Goal: Transaction & Acquisition: Purchase product/service

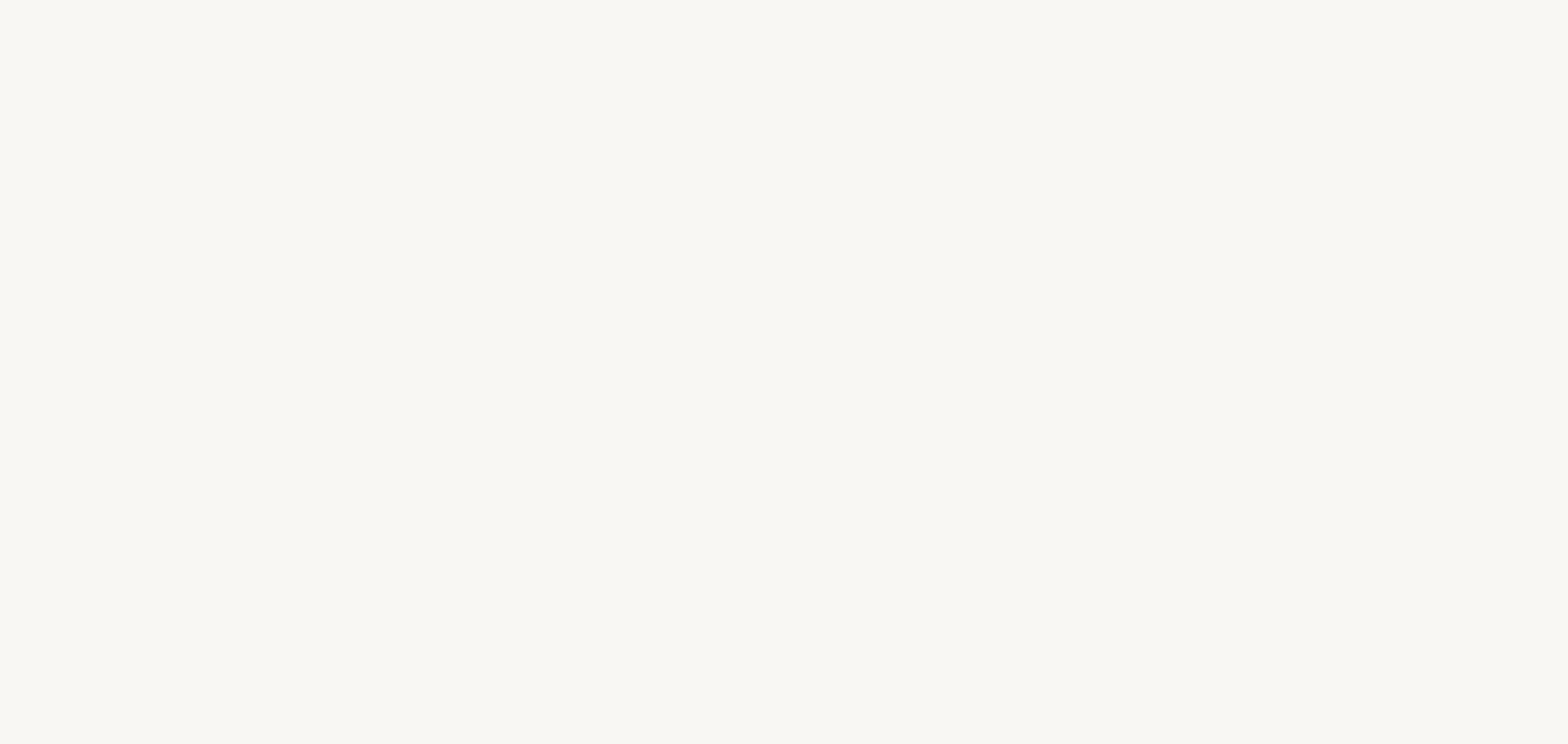
select select "FR"
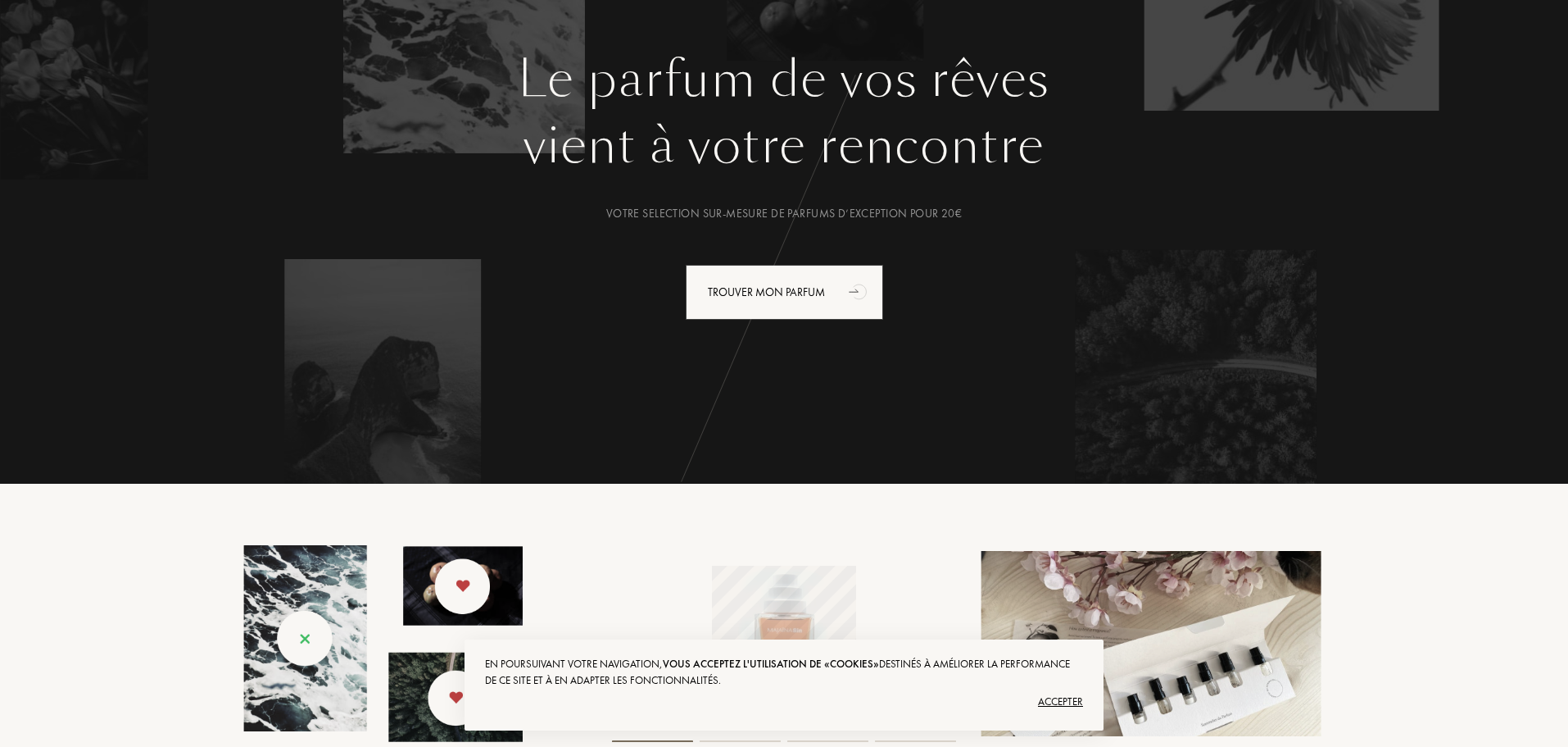
click at [1062, 703] on div "Accepter" at bounding box center [784, 701] width 598 height 26
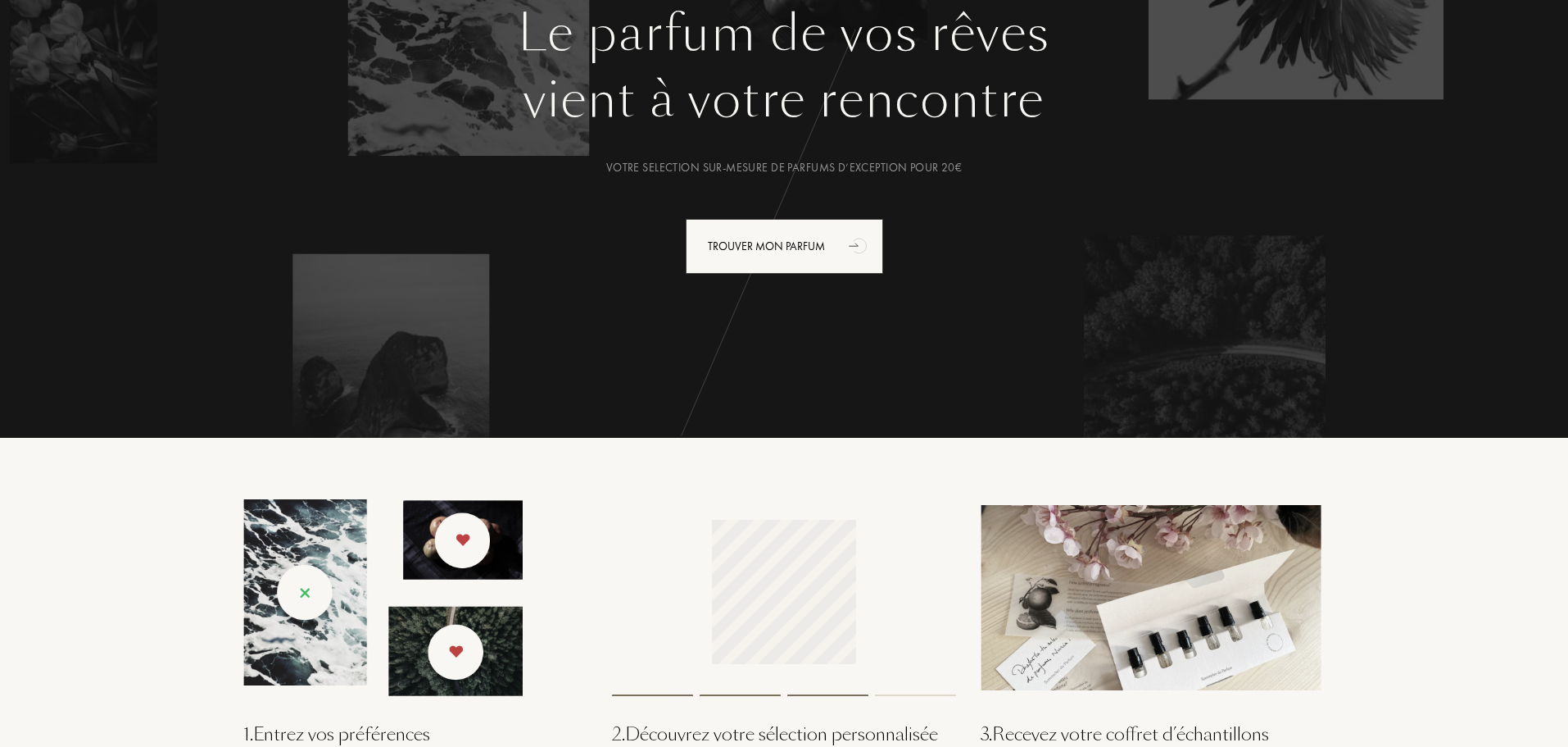
scroll to position [82, 0]
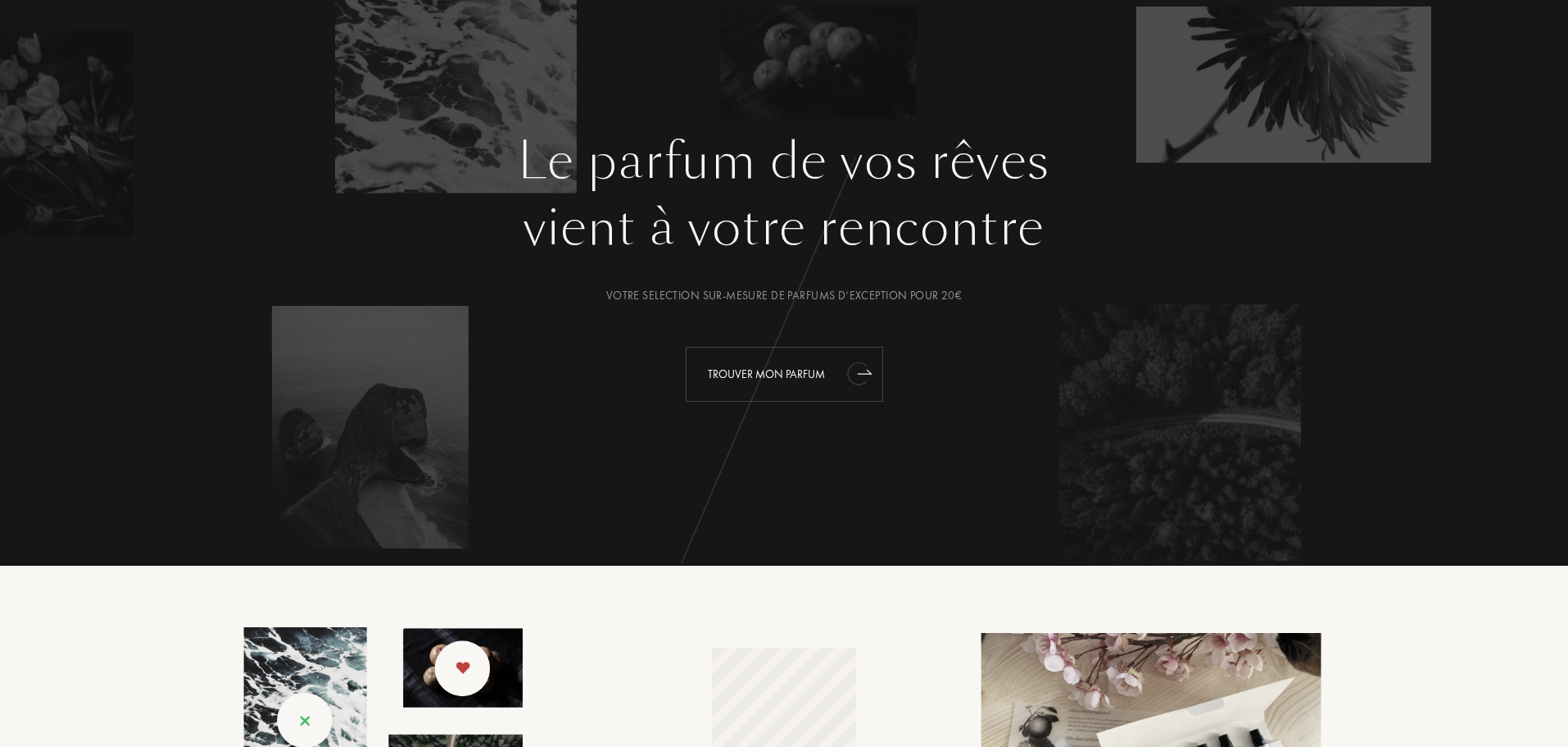
click at [777, 371] on div "Trouver mon parfum" at bounding box center [784, 374] width 197 height 55
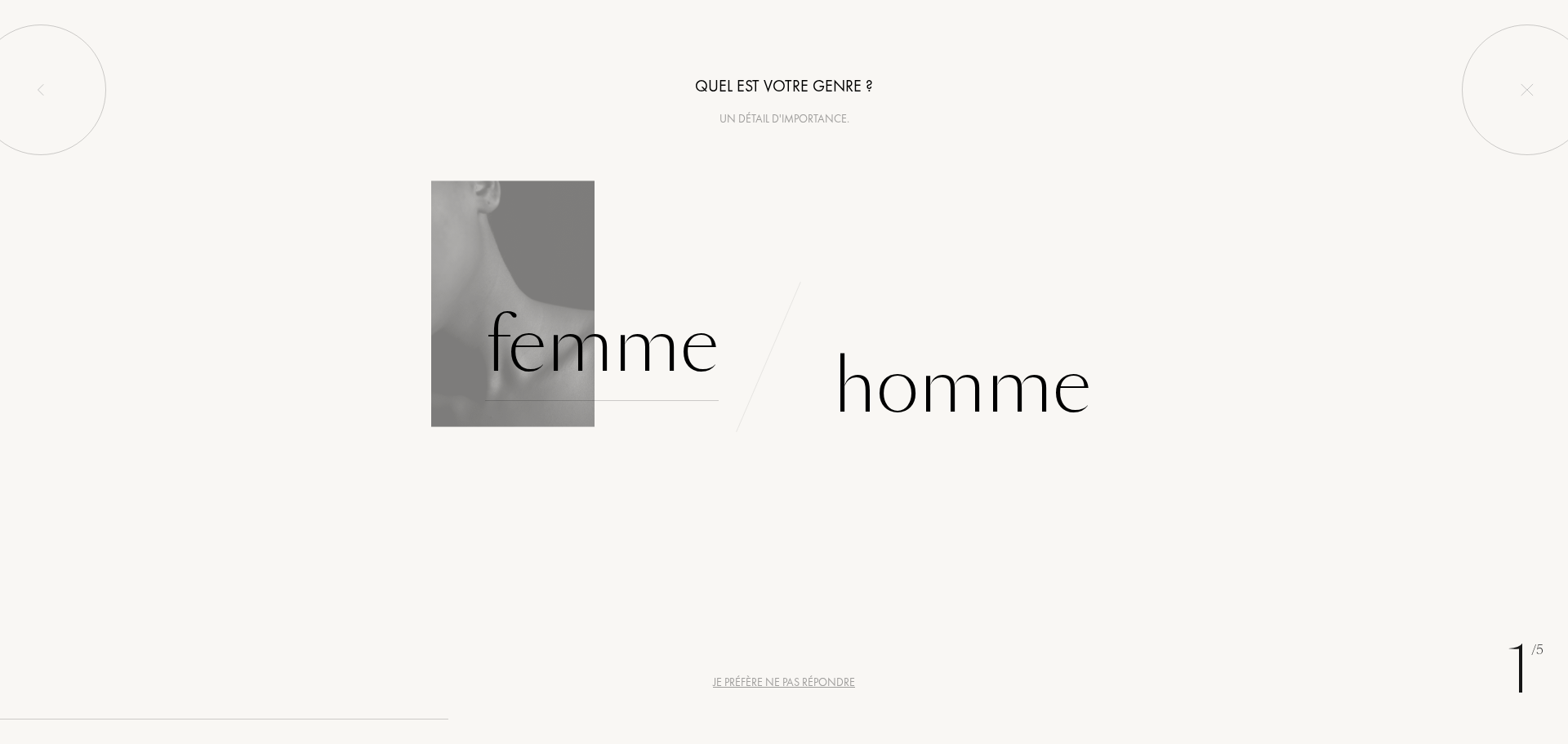
click at [635, 357] on div "Femme" at bounding box center [602, 346] width 234 height 110
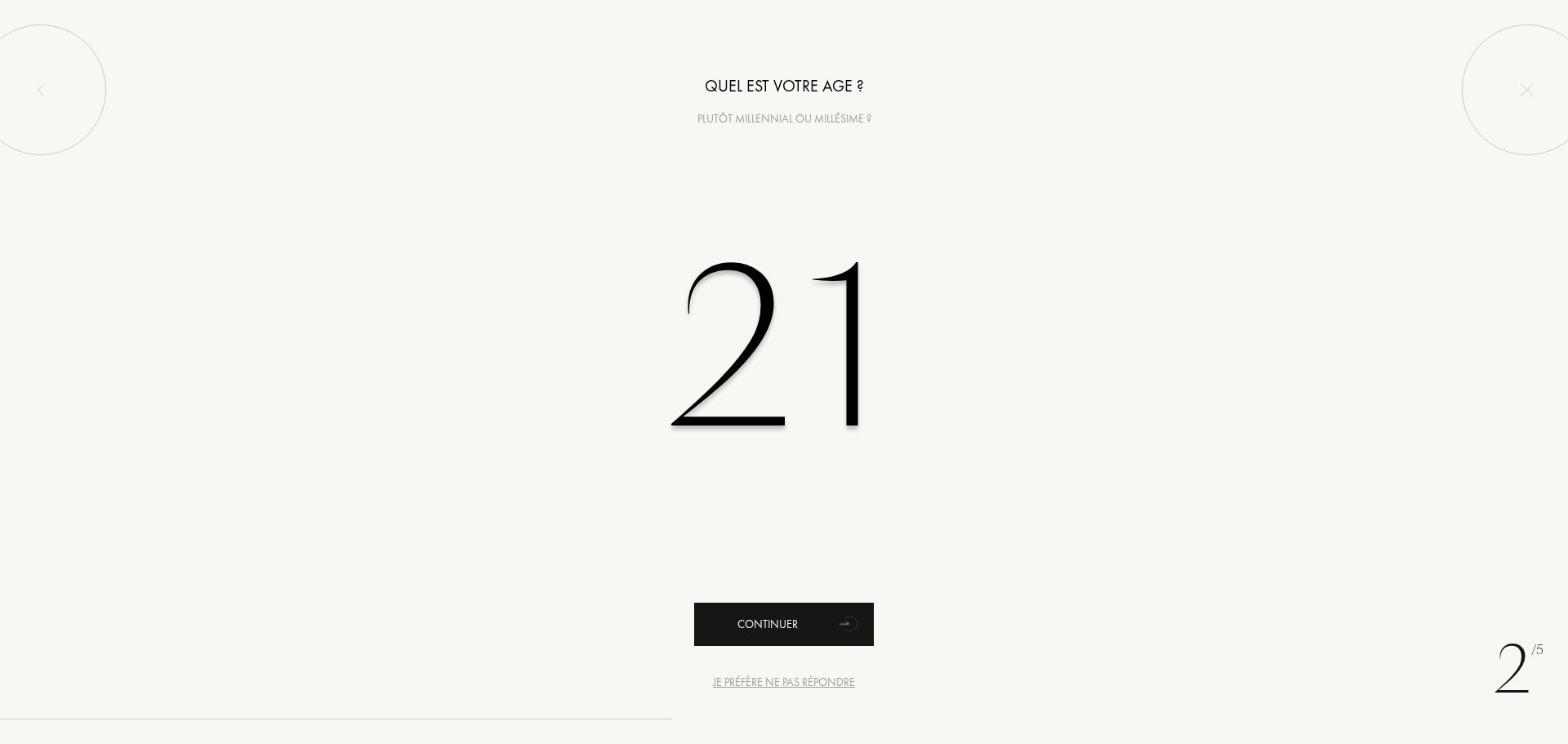
type input "21"
click at [766, 623] on div "Continuer" at bounding box center [783, 624] width 180 height 44
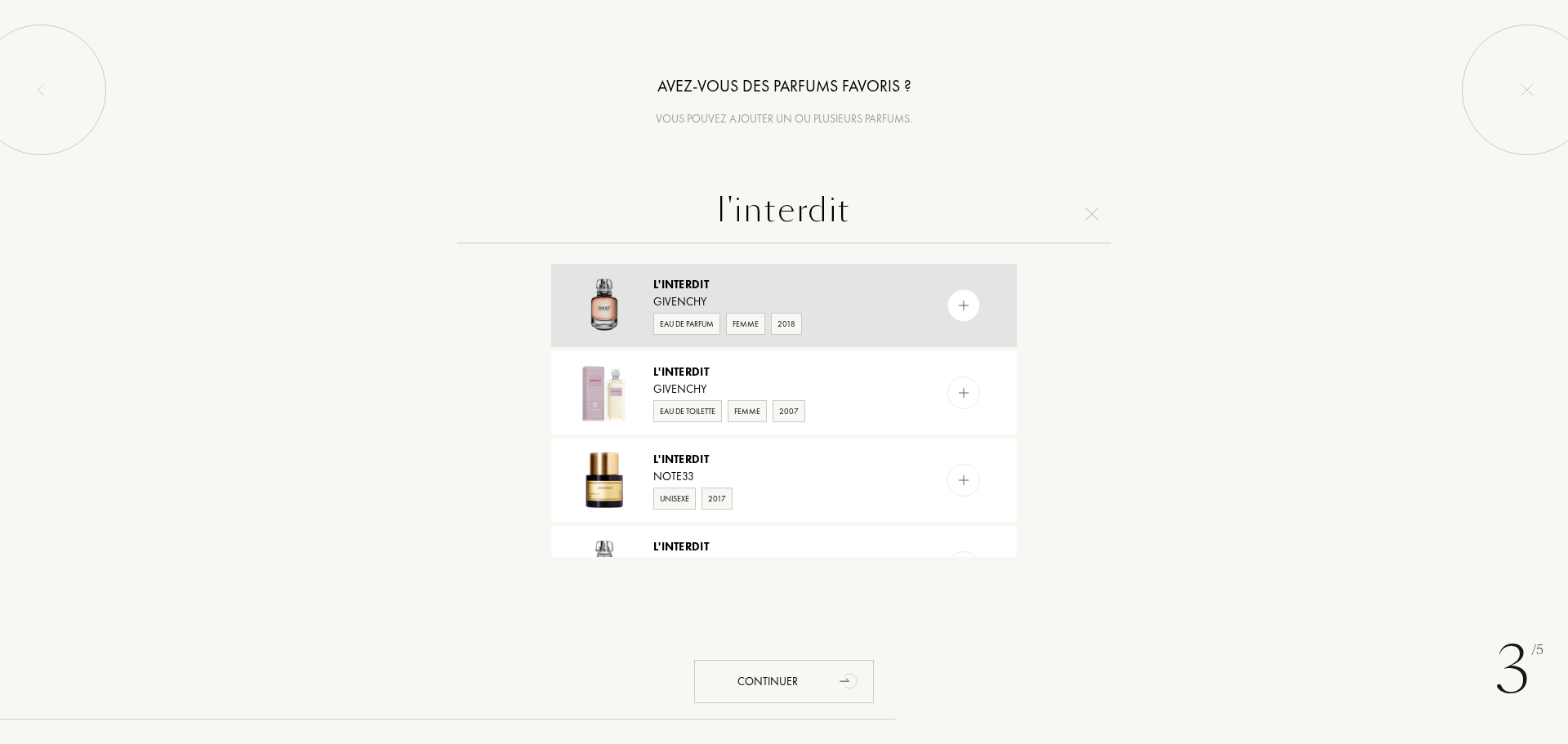
type input "l'interdit"
click at [679, 296] on div "Givenchy" at bounding box center [782, 301] width 259 height 17
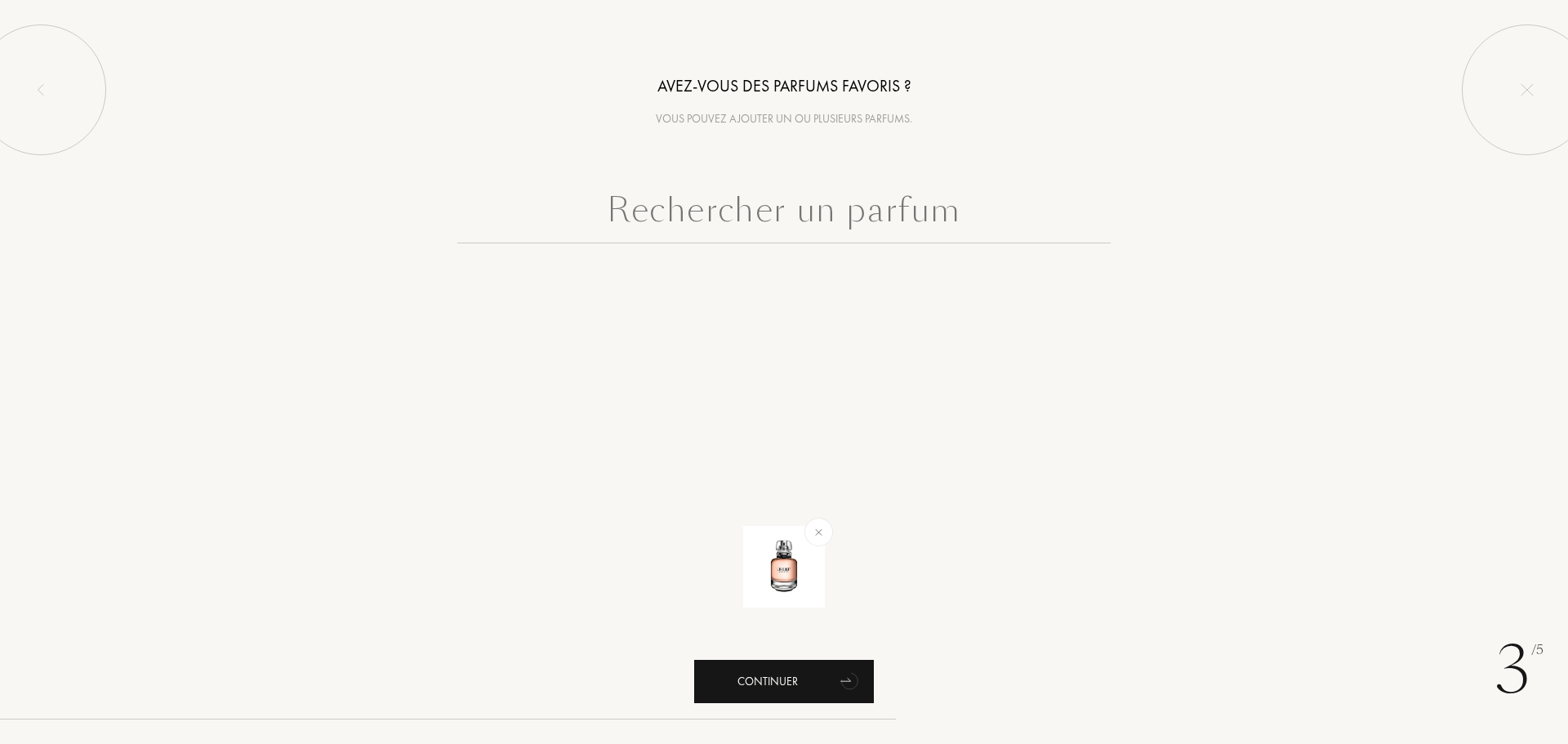
click at [766, 681] on div "Continuer" at bounding box center [783, 681] width 180 height 44
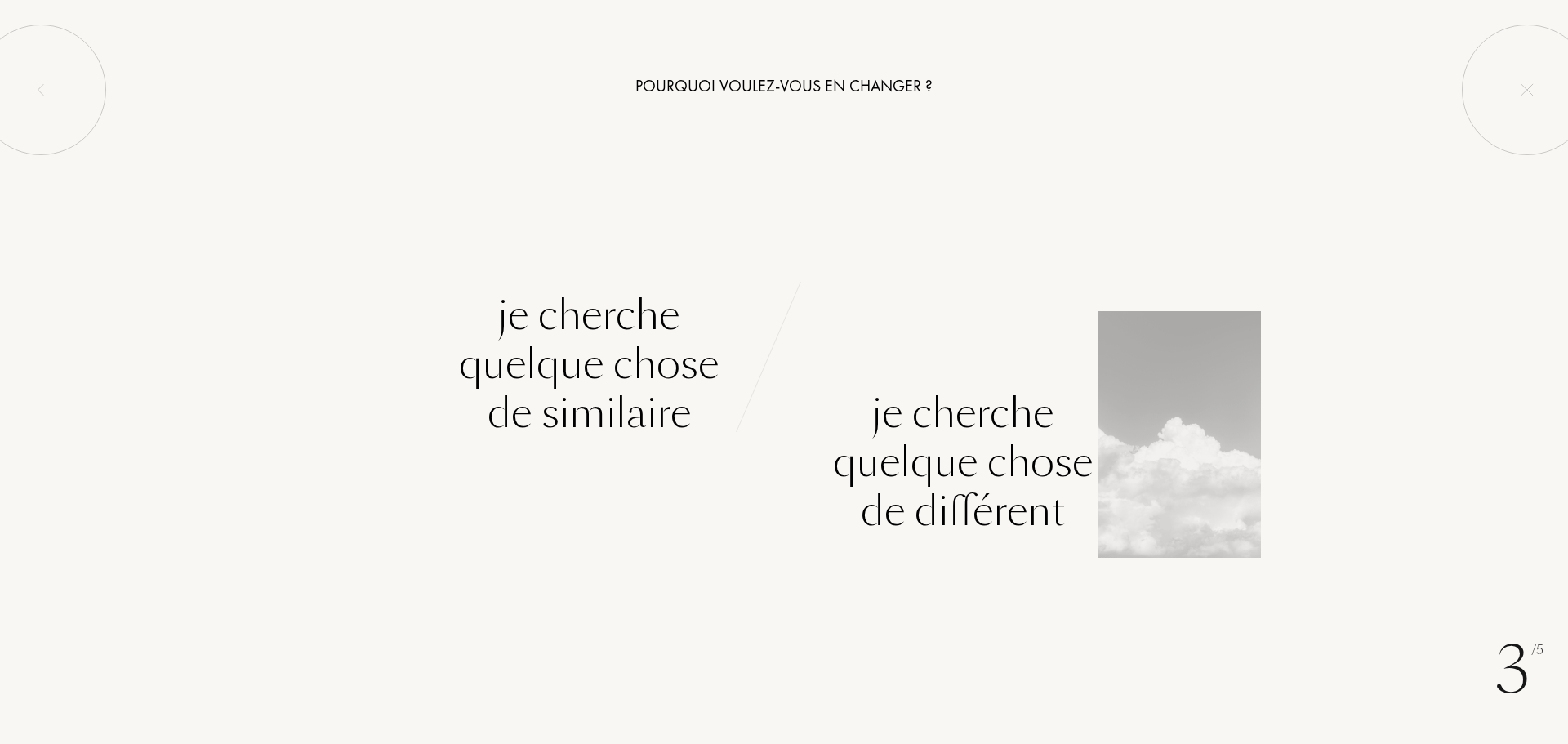
click at [974, 461] on div "Je cherche quelque chose de différent" at bounding box center [962, 462] width 259 height 147
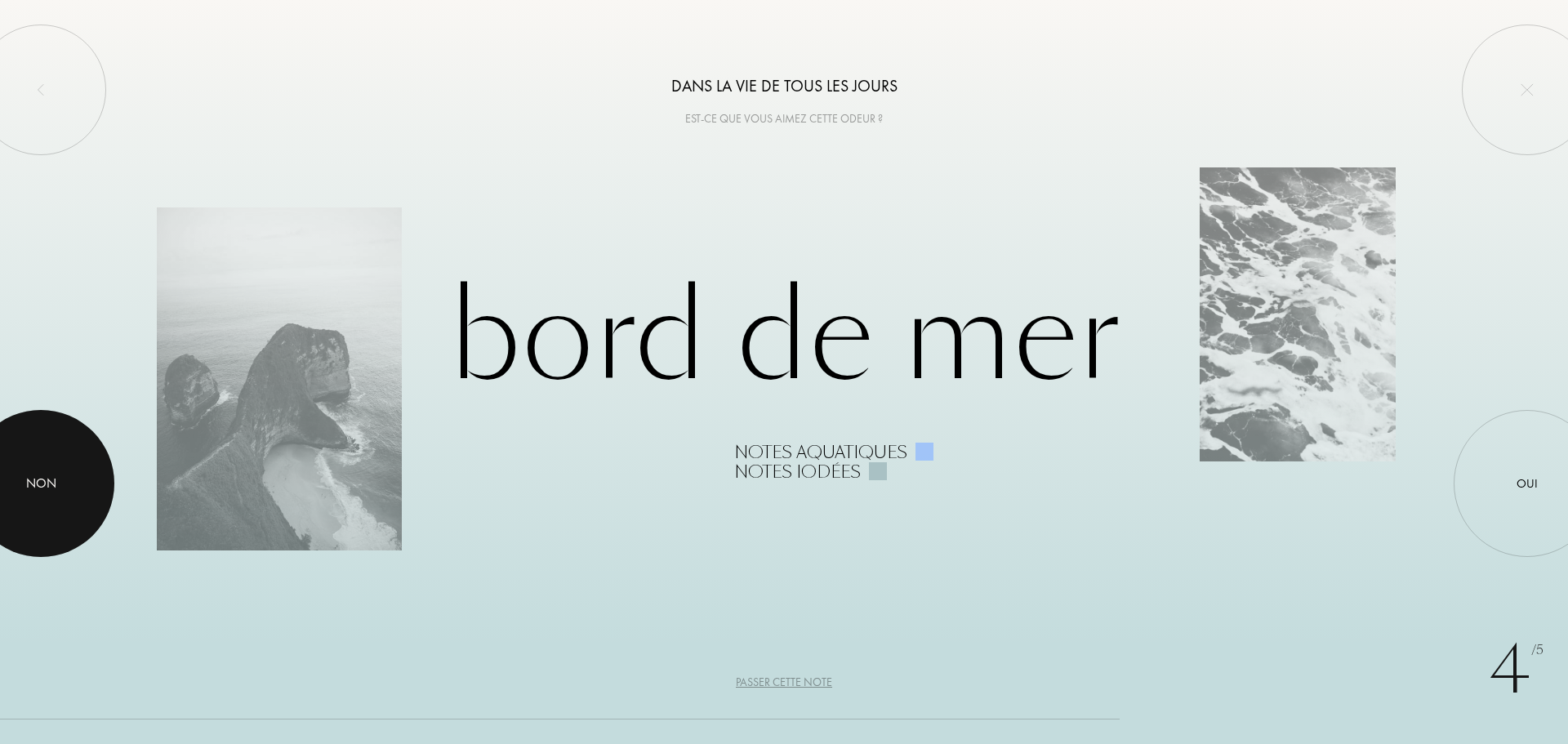
click at [52, 480] on div "Non" at bounding box center [41, 483] width 30 height 20
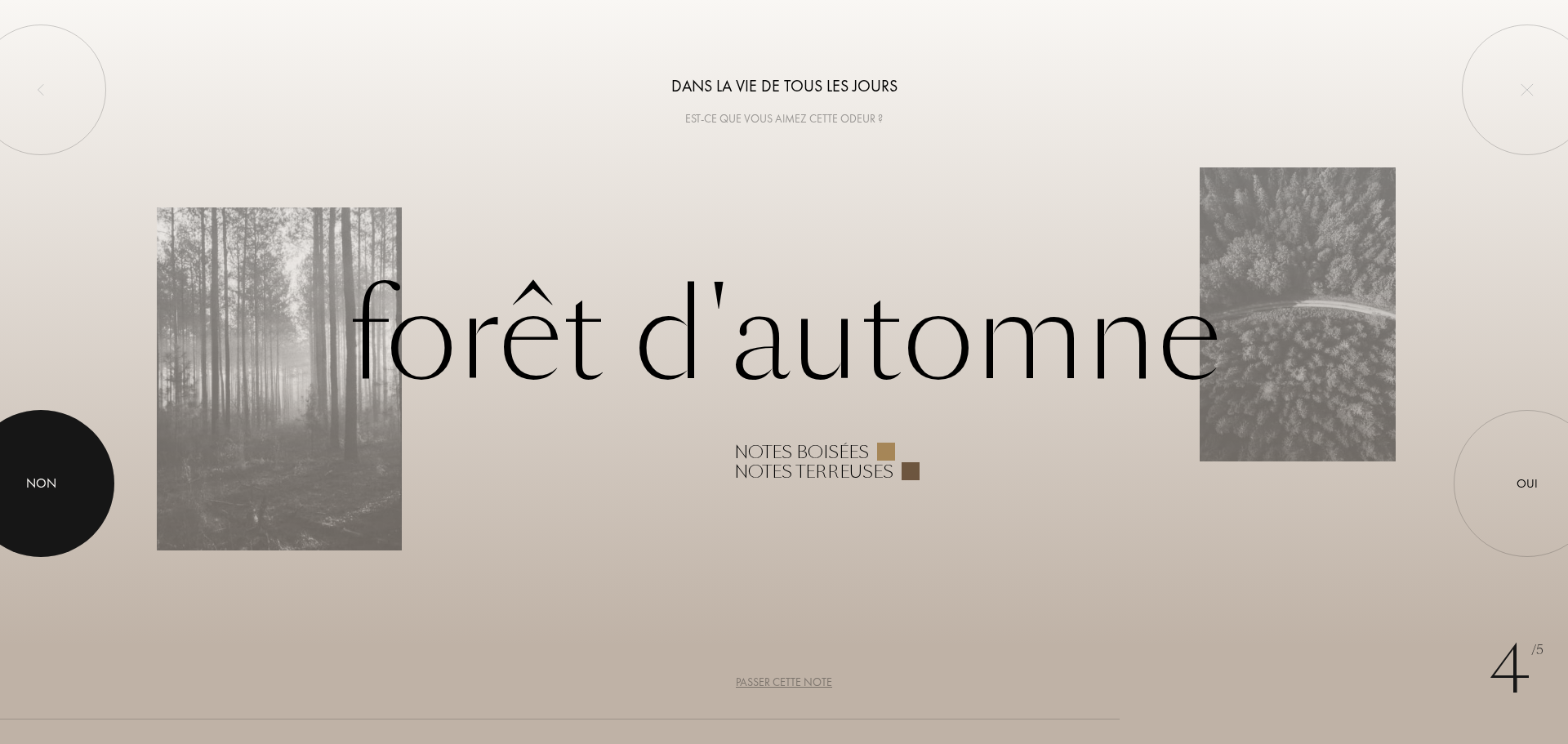
click at [64, 449] on div at bounding box center [41, 483] width 147 height 147
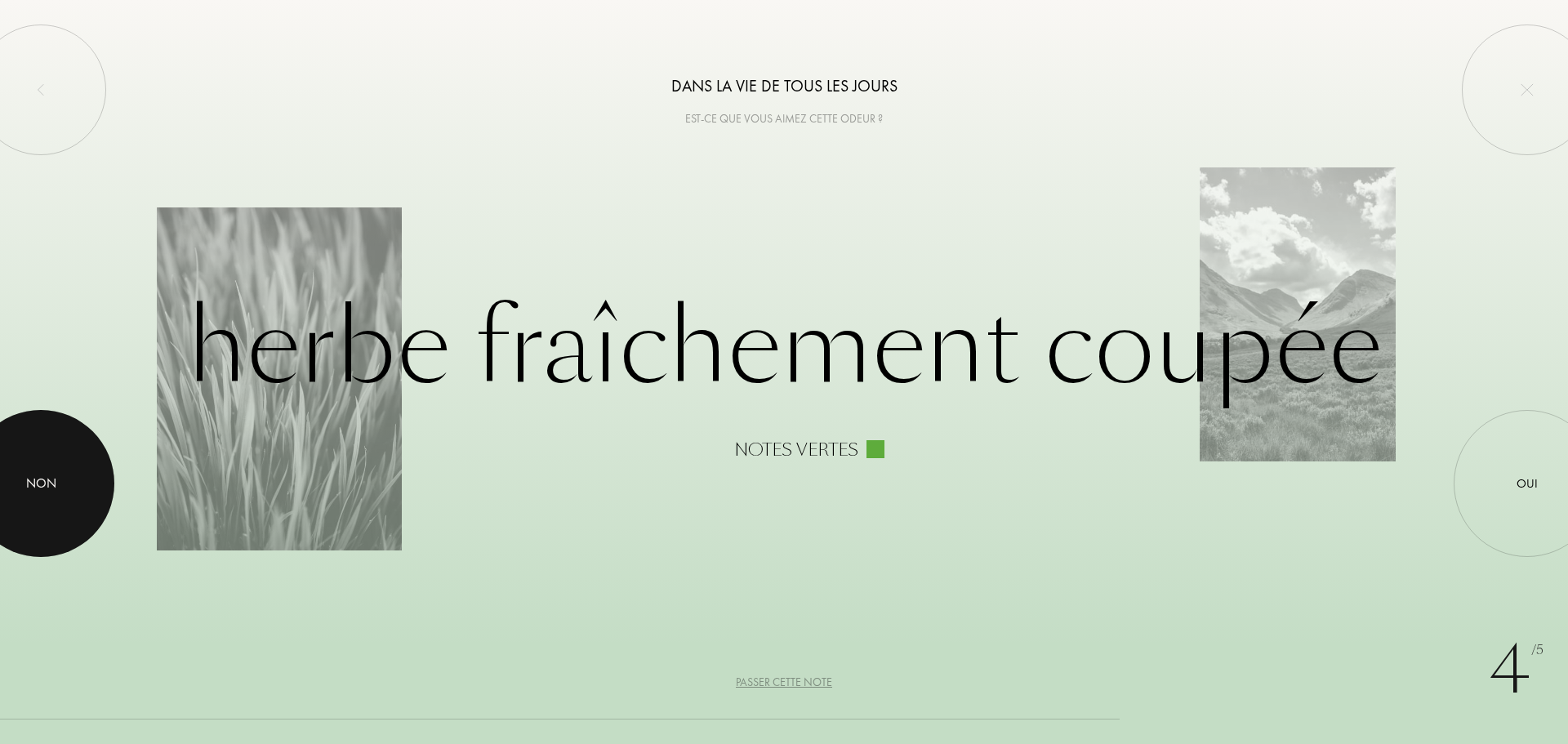
click at [58, 478] on div at bounding box center [41, 483] width 147 height 147
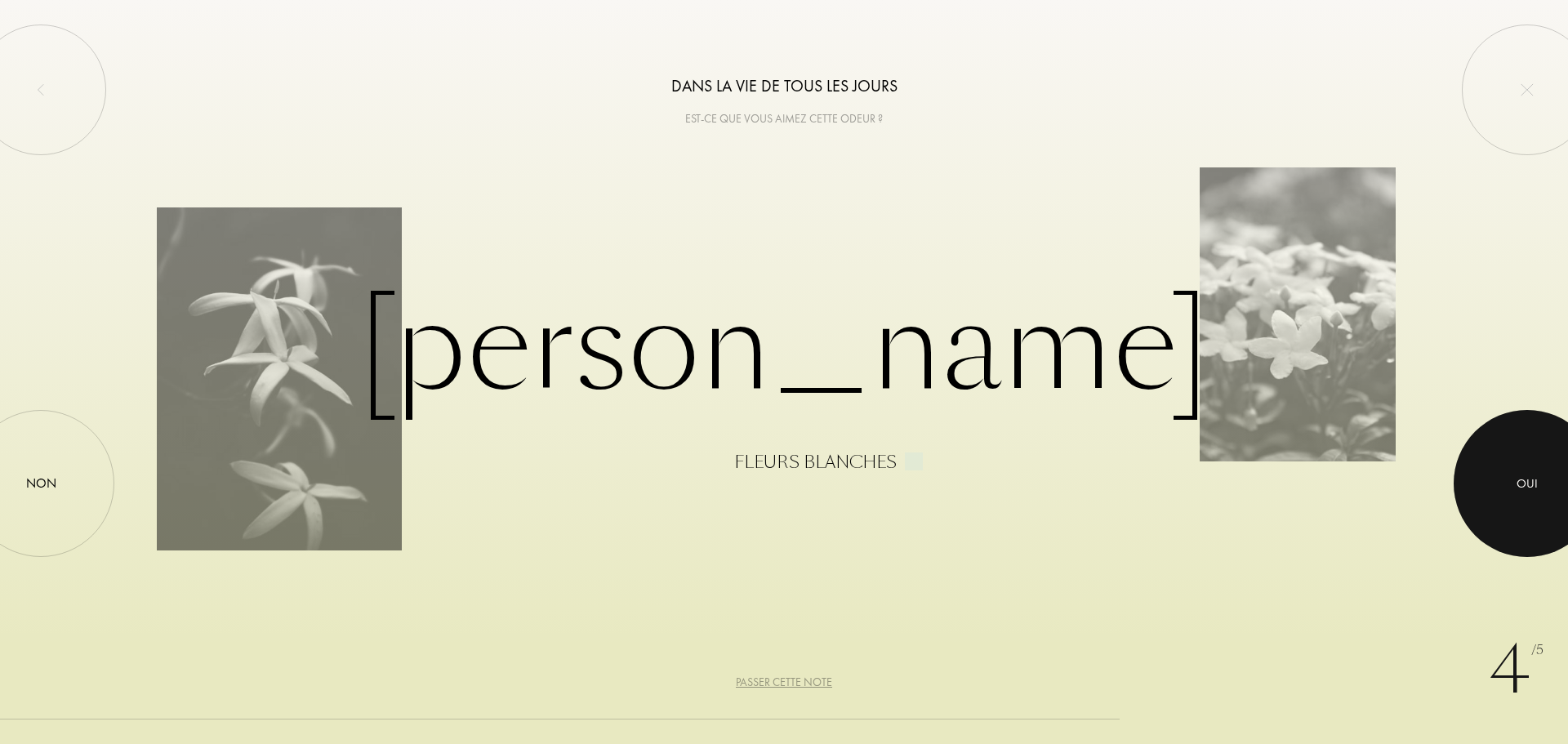
click at [1545, 482] on div at bounding box center [1526, 483] width 147 height 147
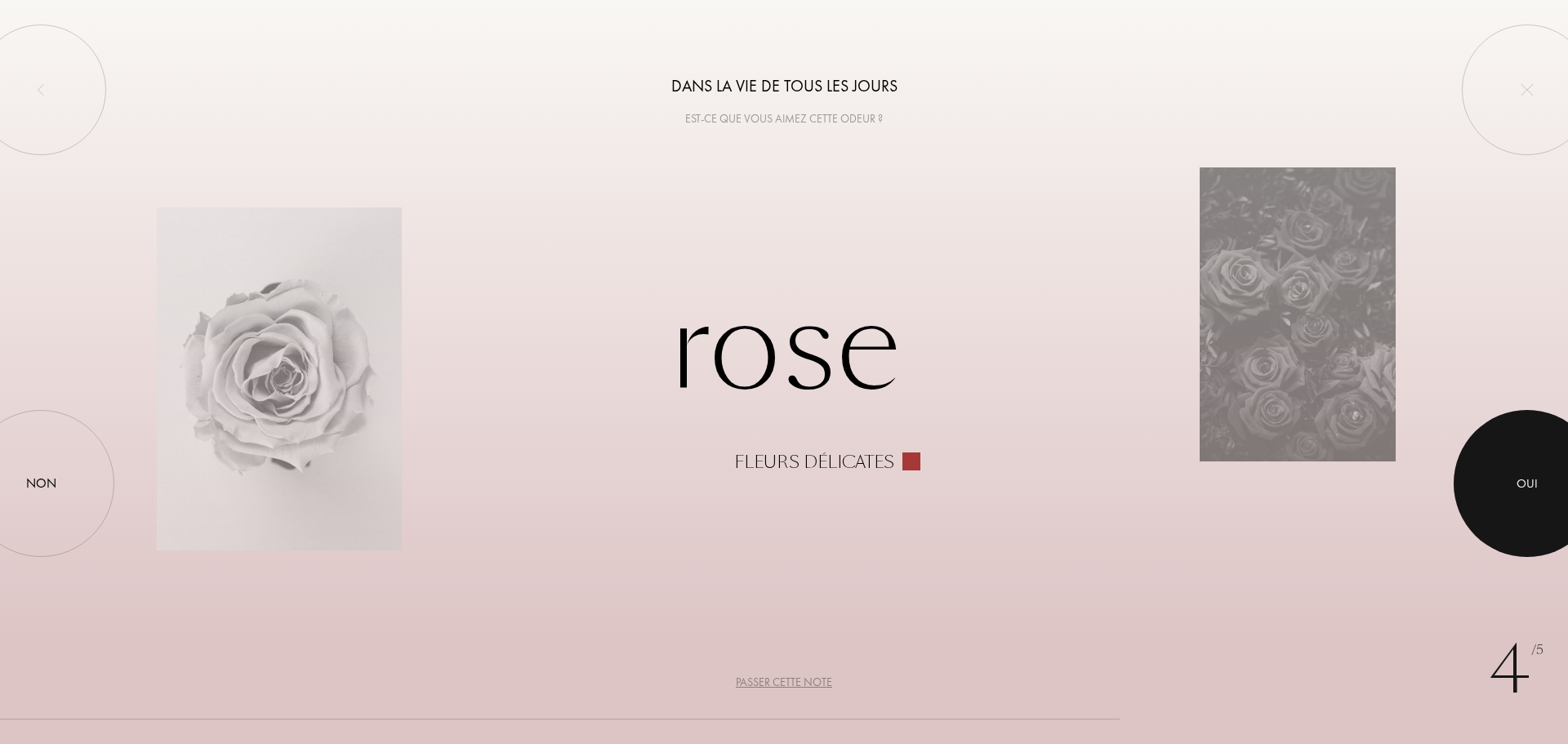
click at [1525, 468] on div at bounding box center [1526, 483] width 147 height 147
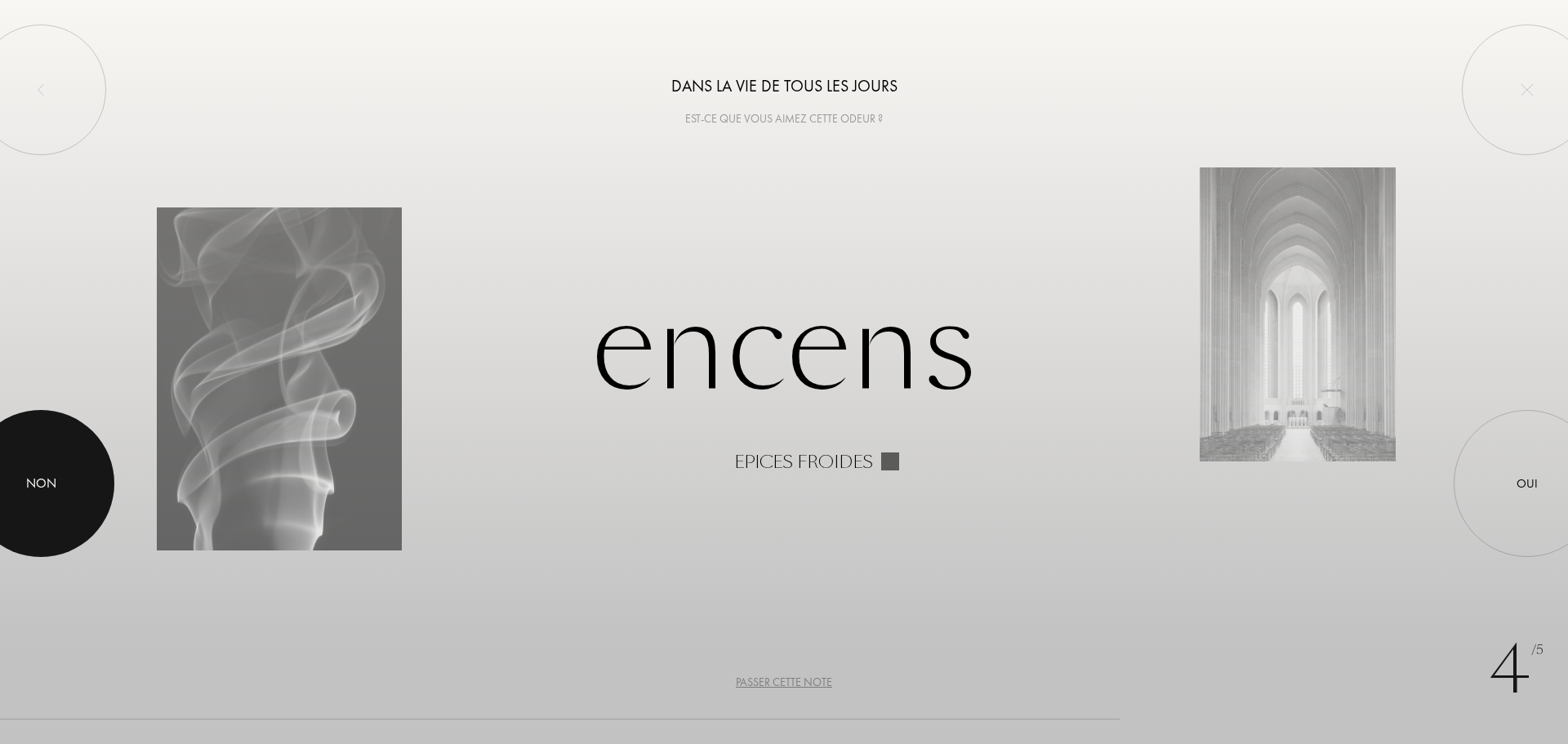
click at [50, 481] on div "Non" at bounding box center [41, 483] width 30 height 20
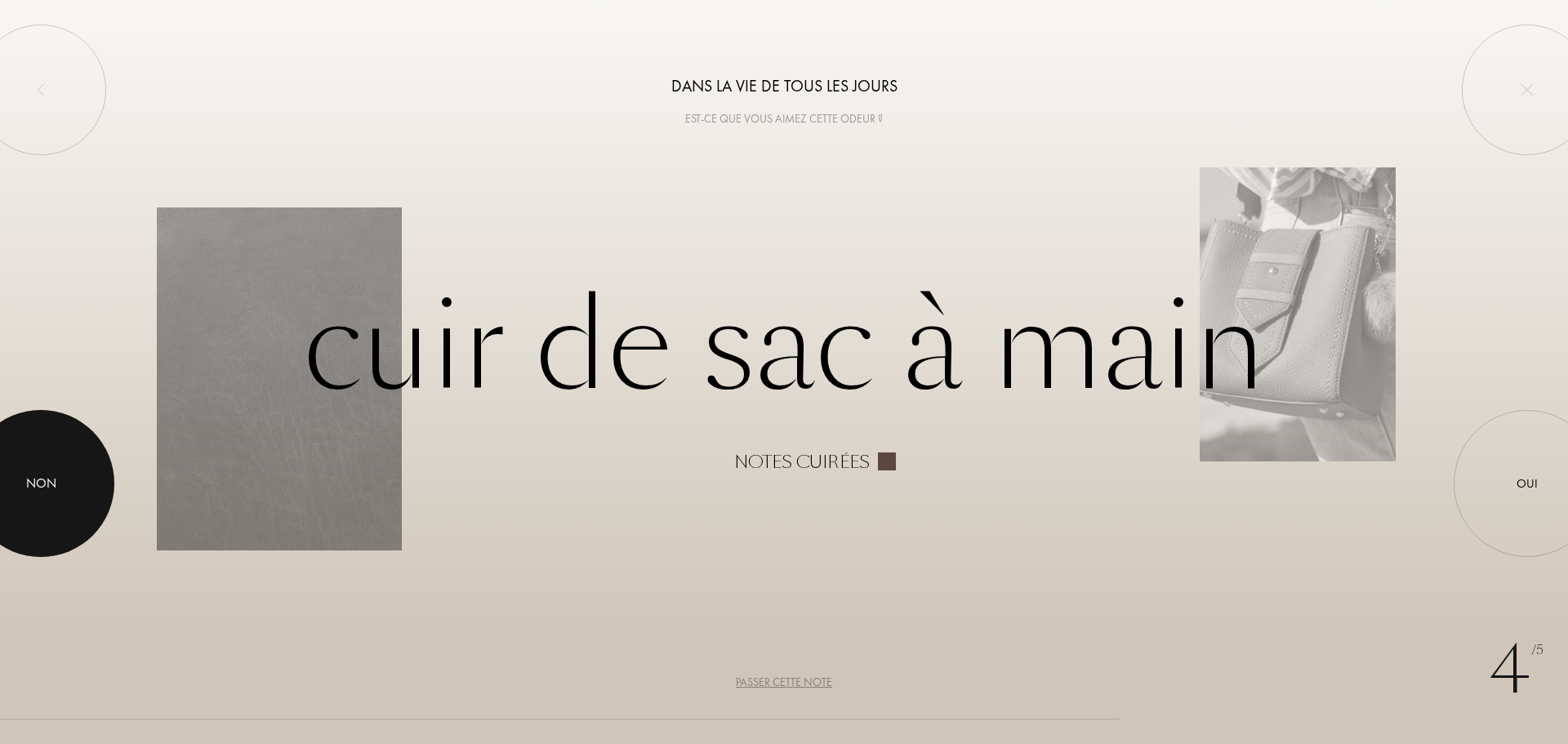
click at [70, 464] on div at bounding box center [41, 483] width 147 height 147
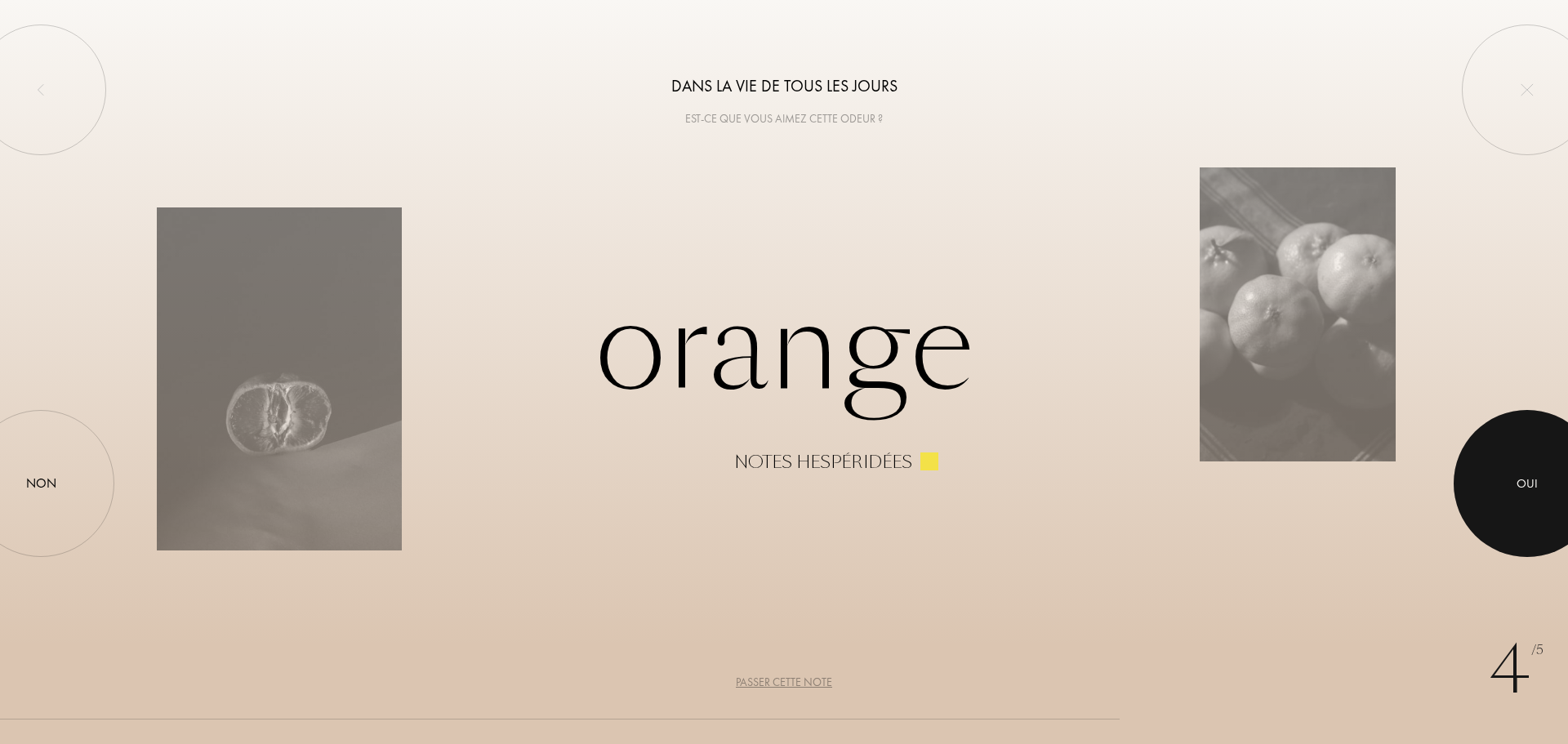
click at [1514, 488] on div at bounding box center [1526, 483] width 147 height 147
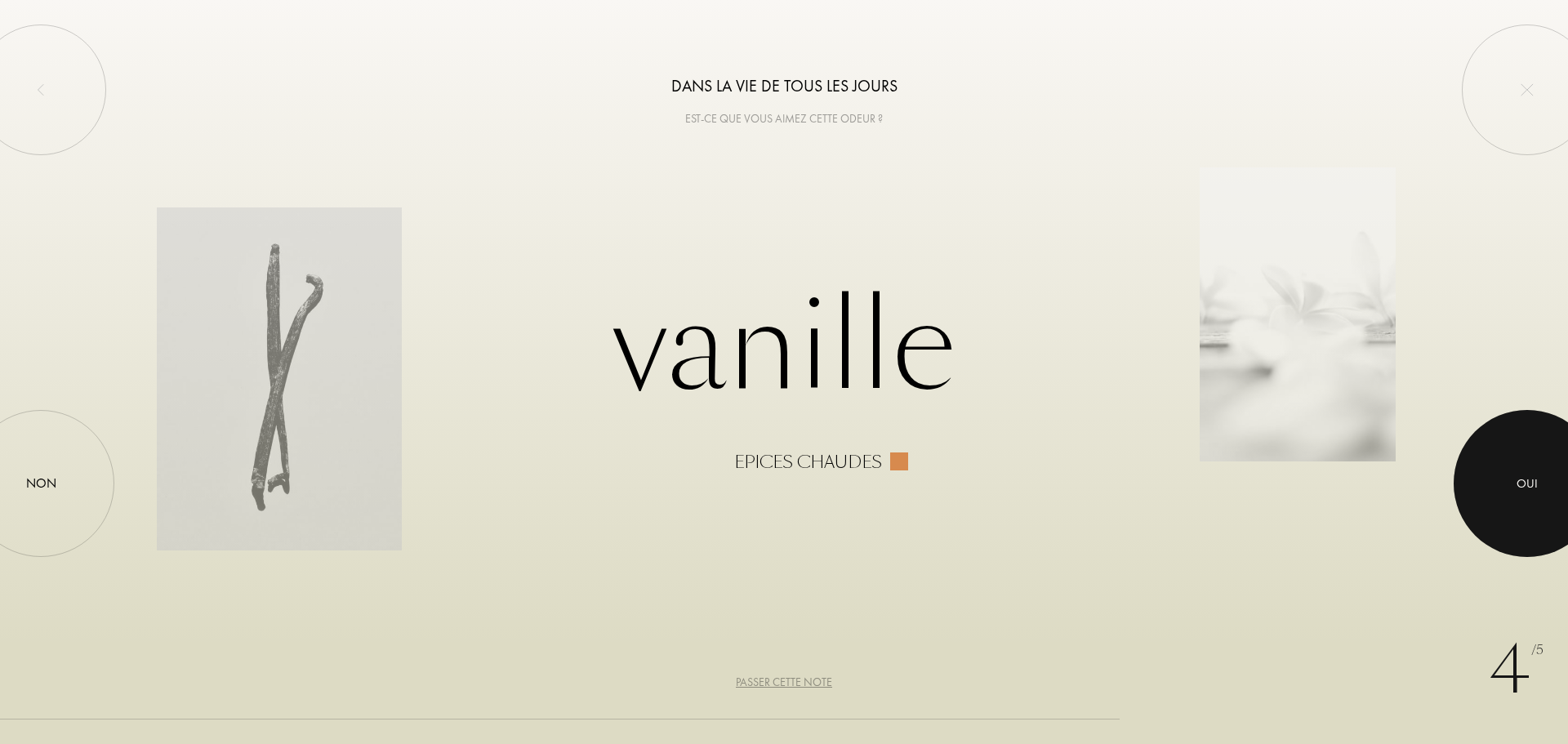
click at [1514, 488] on div at bounding box center [1526, 483] width 147 height 147
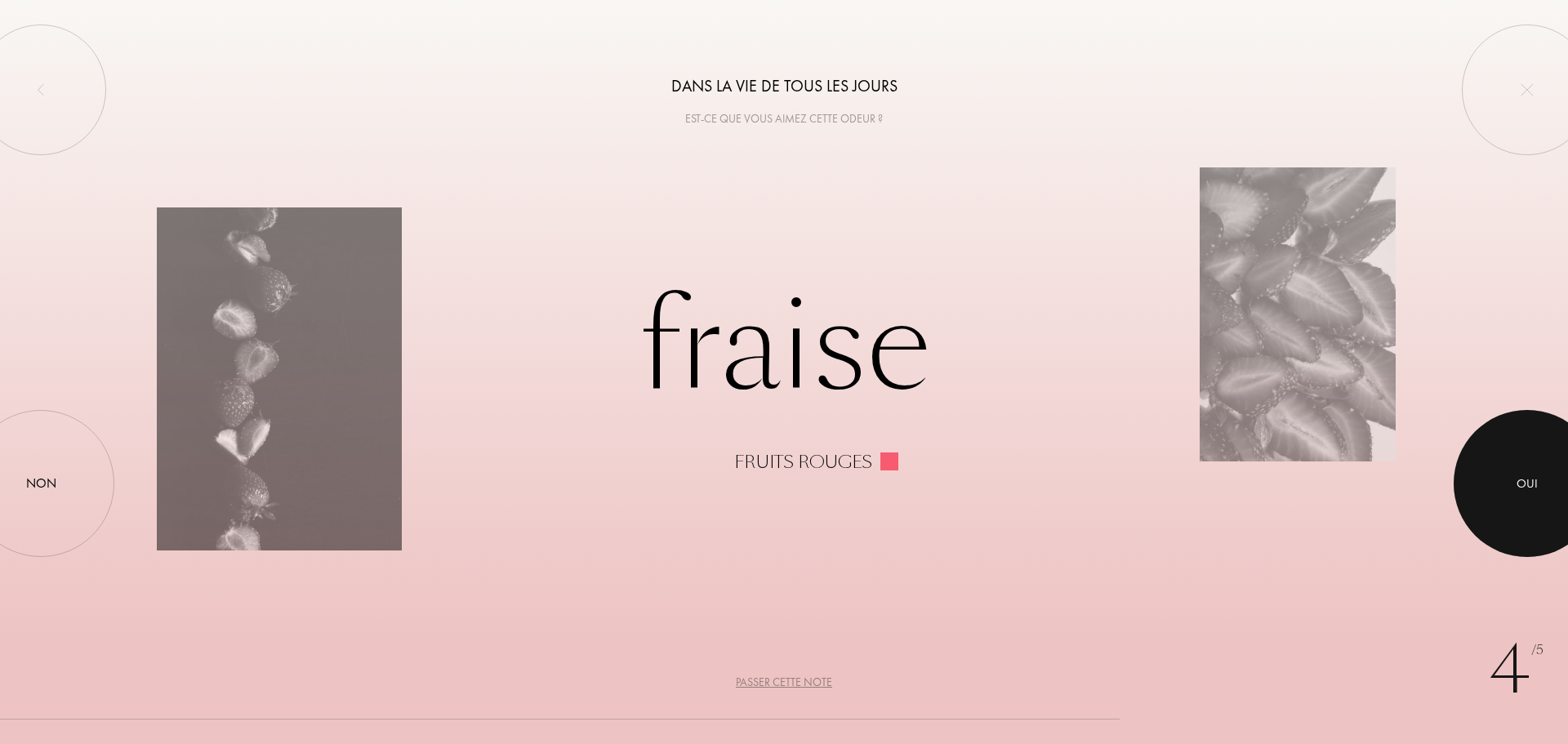
click at [1544, 484] on div at bounding box center [1526, 483] width 147 height 147
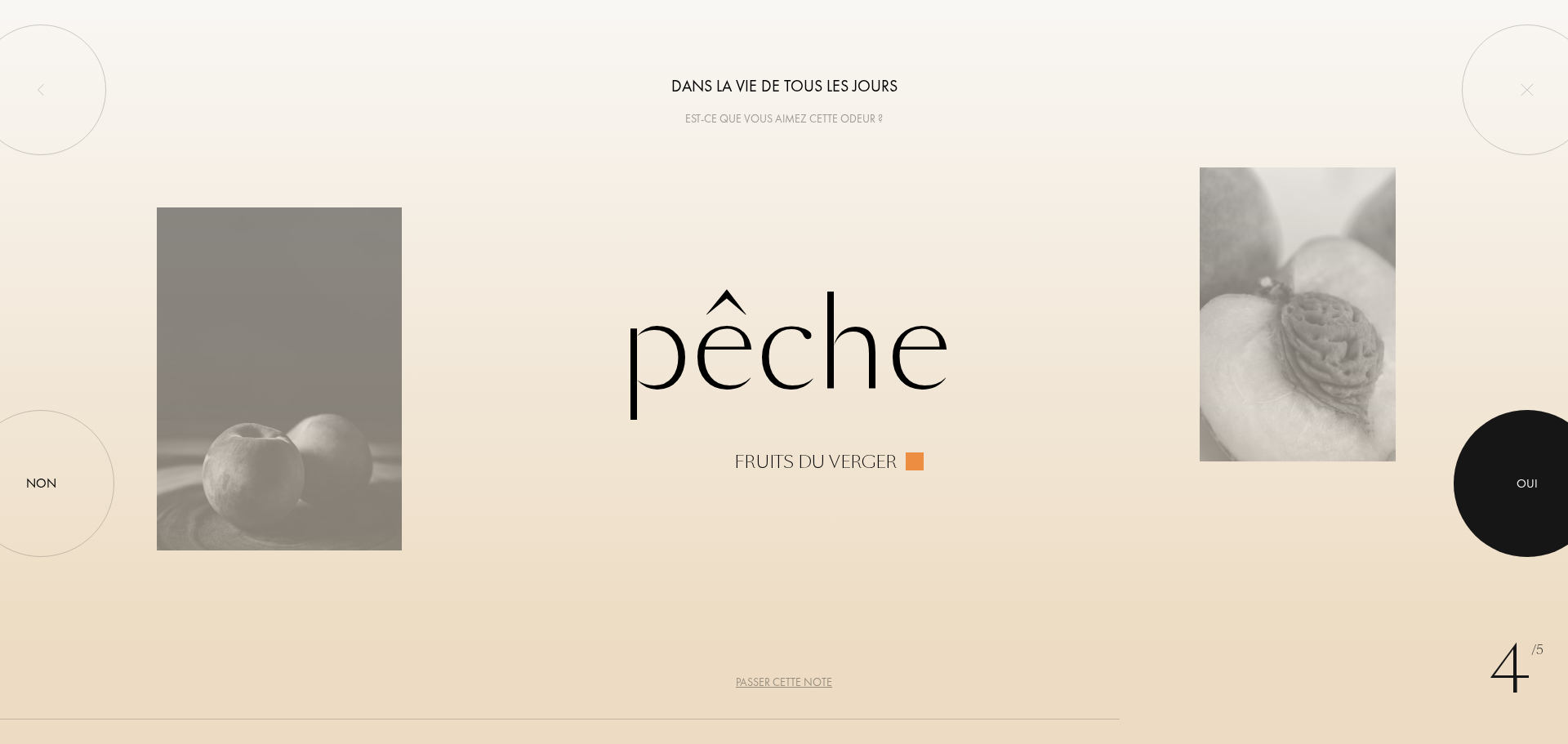
click at [1542, 470] on div at bounding box center [1526, 483] width 147 height 147
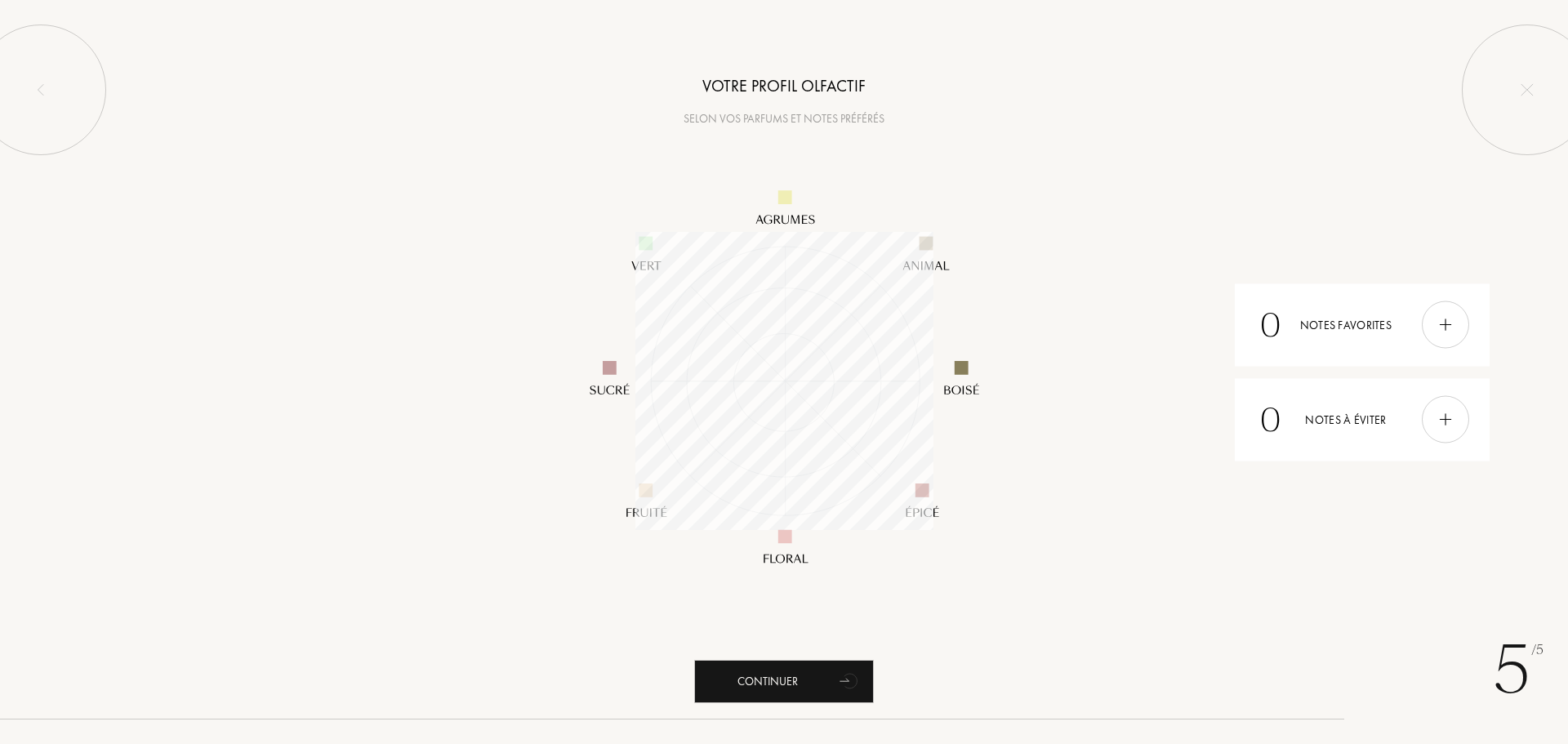
scroll to position [298, 298]
click at [783, 681] on div "Continuer" at bounding box center [783, 681] width 180 height 44
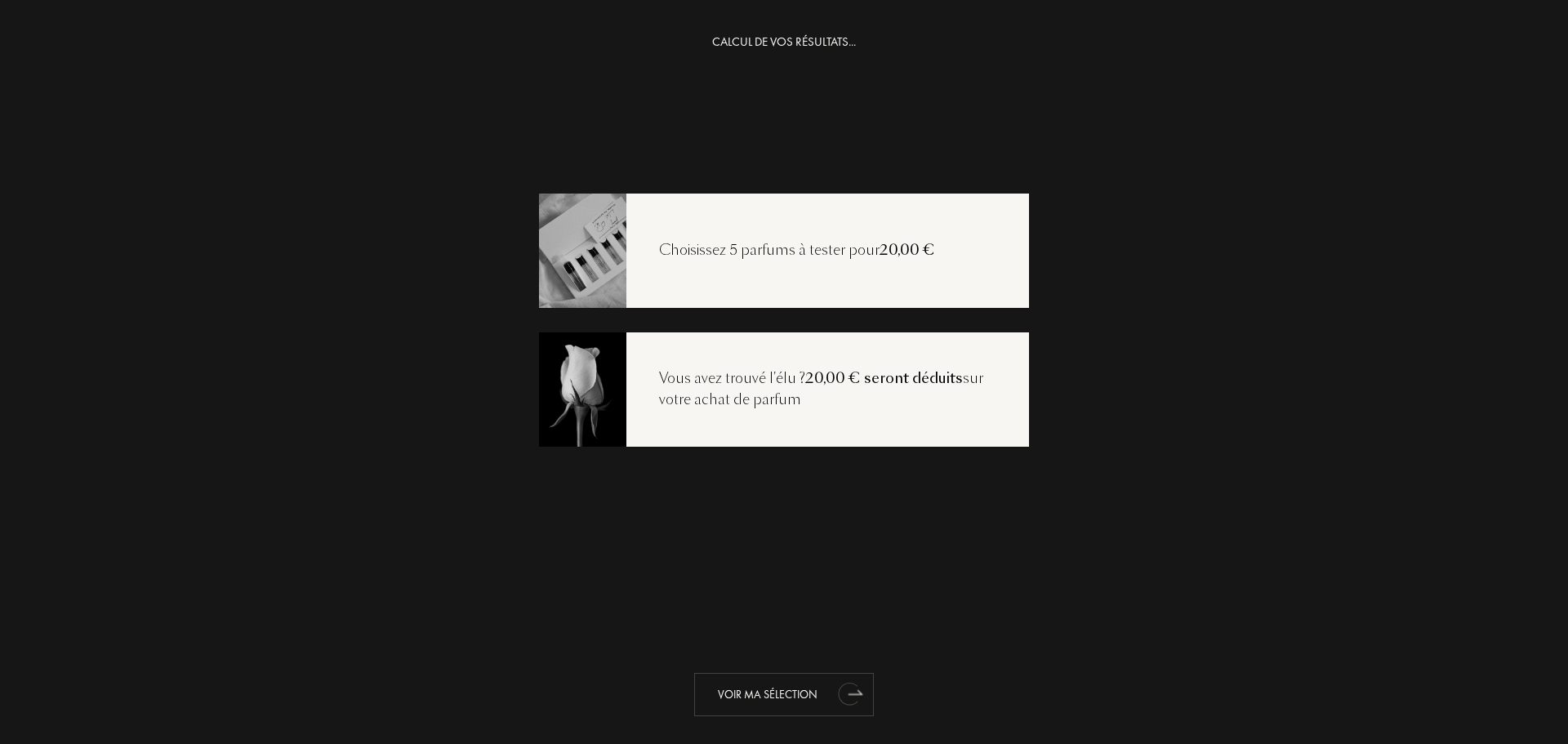
click at [779, 693] on div "Voir ma sélection" at bounding box center [783, 695] width 180 height 44
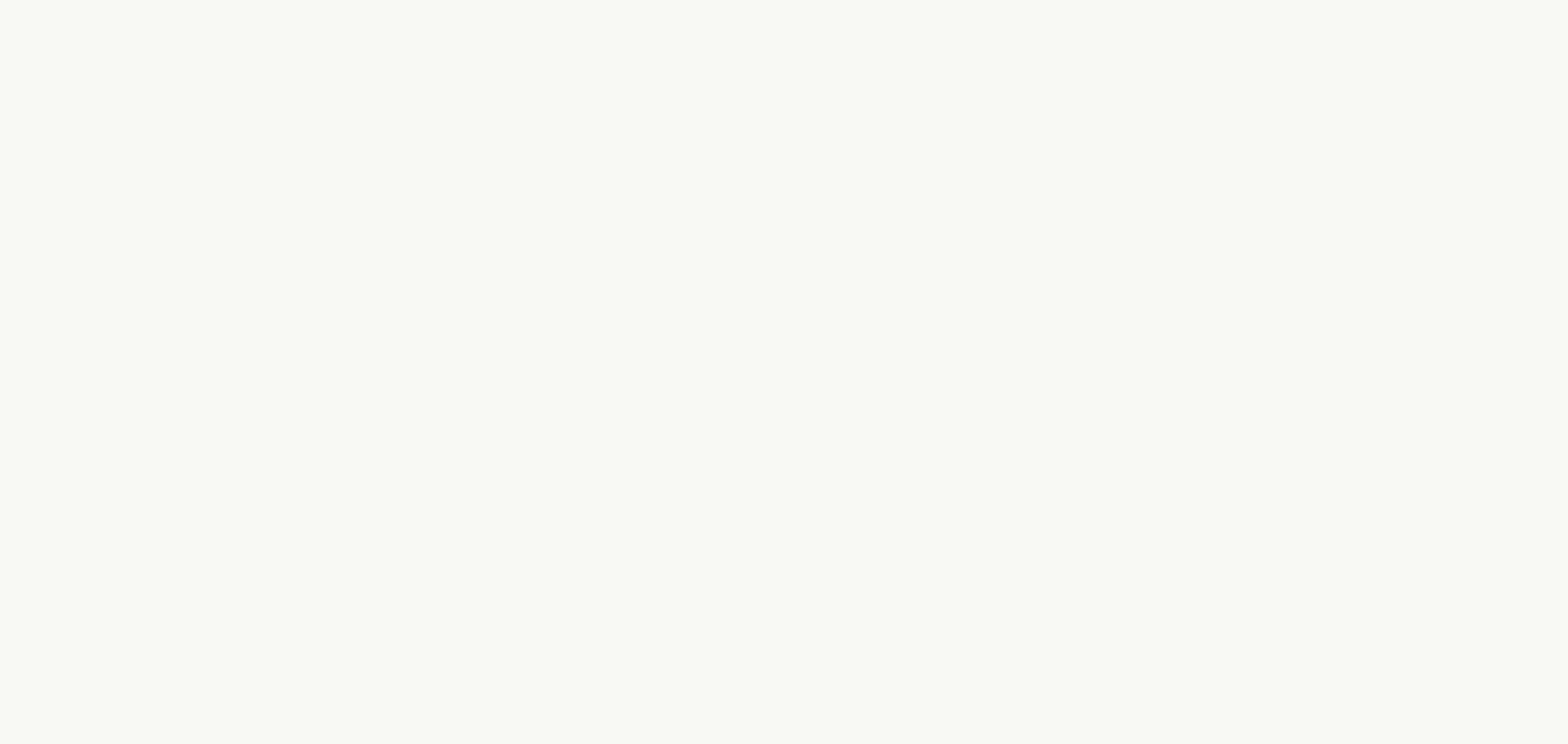
select select "FR"
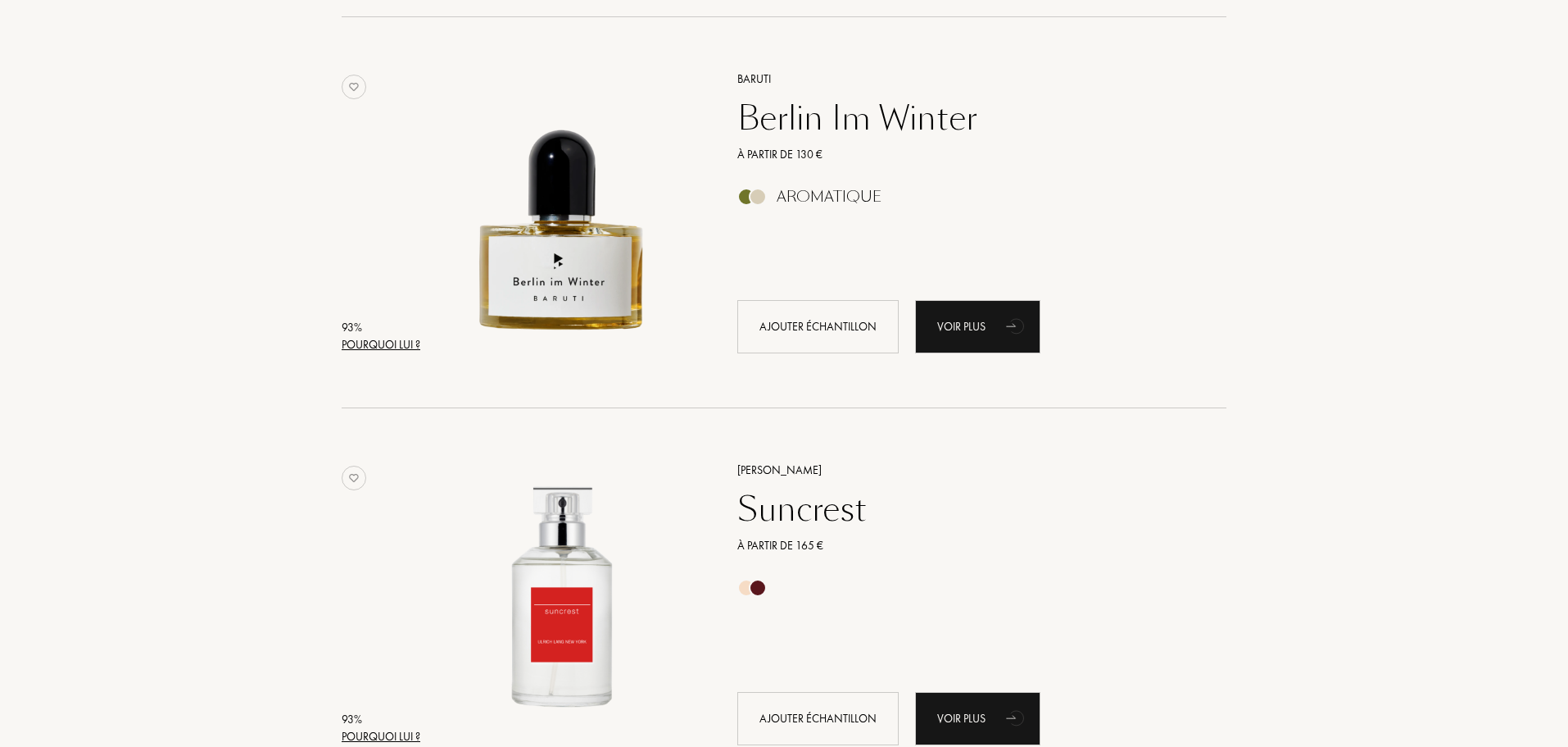
scroll to position [2623, 0]
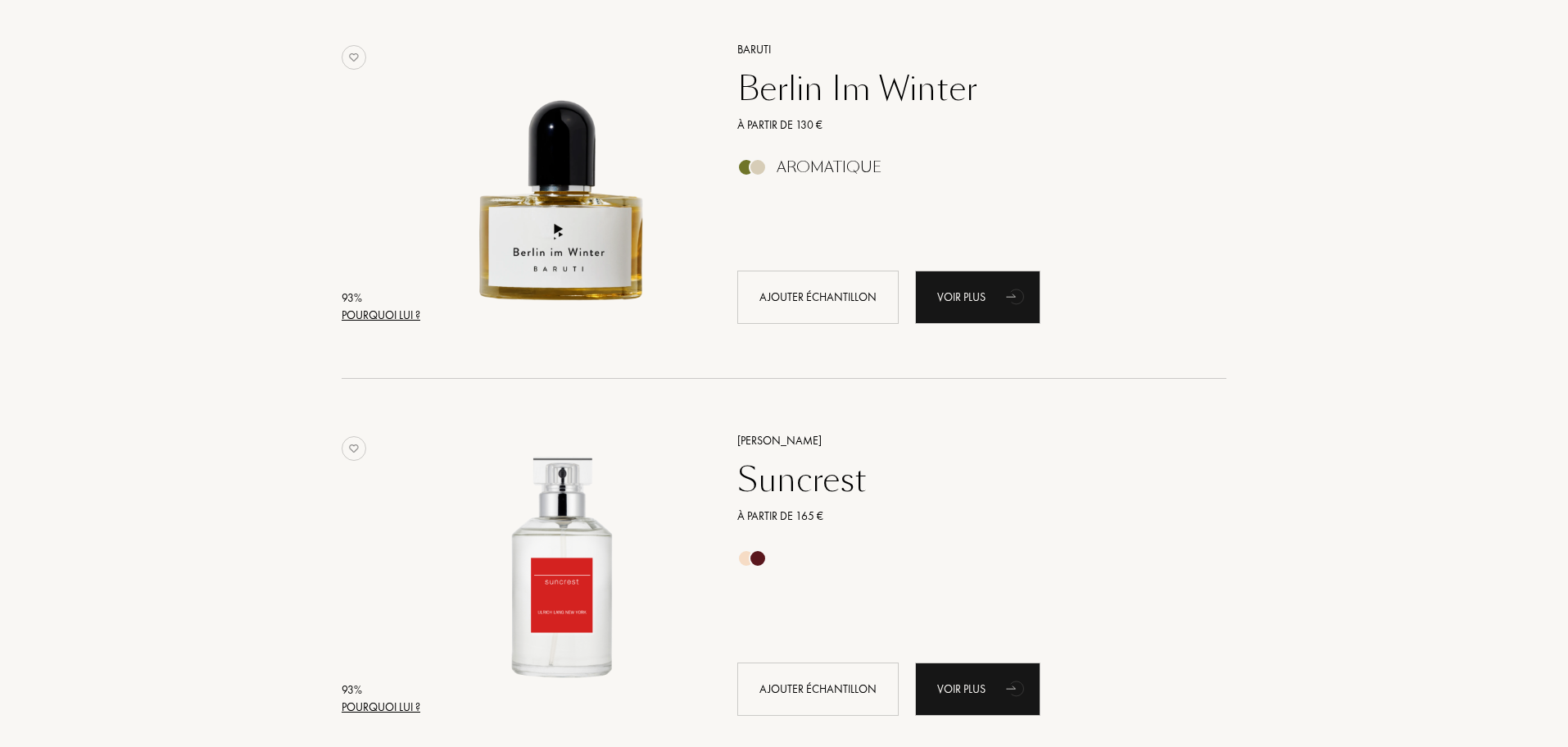
click at [784, 165] on div "Aromatique" at bounding box center [829, 167] width 105 height 18
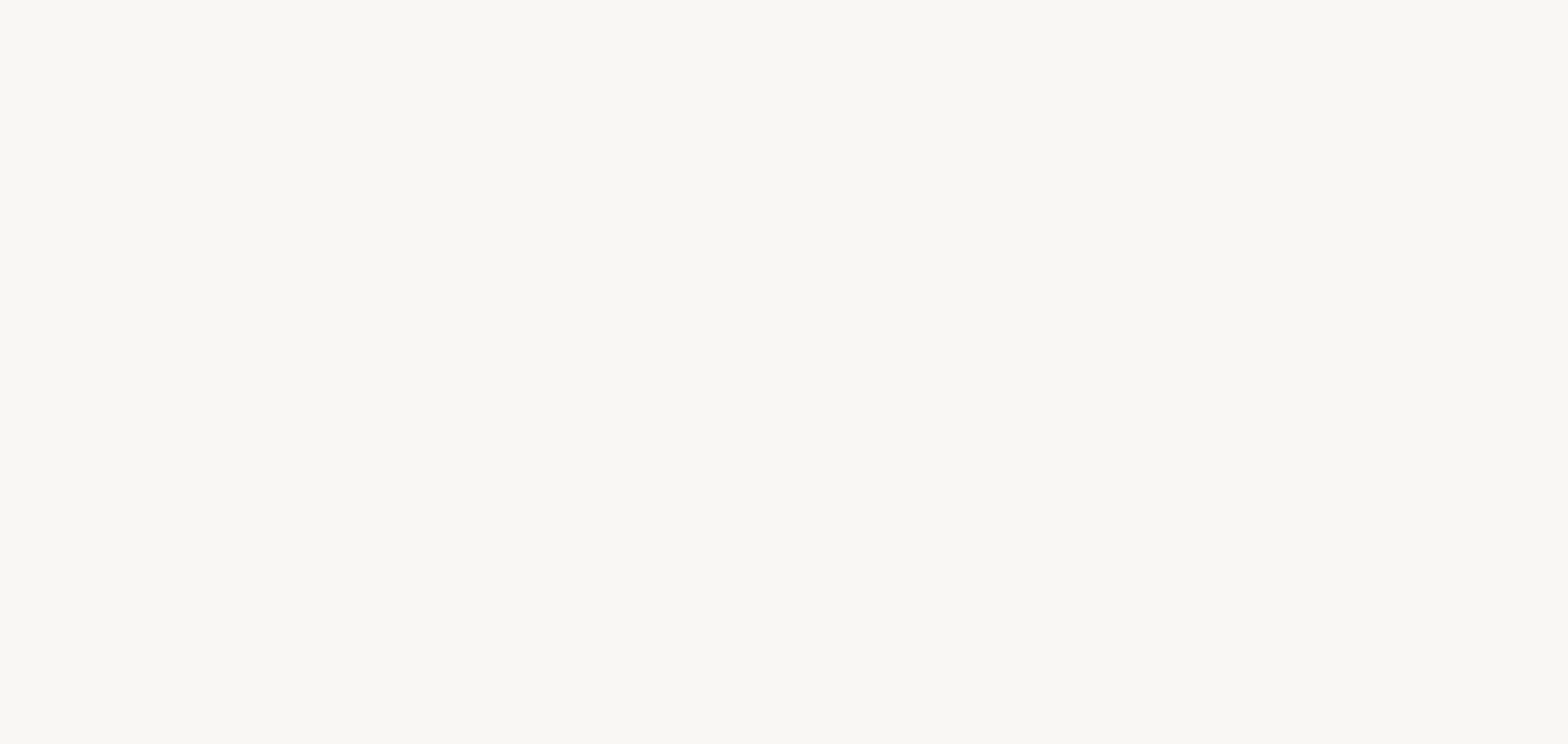
select select "FR"
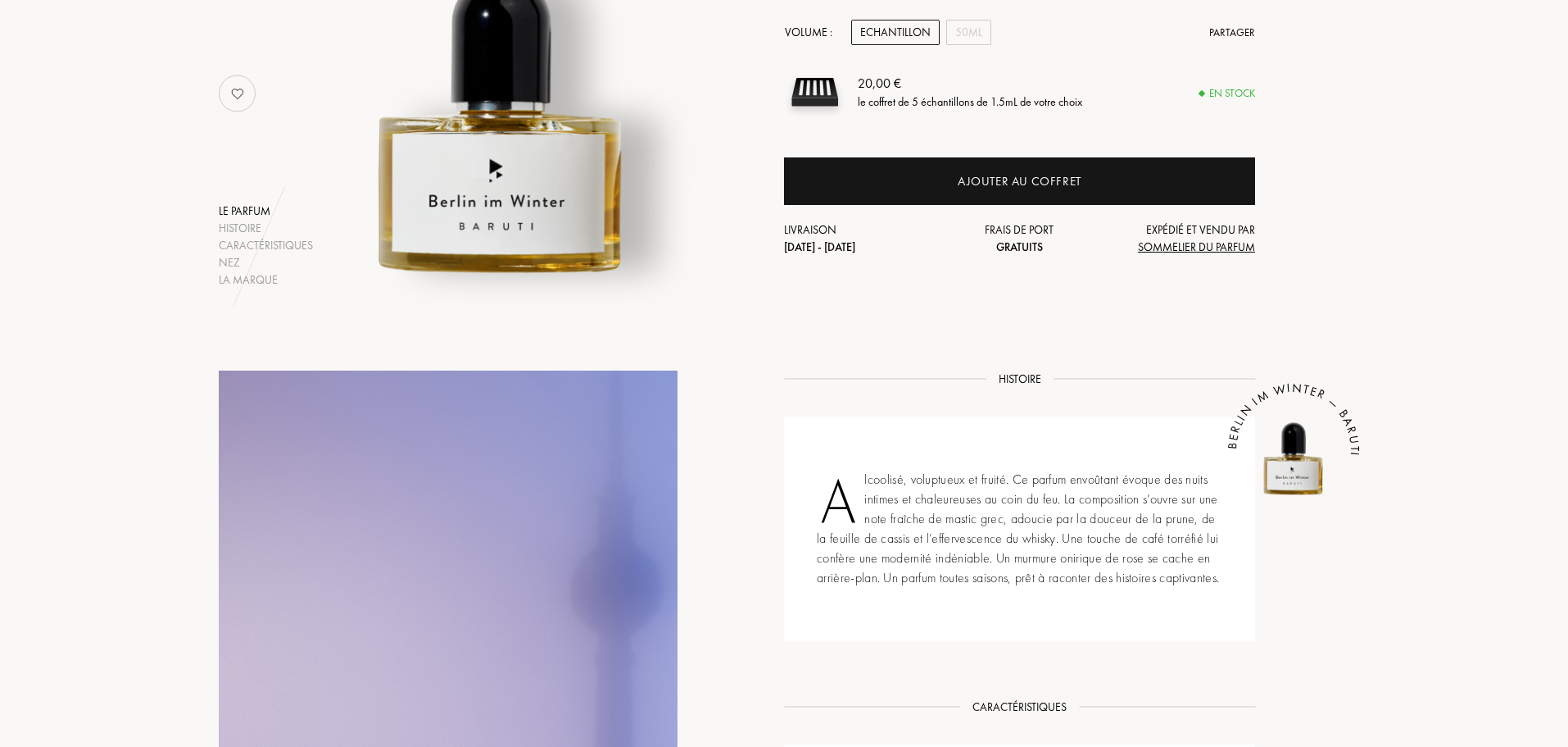
scroll to position [328, 0]
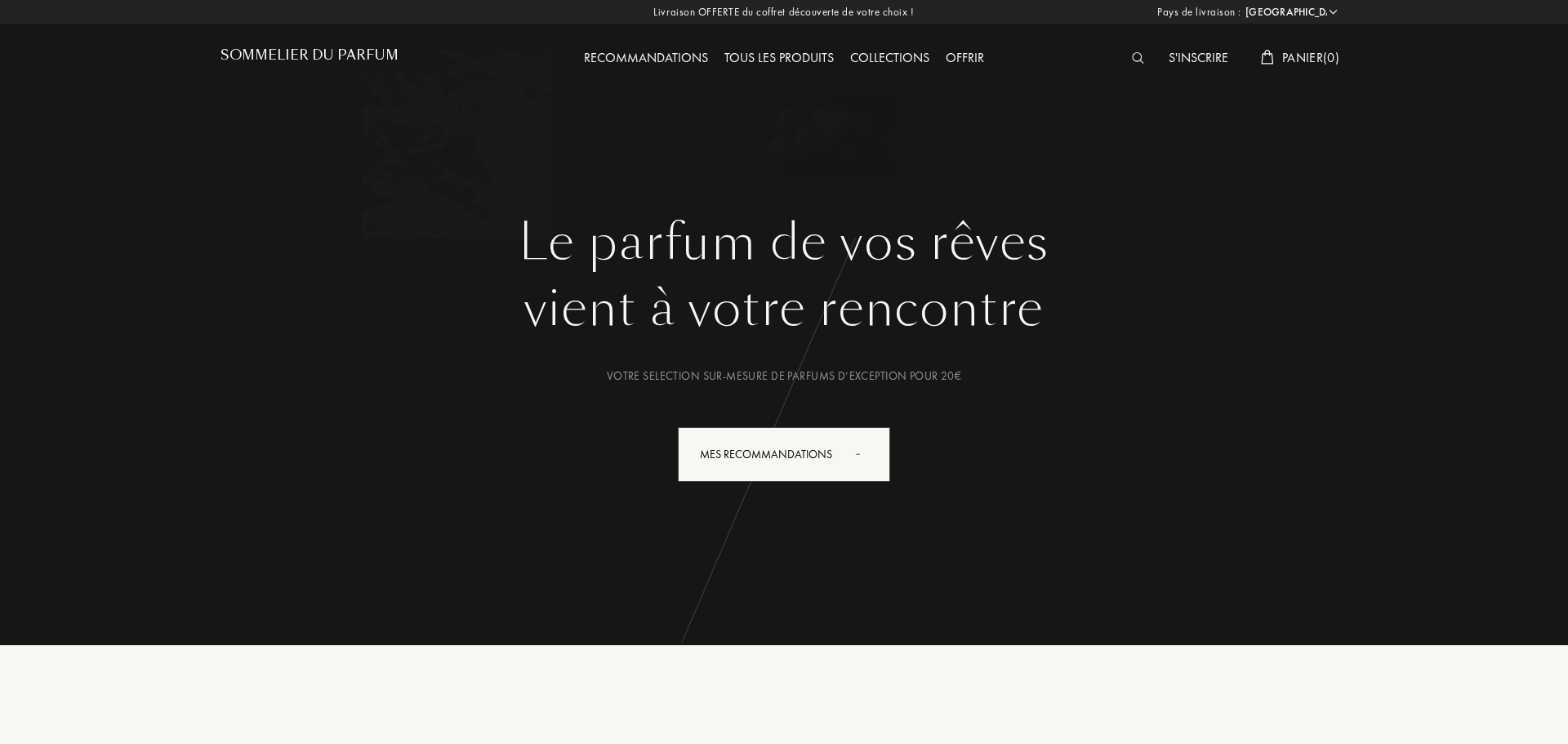
select select "FR"
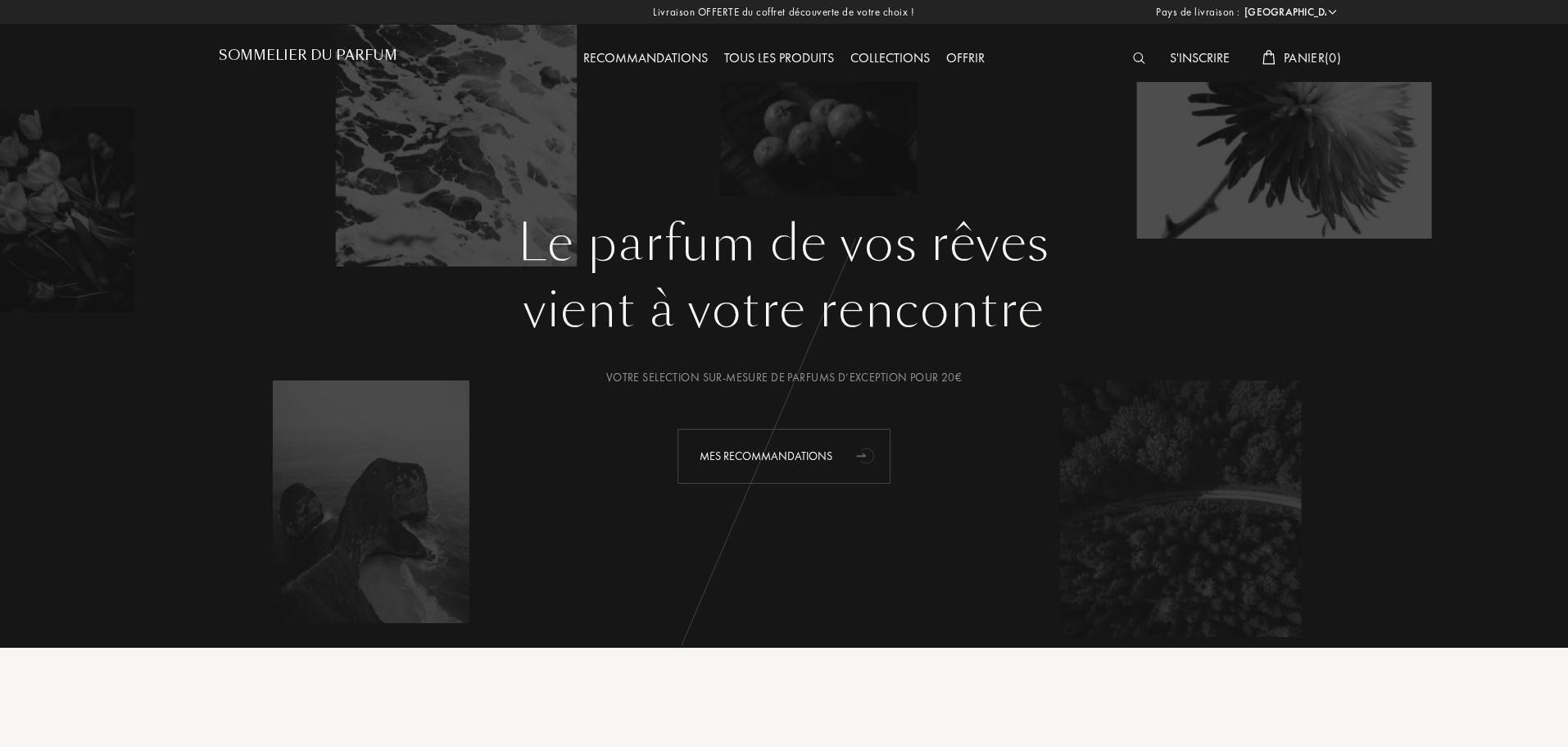
click at [806, 452] on div "Mes Recommandations" at bounding box center [784, 456] width 213 height 55
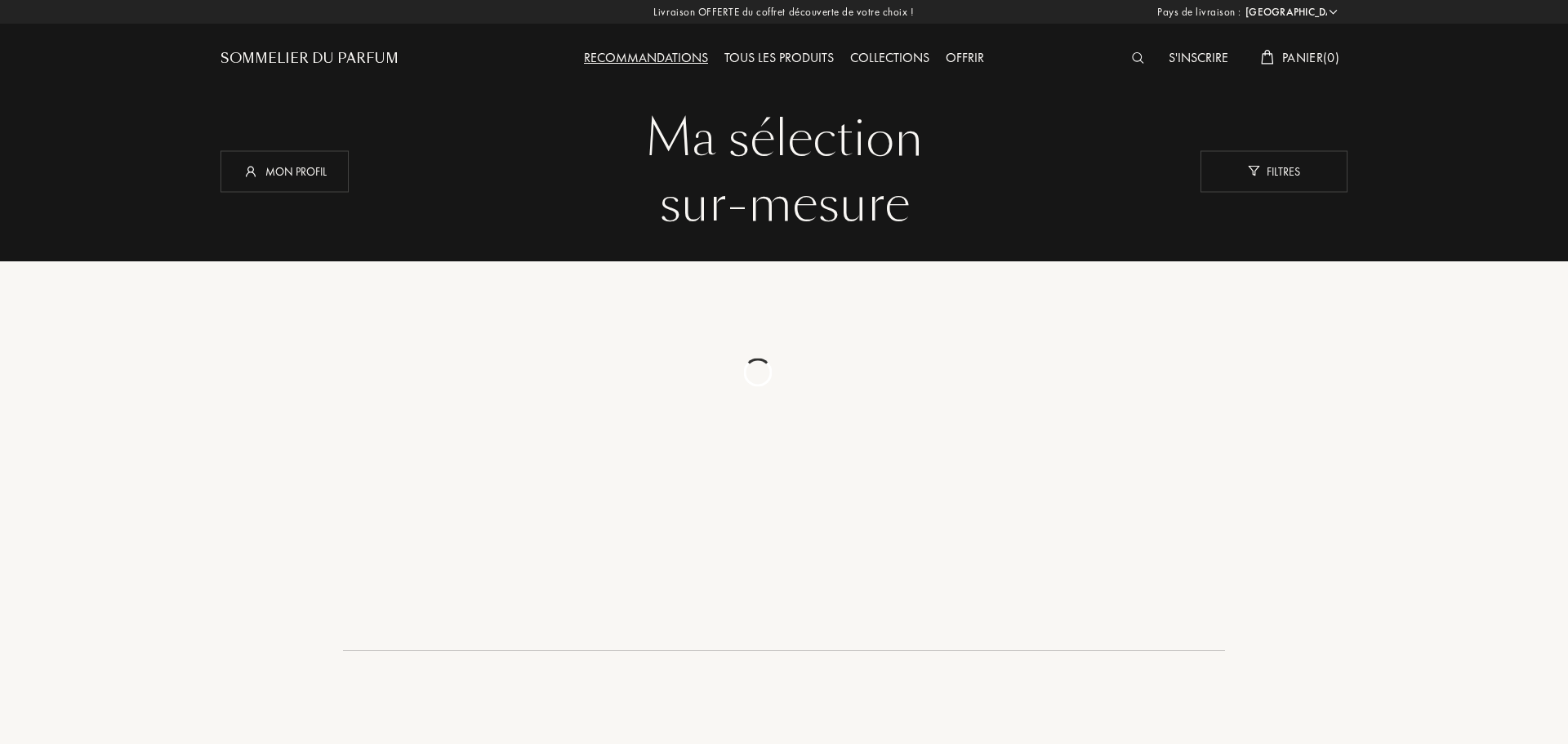
select select "FR"
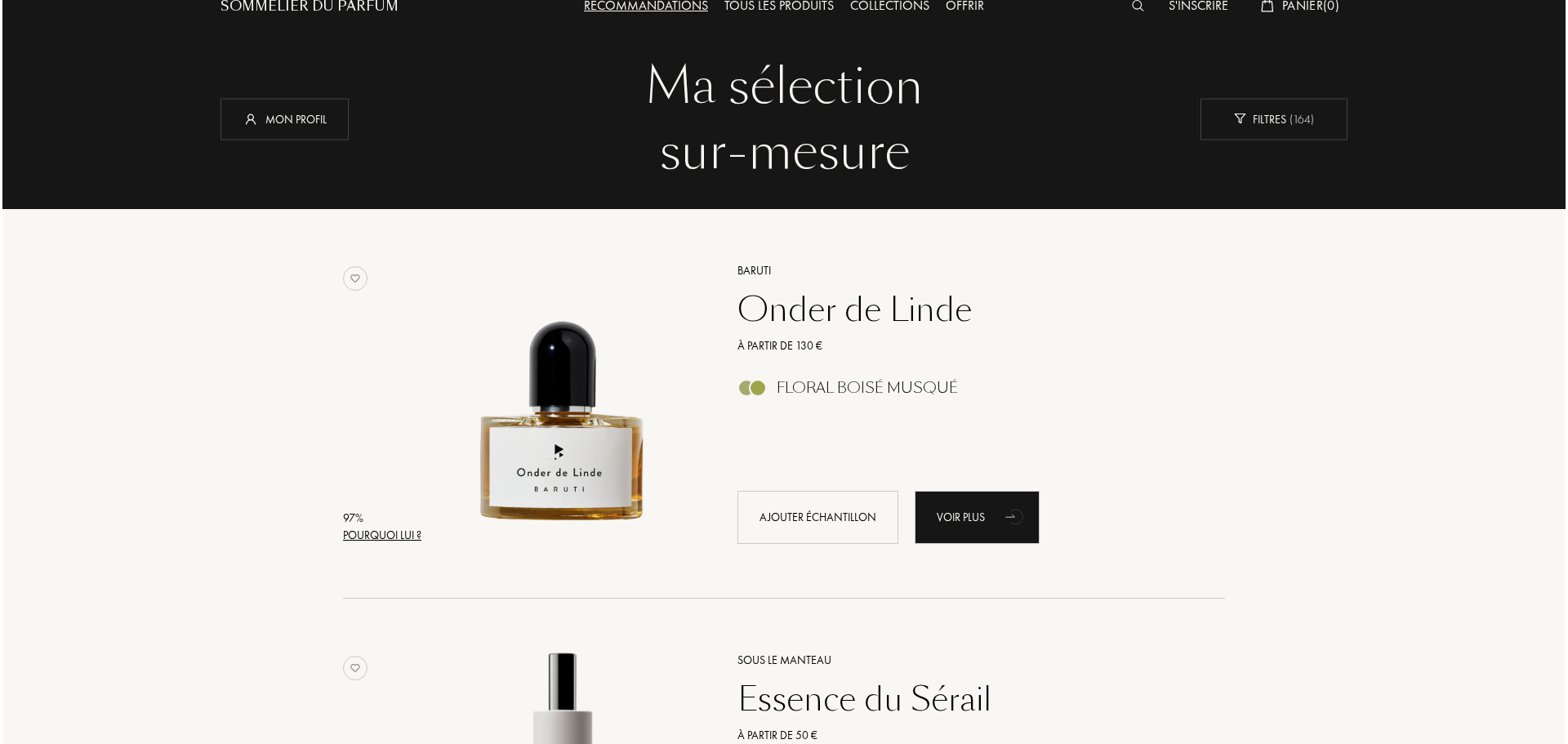
scroll to position [82, 0]
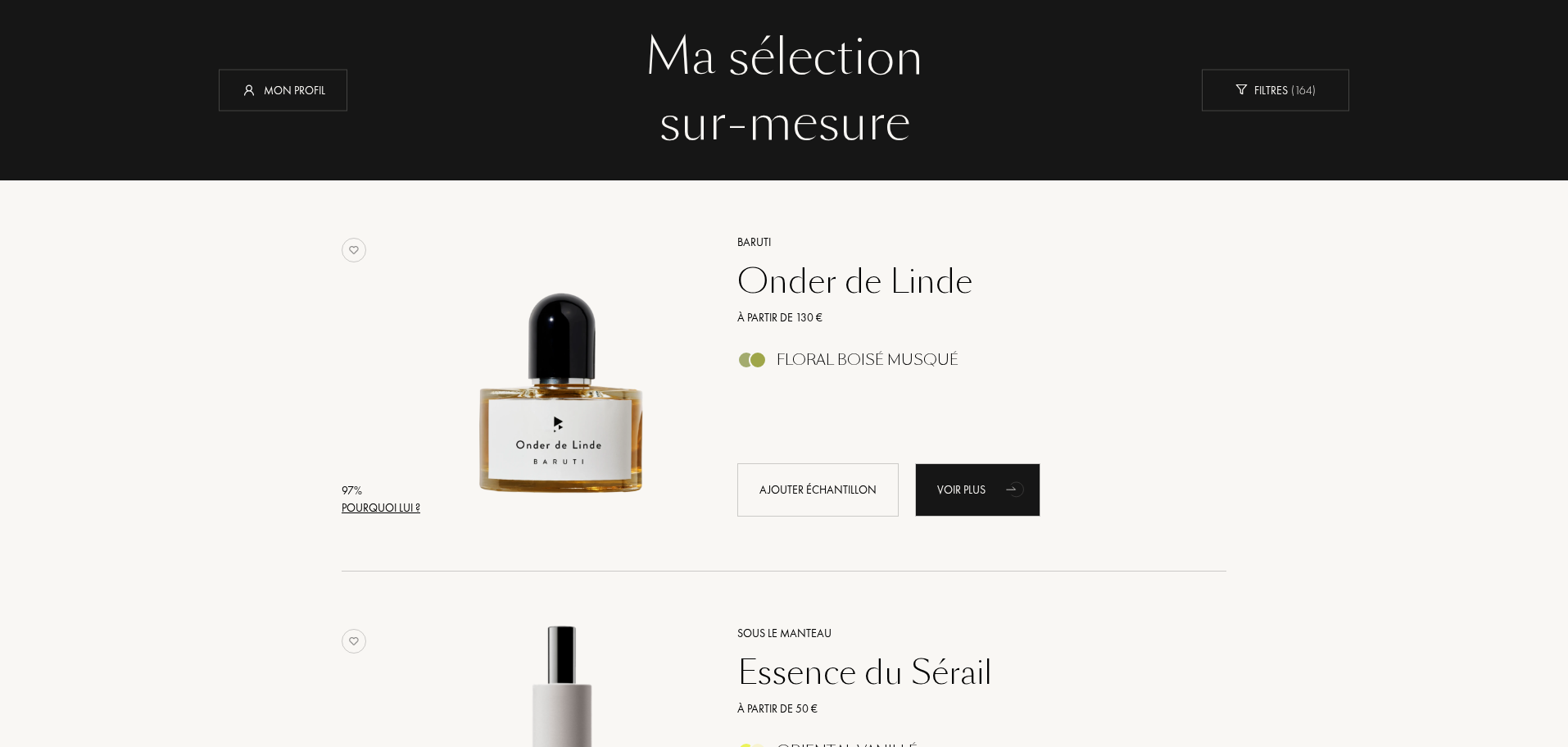
click at [363, 514] on div "Pourquoi lui ?" at bounding box center [381, 508] width 78 height 17
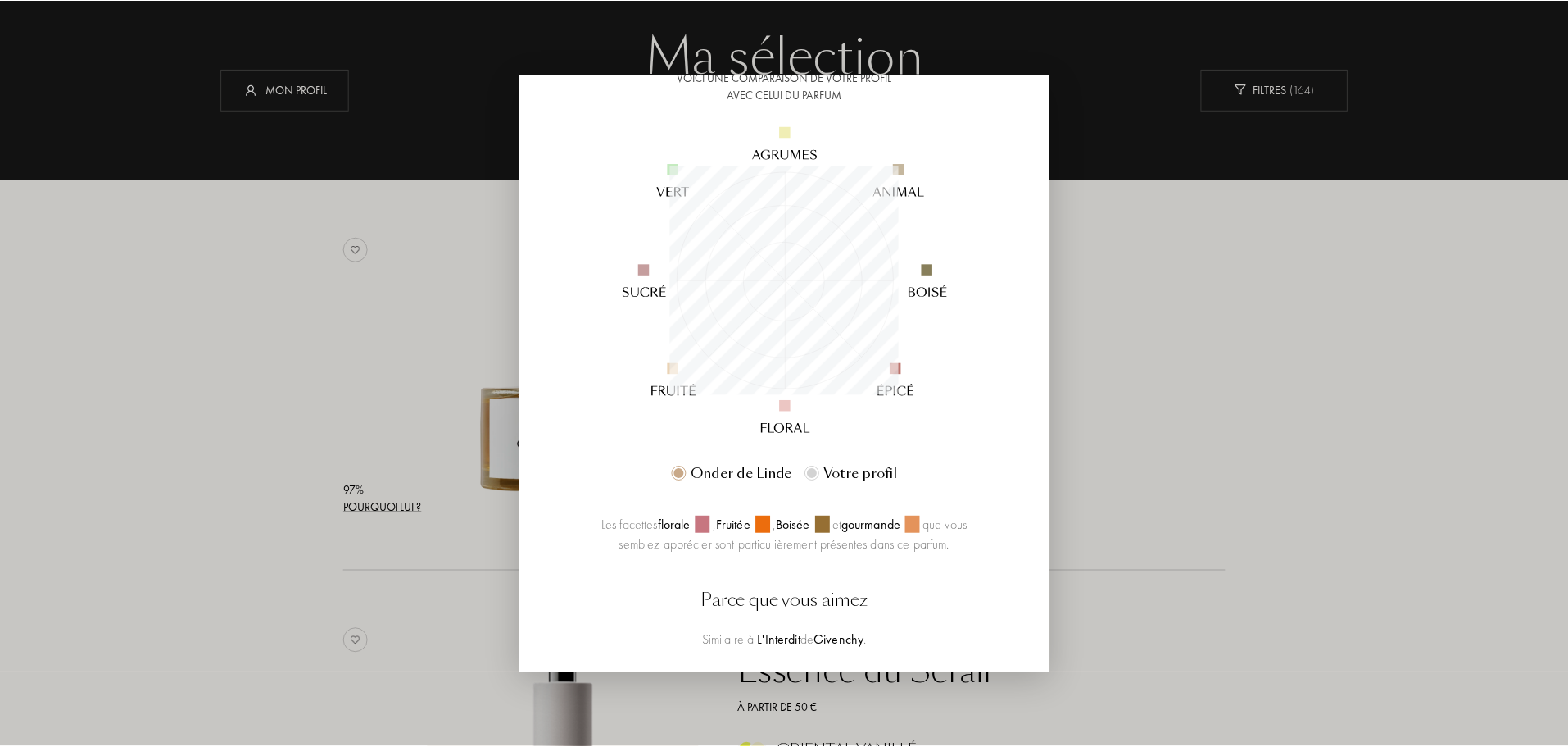
scroll to position [164, 0]
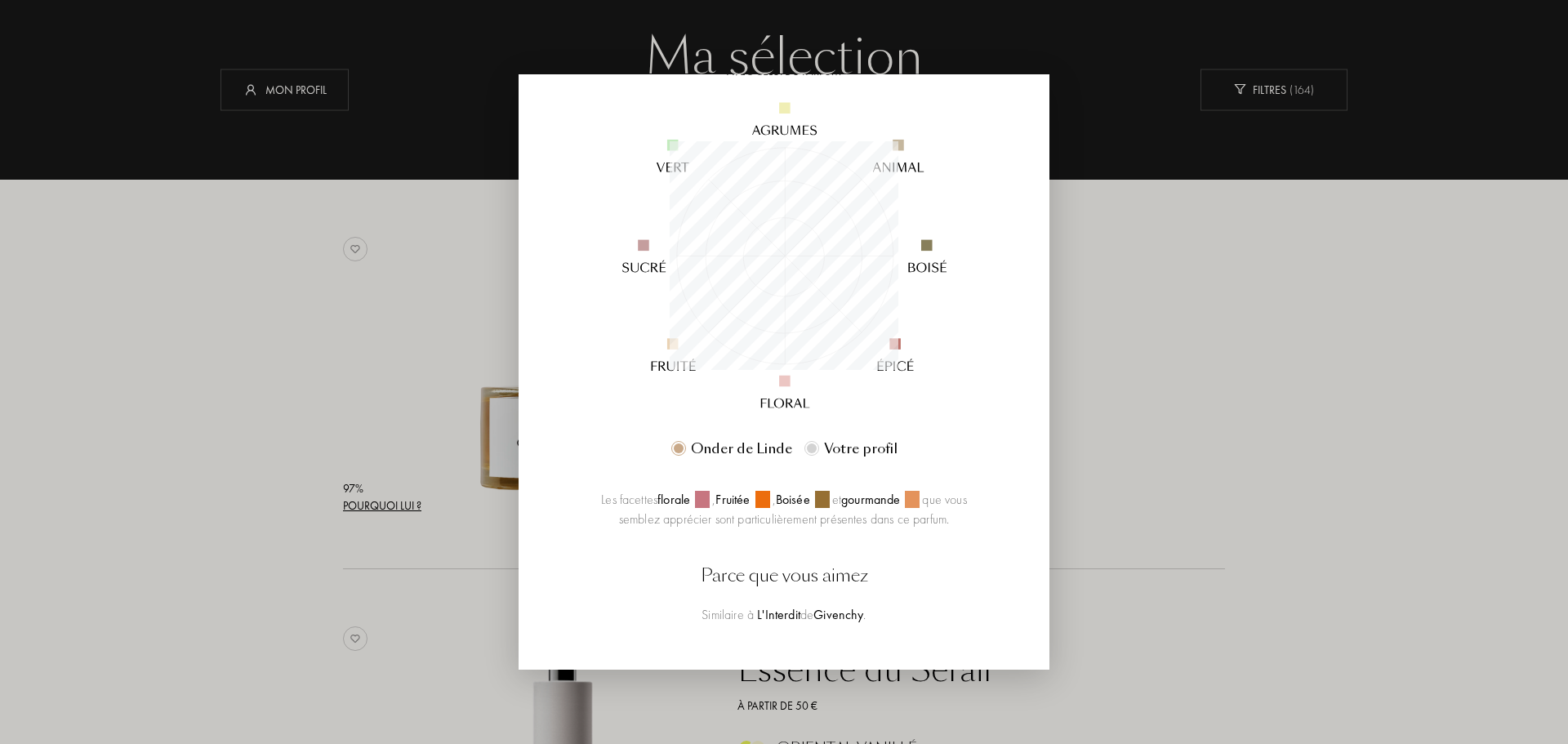
click at [1090, 298] on div at bounding box center [784, 372] width 1568 height 744
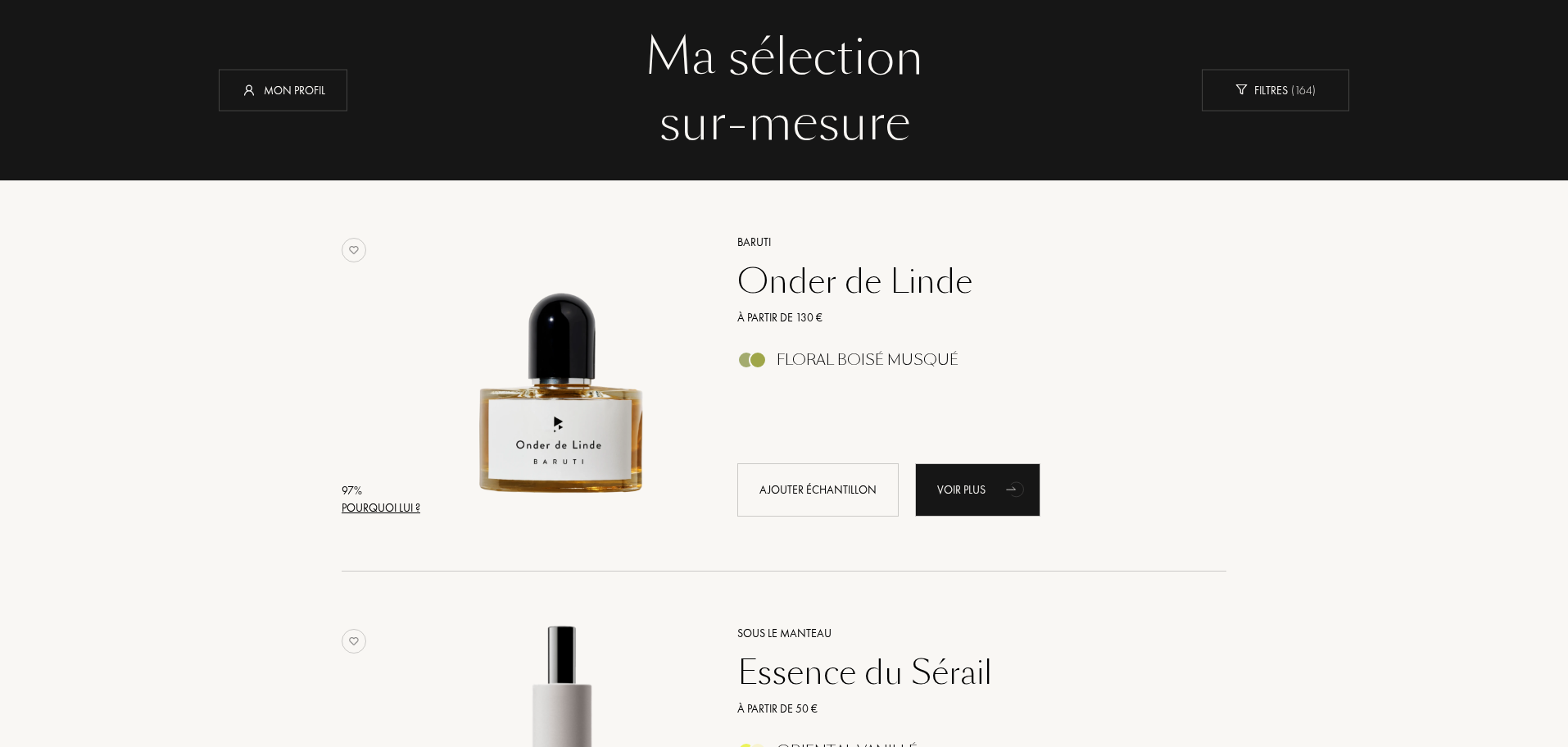
click at [821, 281] on div "Onder de Linde" at bounding box center [963, 280] width 478 height 39
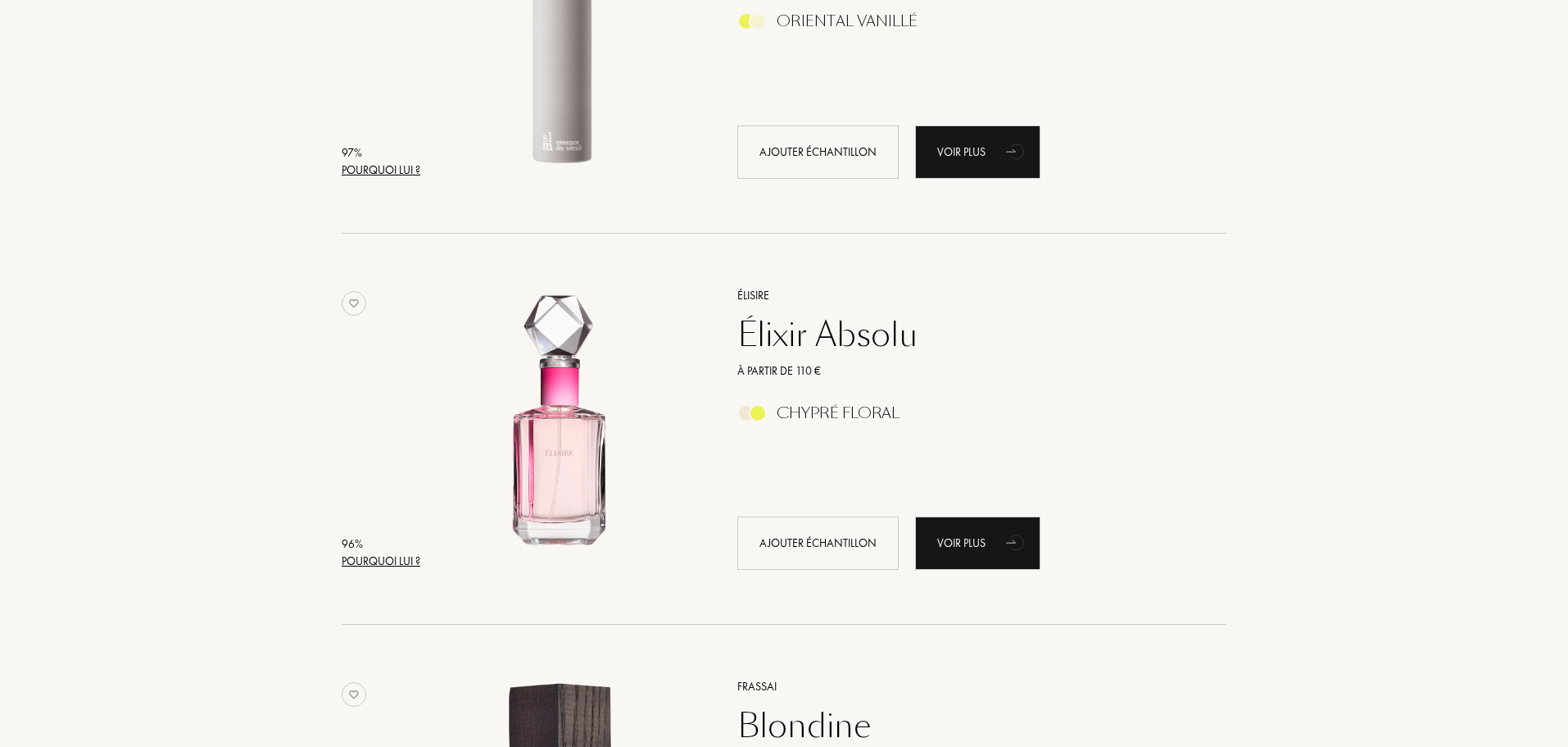
scroll to position [1066, 0]
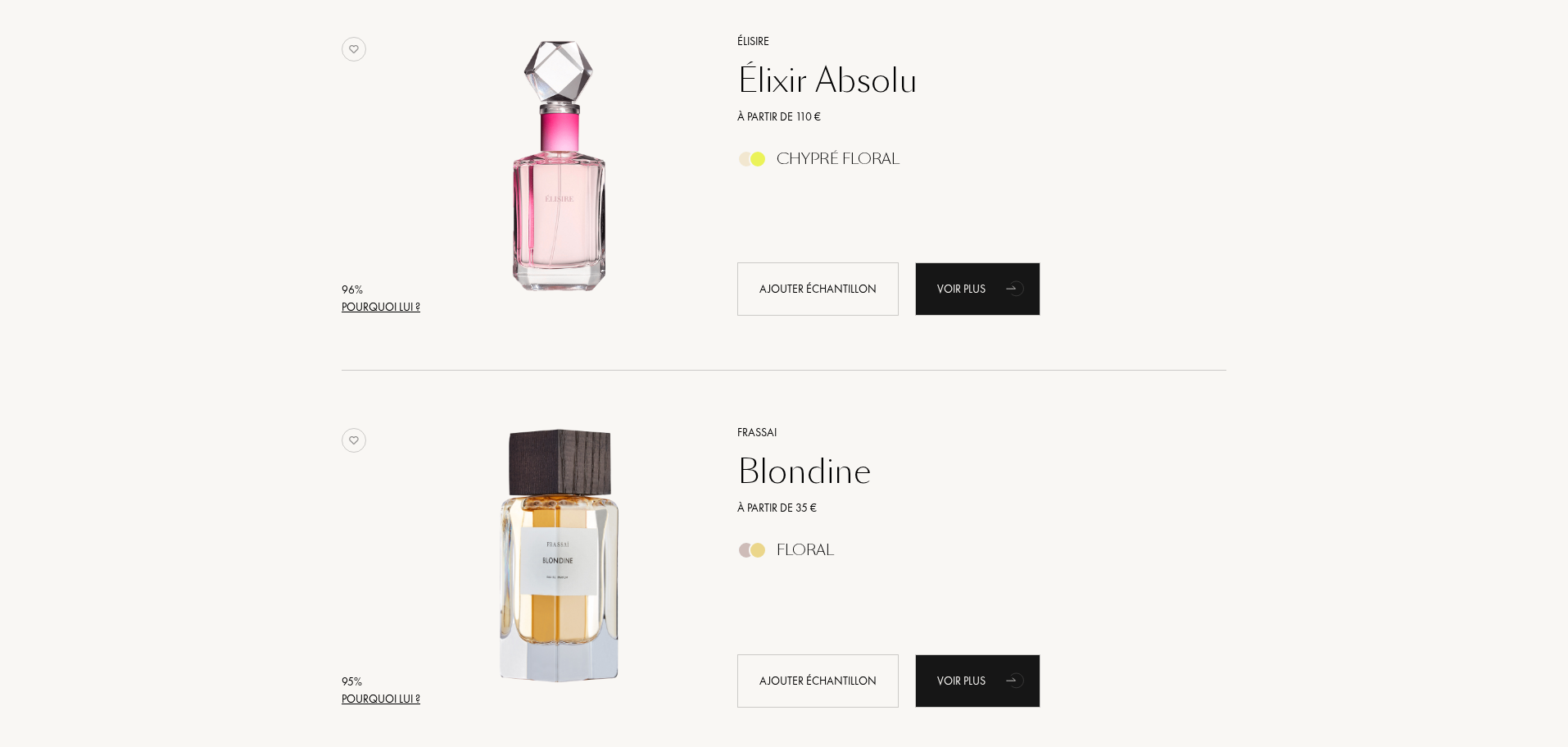
click at [876, 156] on div "Chypré Floral" at bounding box center [837, 158] width 123 height 18
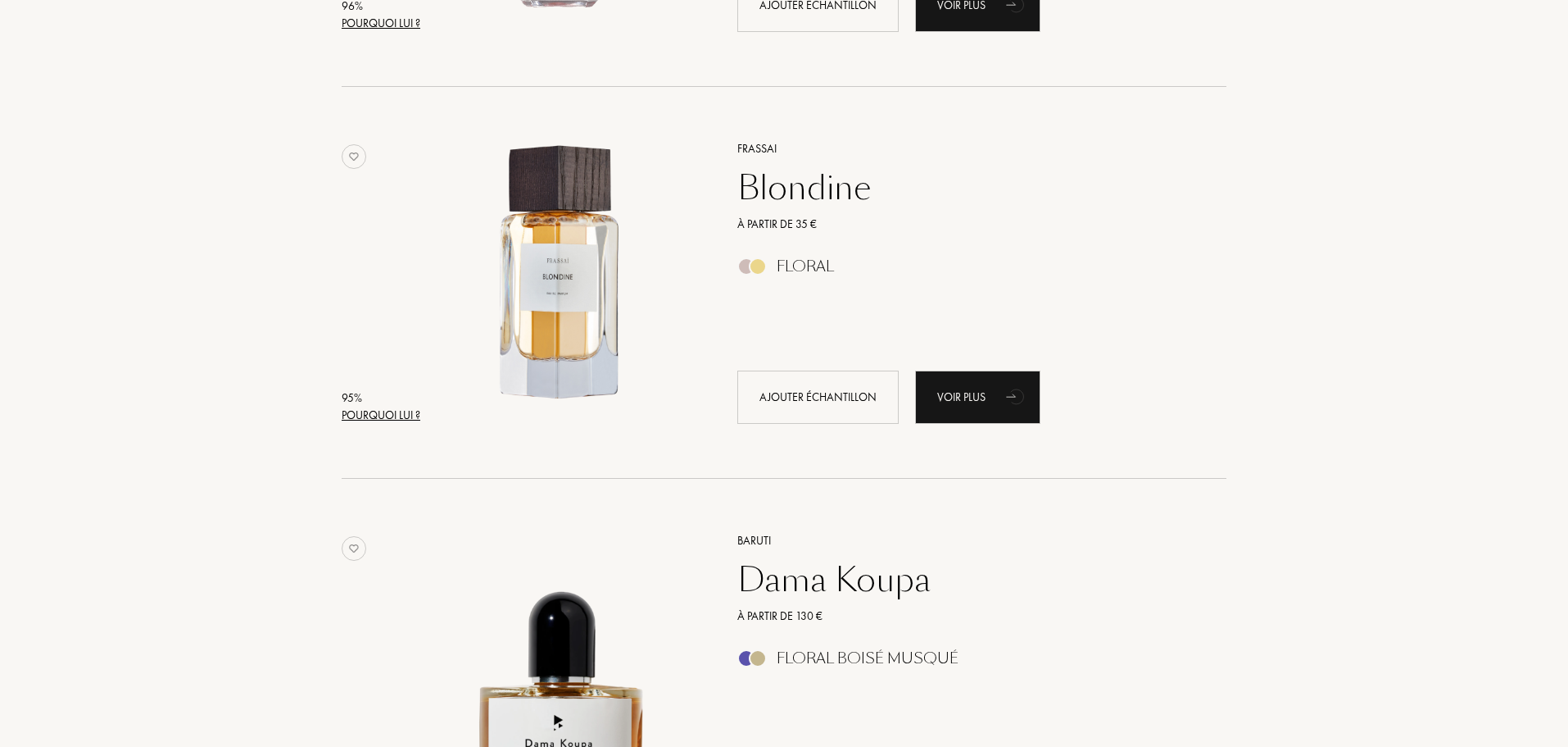
scroll to position [1475, 0]
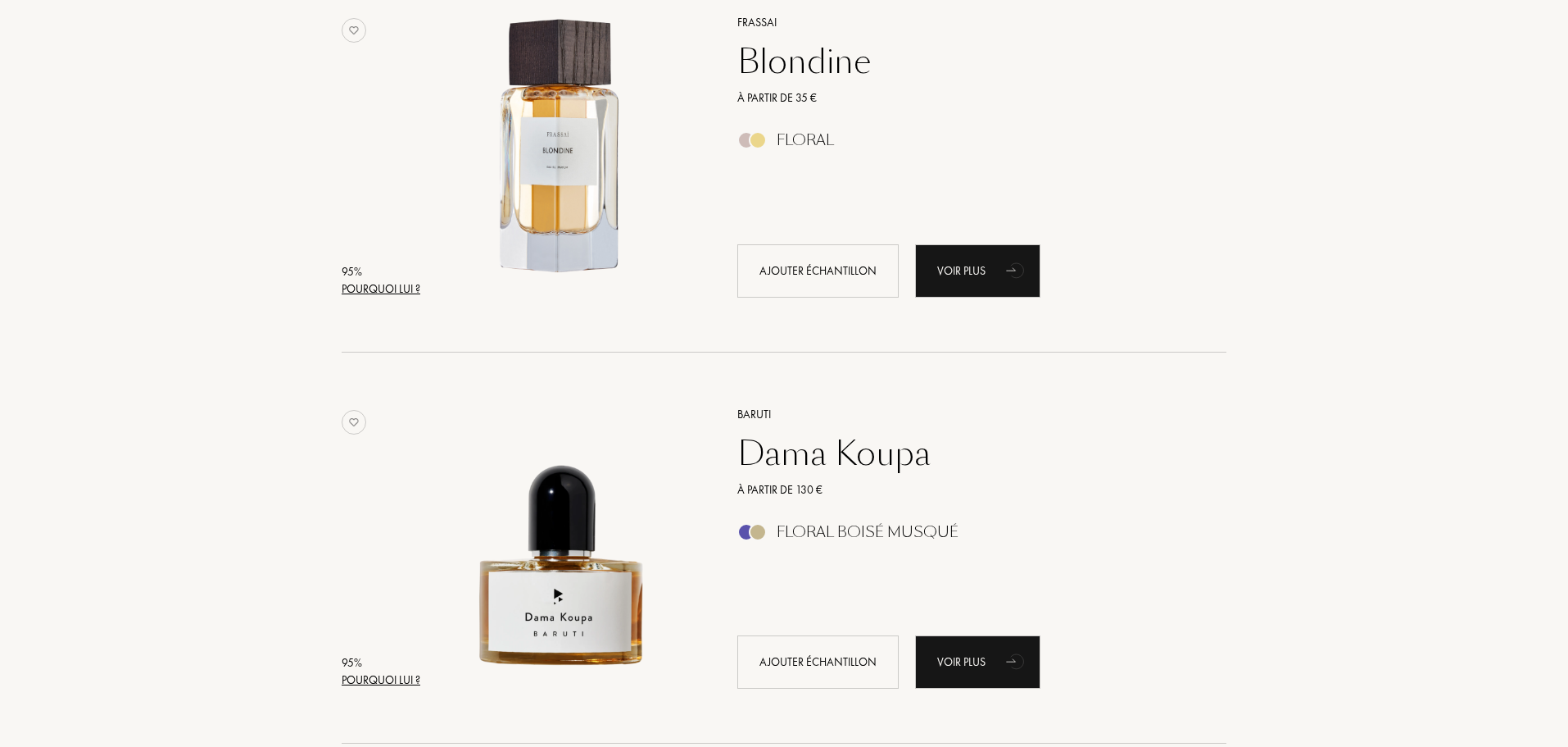
click at [804, 70] on div "Blondine" at bounding box center [963, 61] width 478 height 39
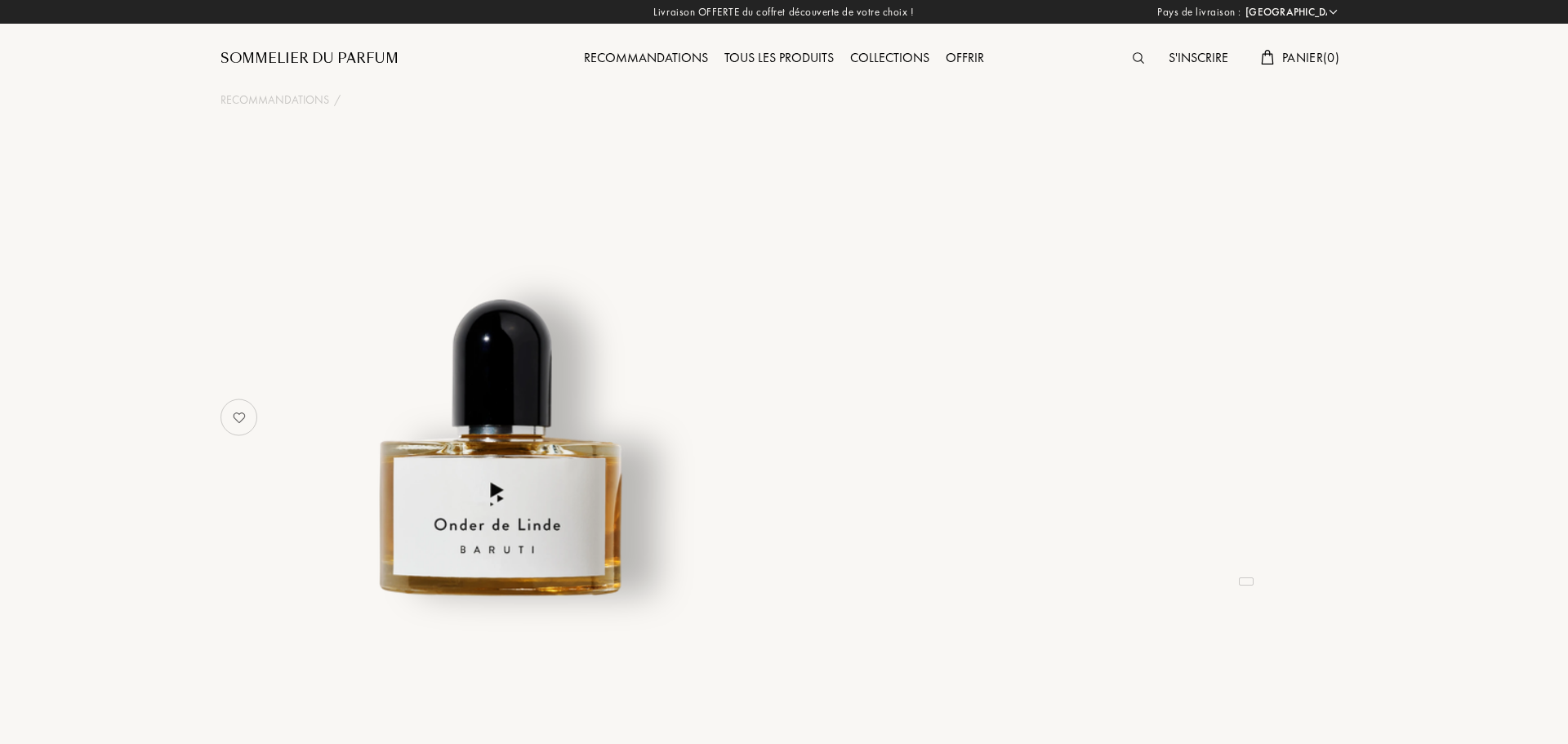
select select "FR"
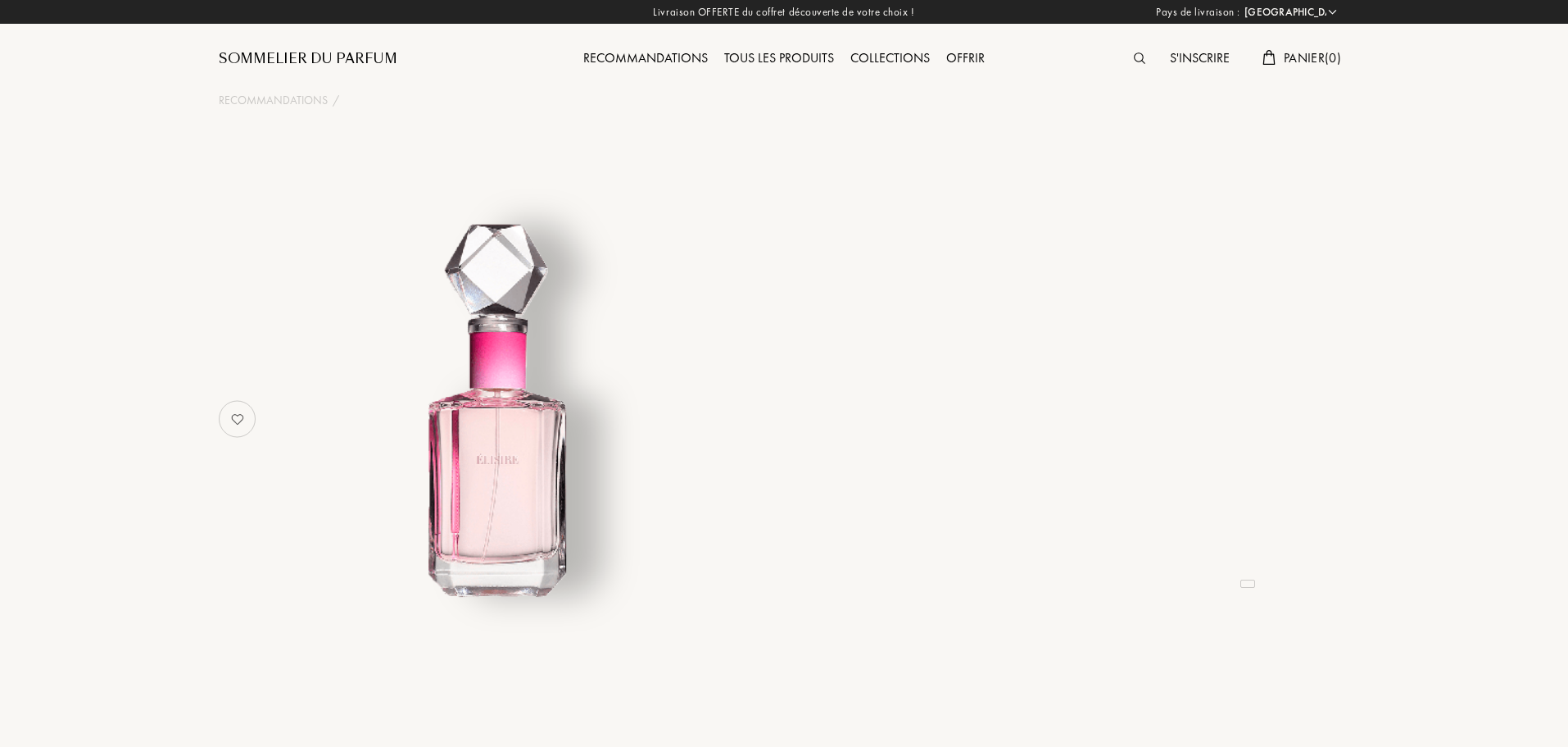
select select "FR"
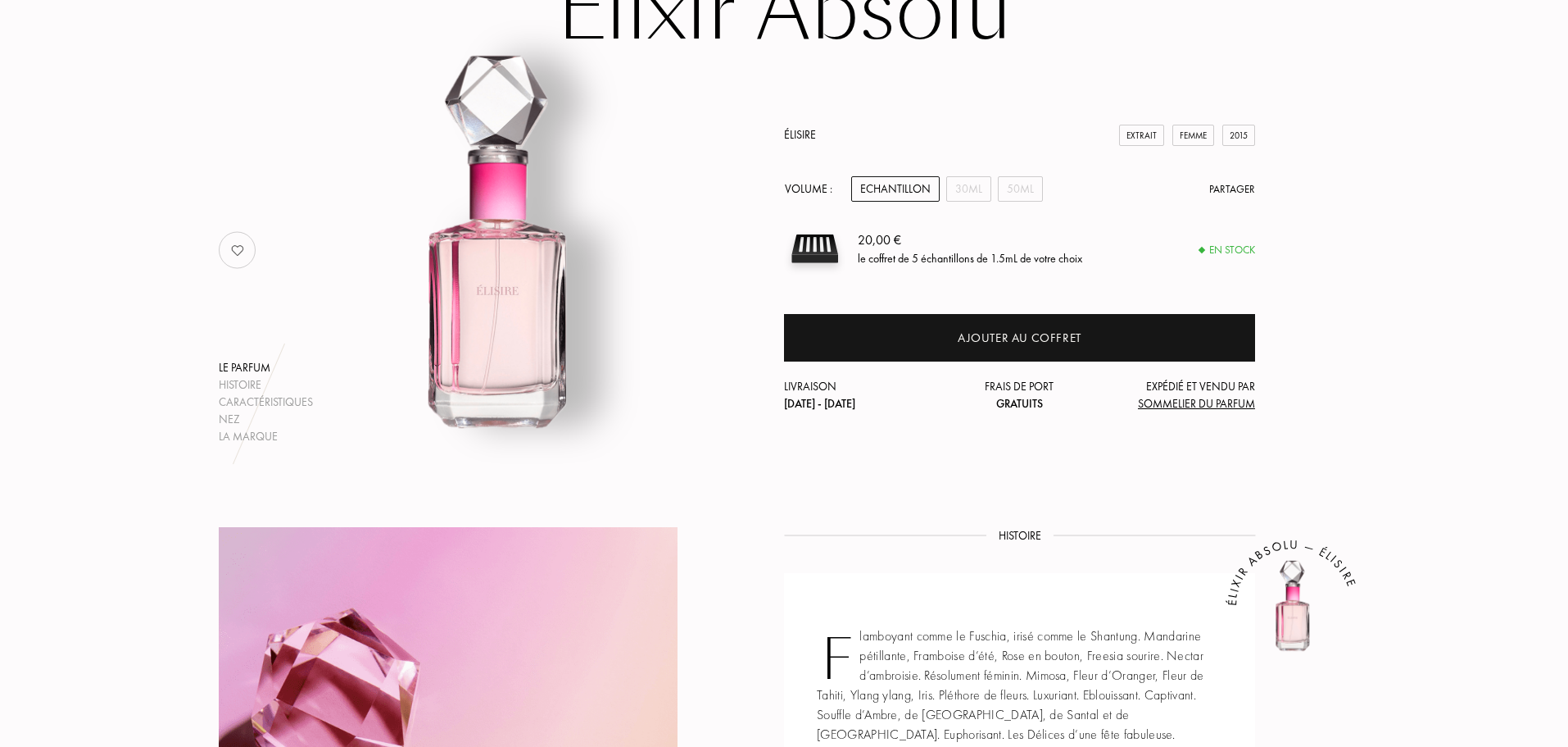
scroll to position [164, 0]
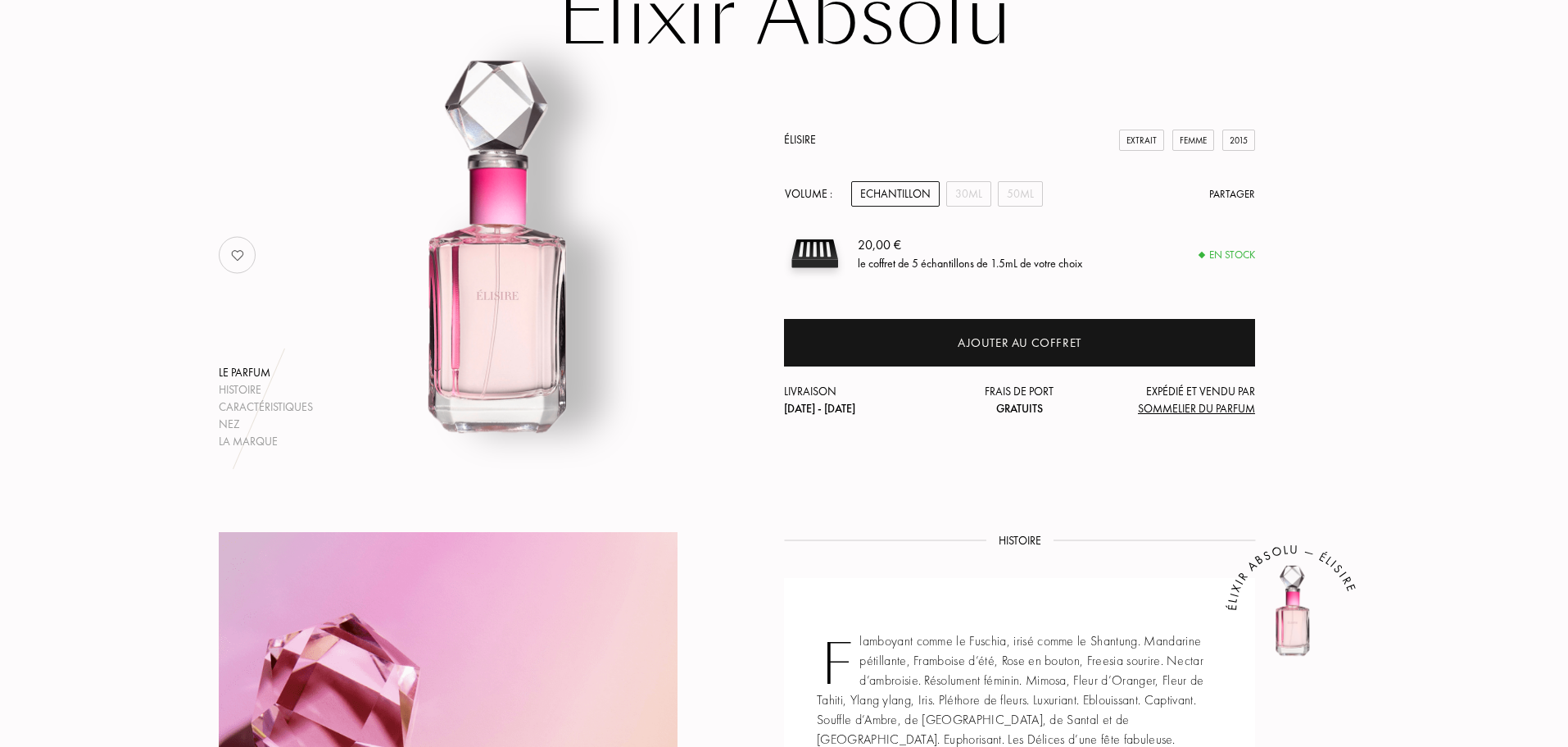
click at [883, 197] on div "Echantillon" at bounding box center [896, 194] width 89 height 26
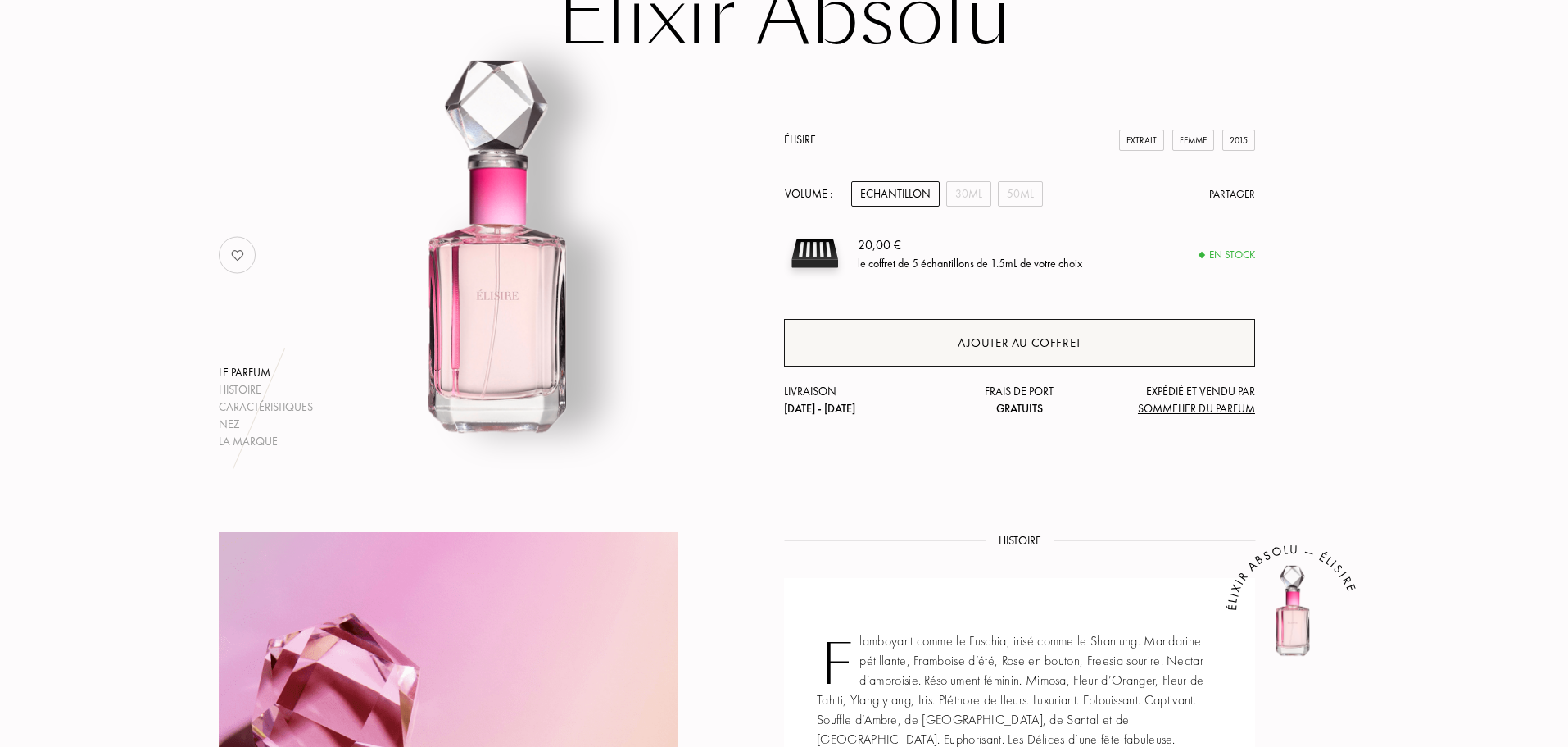
click at [988, 344] on div "Ajouter au coffret" at bounding box center [1020, 343] width 124 height 19
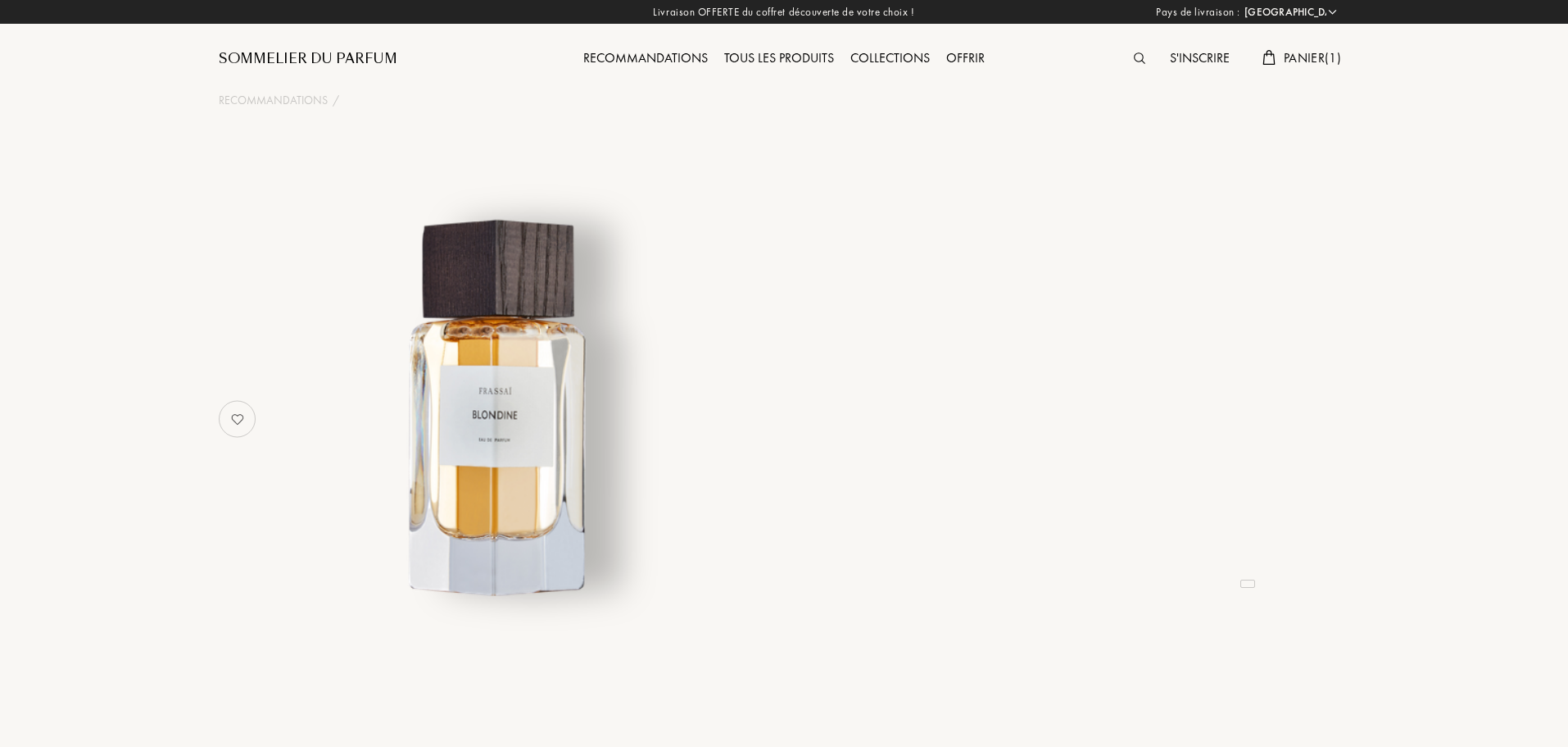
select select "FR"
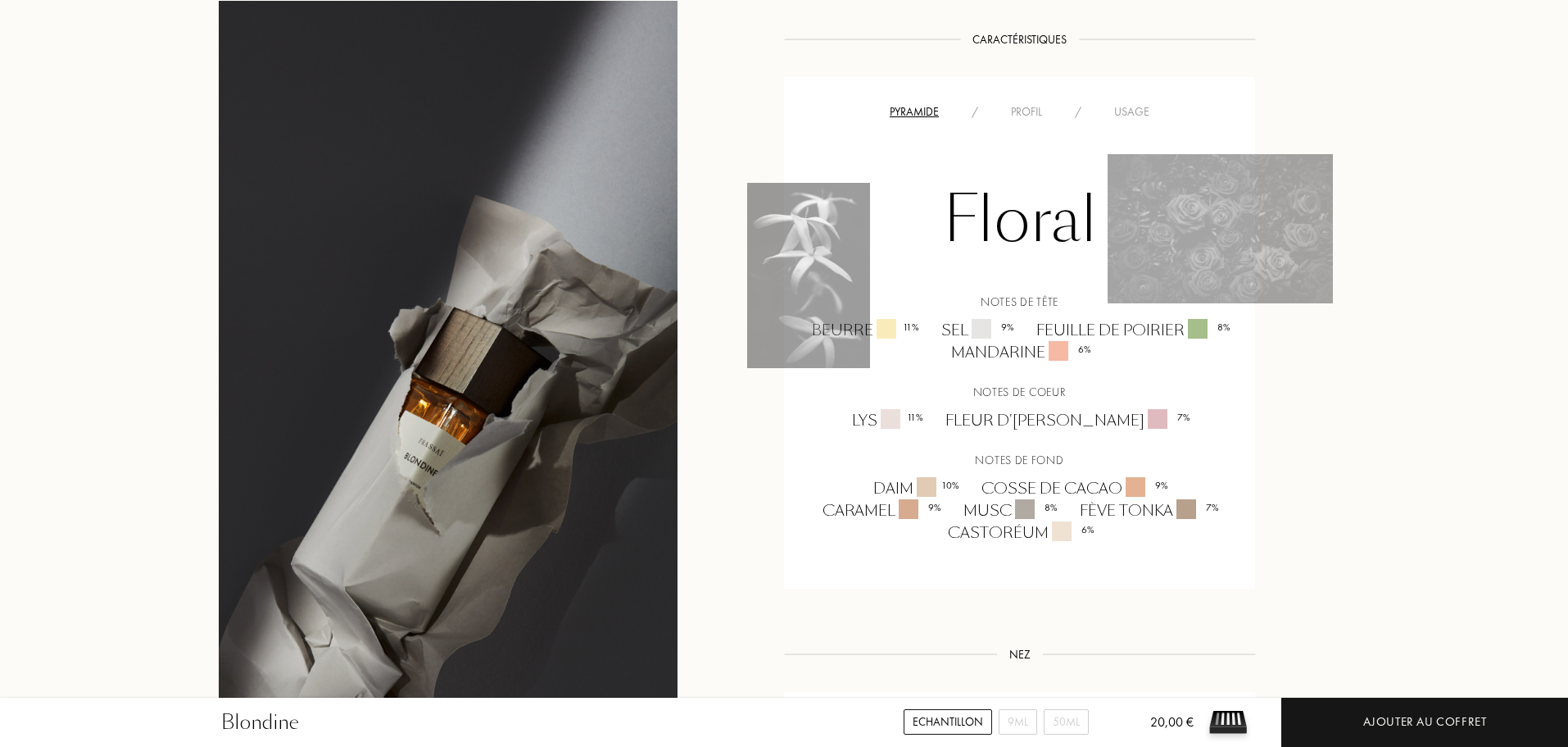
scroll to position [1066, 0]
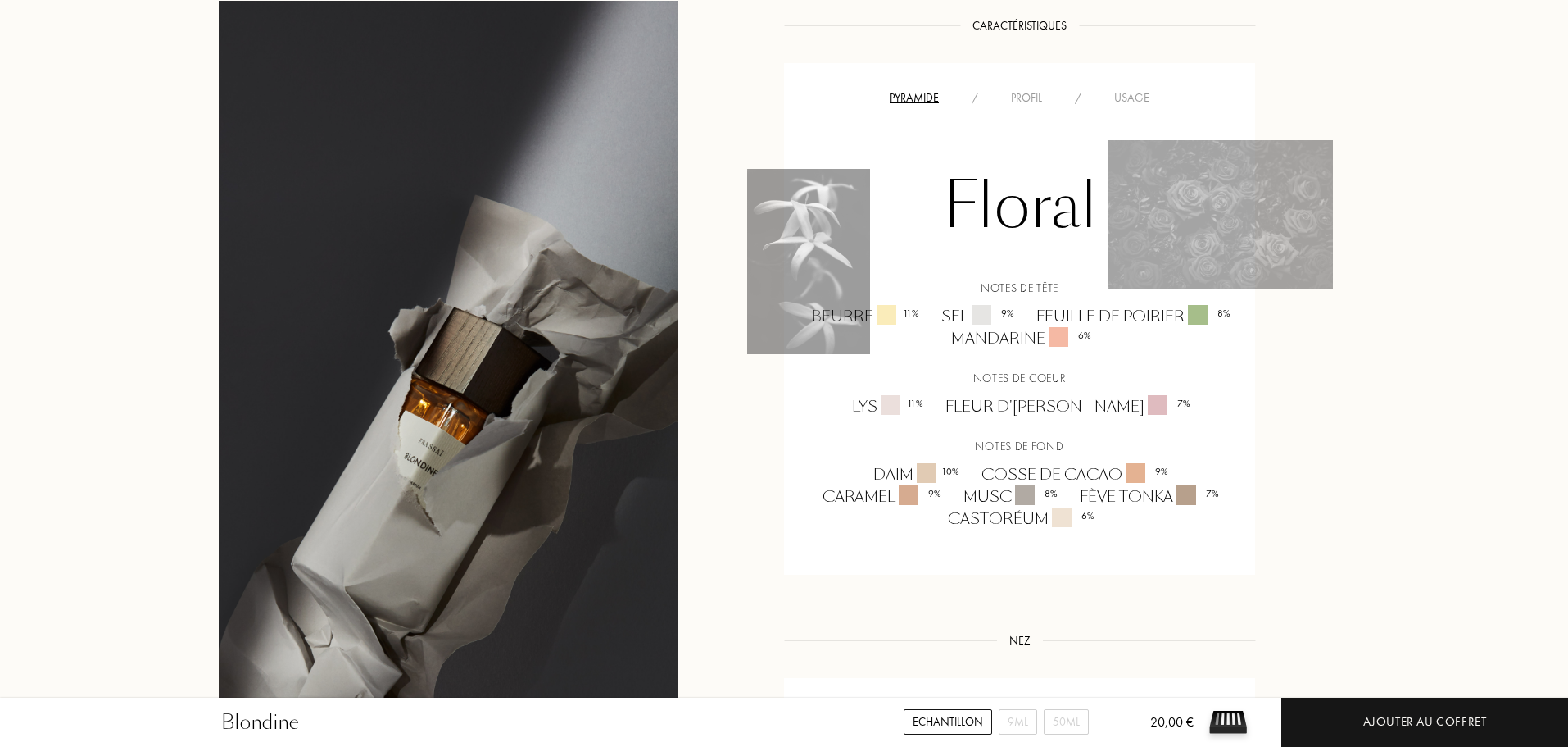
click at [935, 719] on div "Echantillon" at bounding box center [948, 721] width 89 height 26
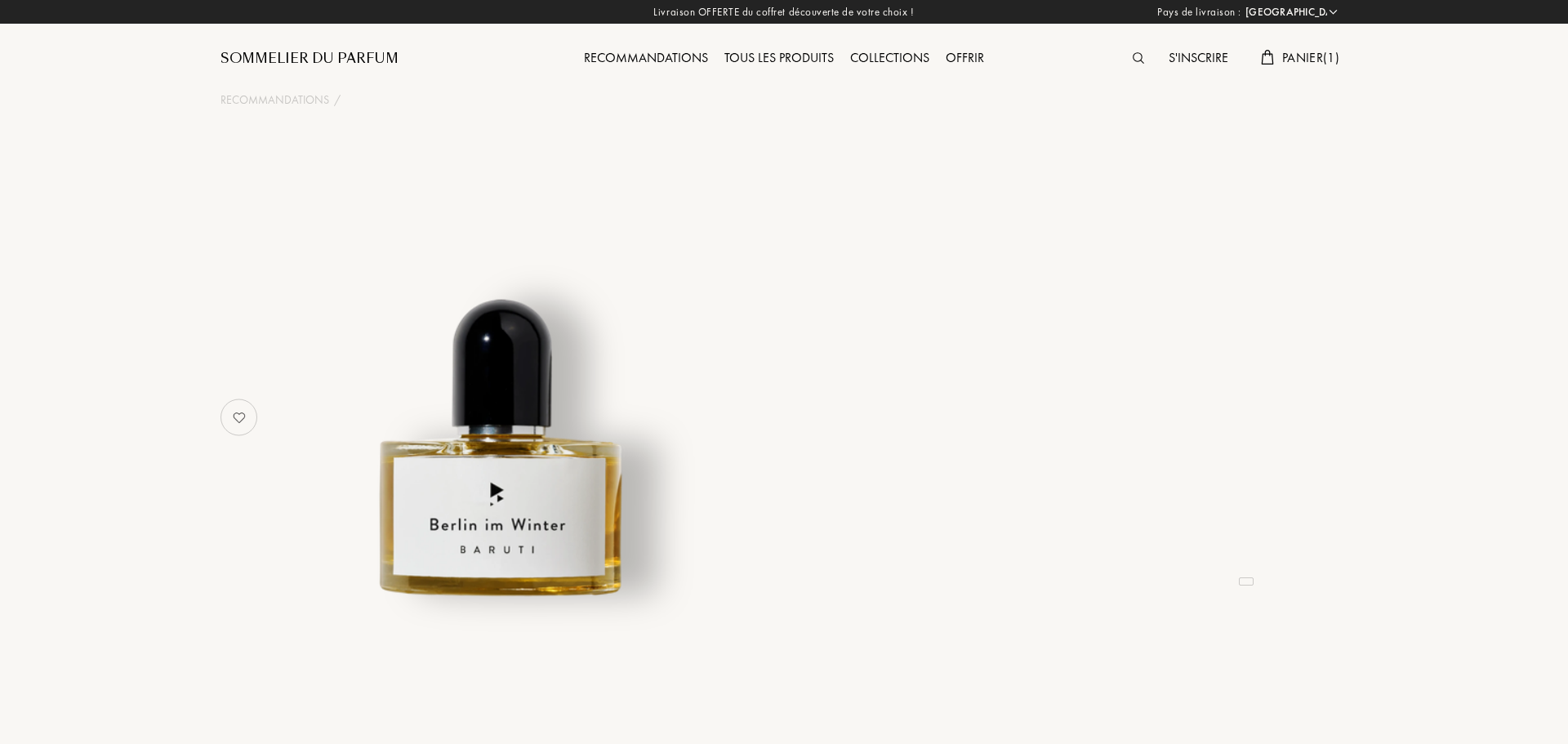
select select "FR"
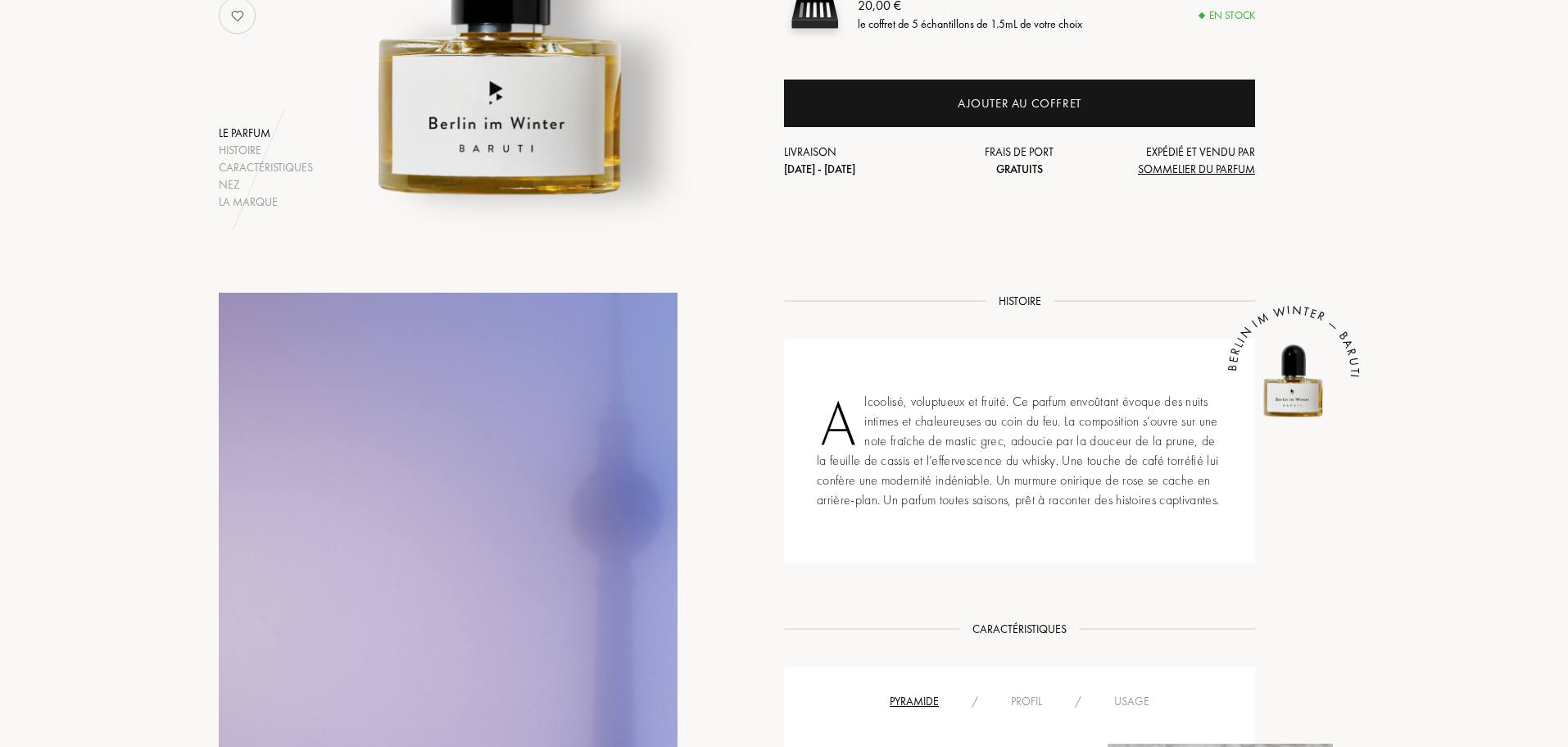
scroll to position [410, 0]
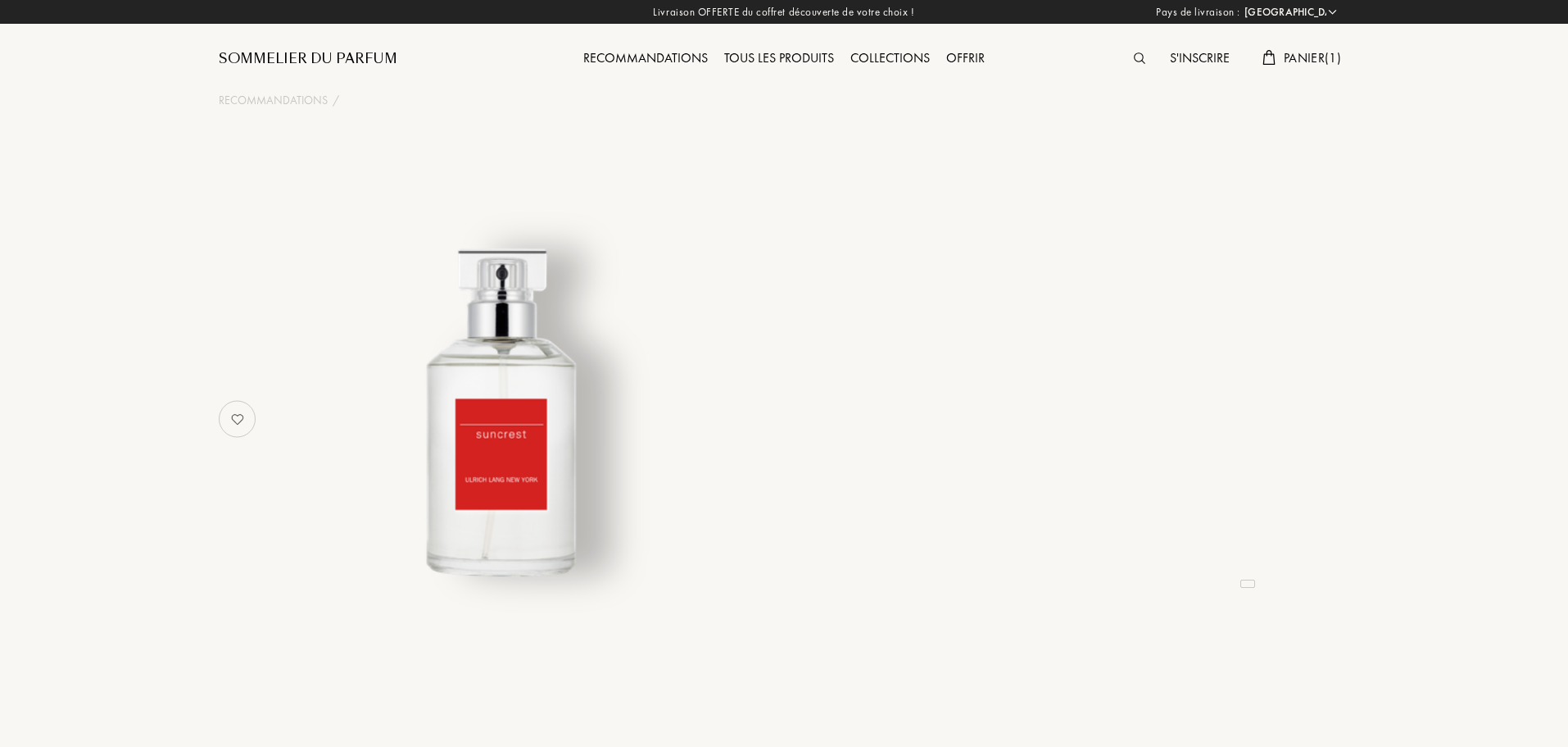
select select "FR"
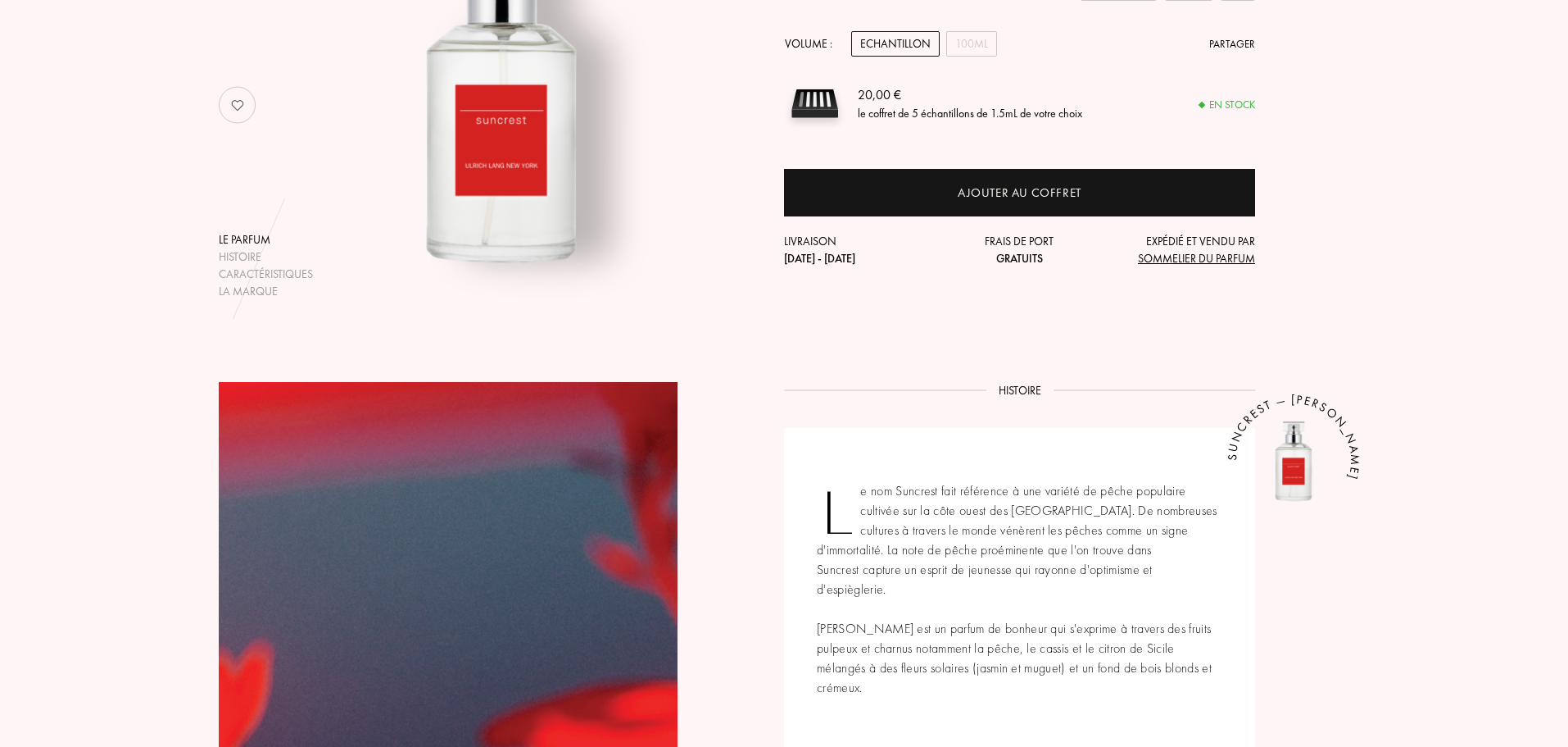
scroll to position [328, 0]
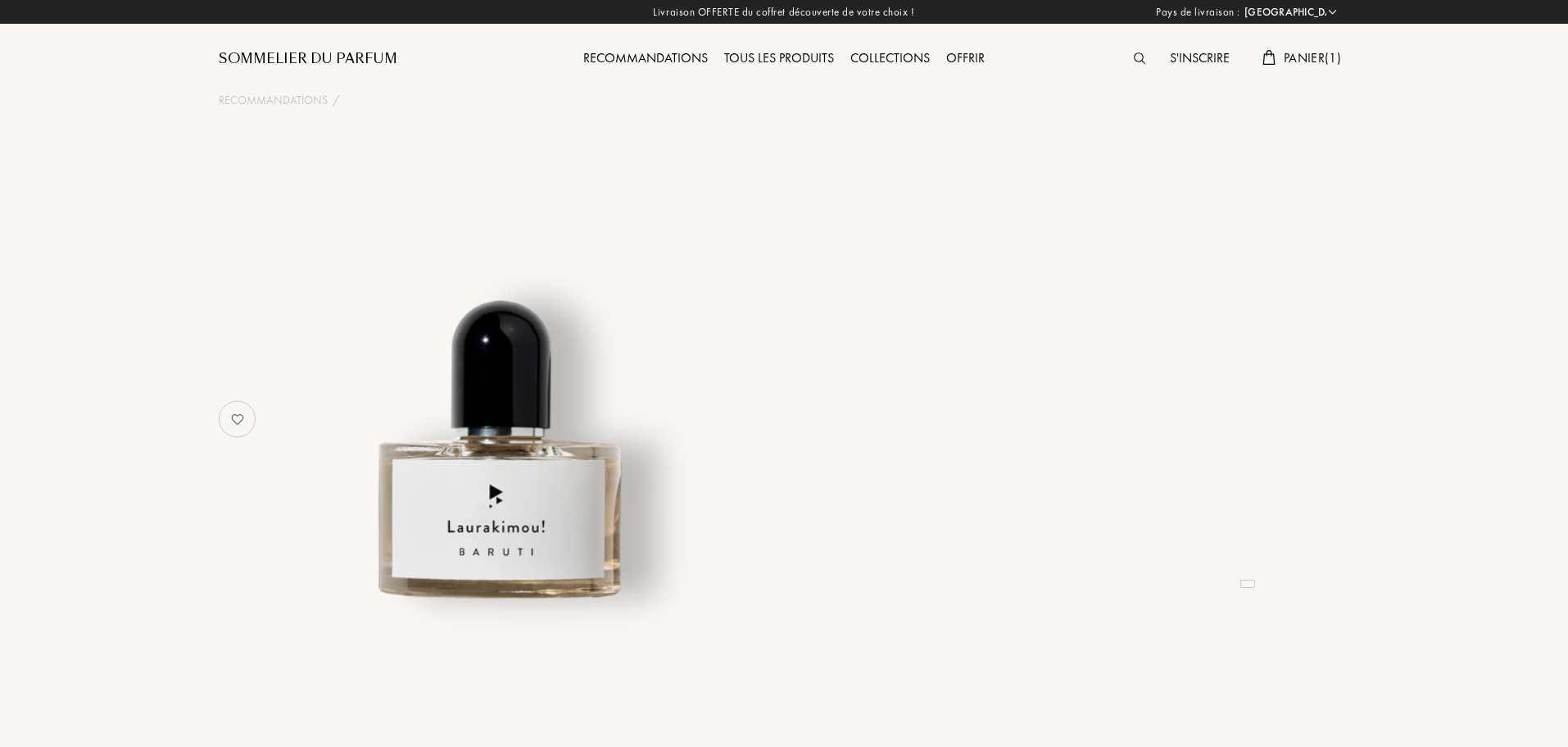
select select "FR"
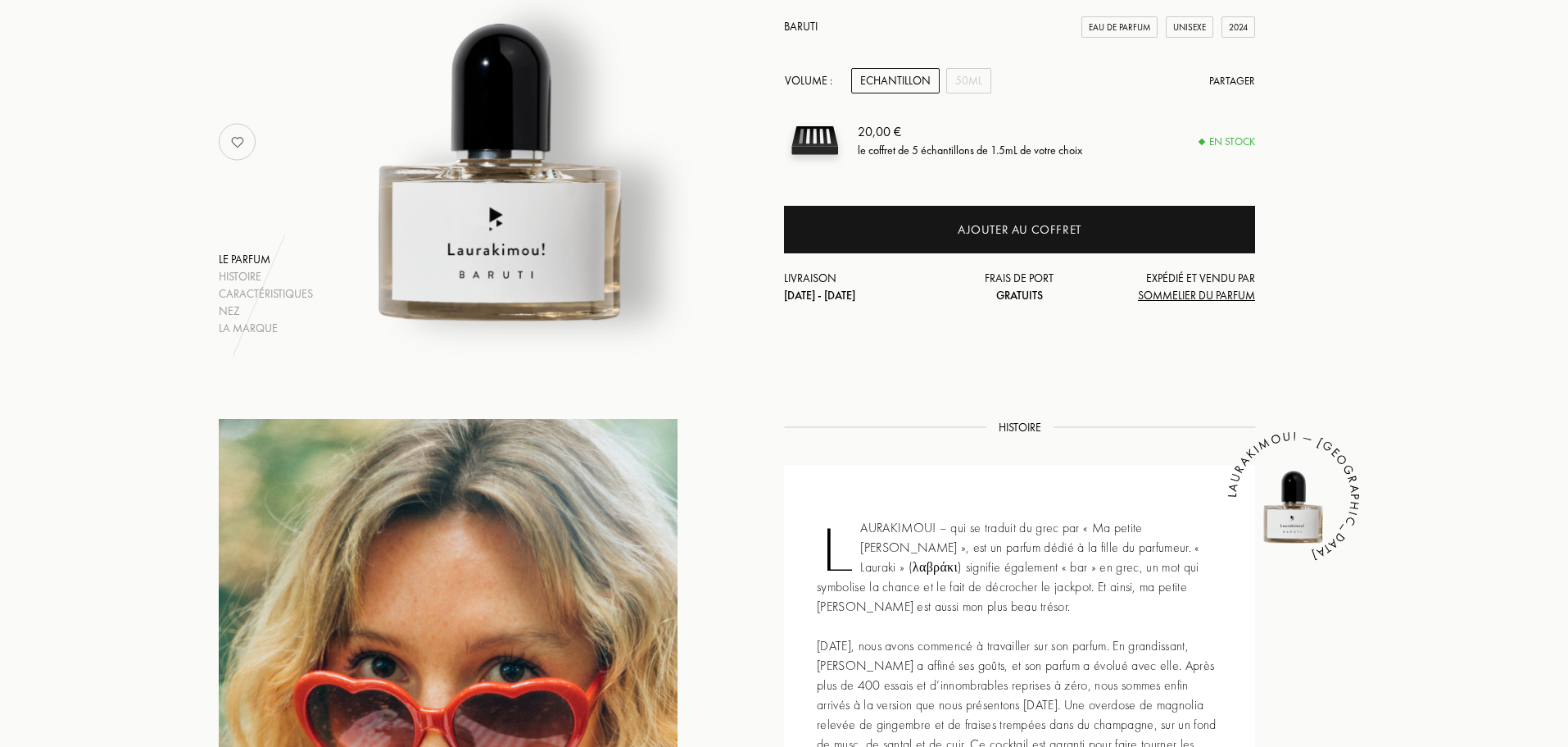
scroll to position [246, 0]
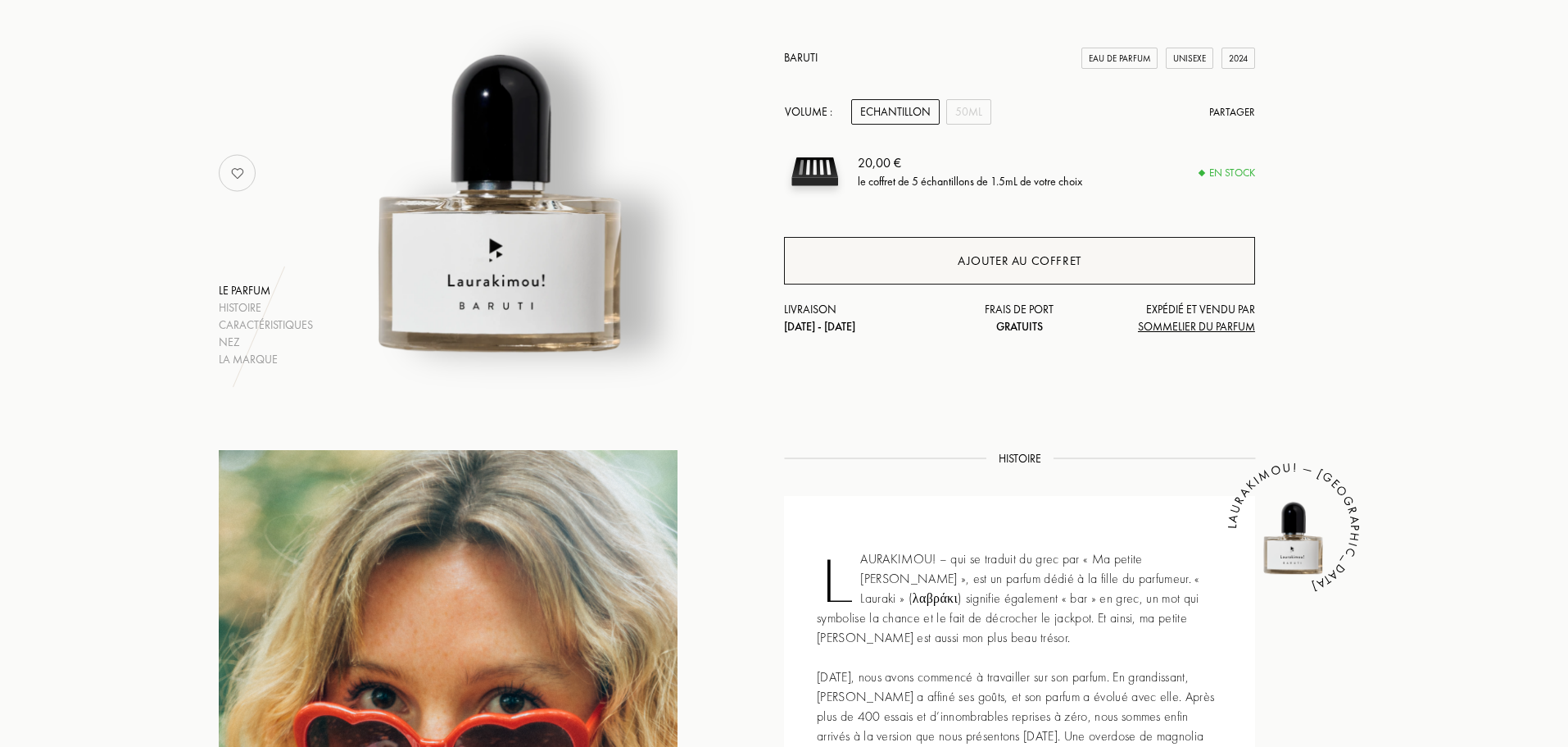
click at [997, 252] on div "Ajouter au coffret" at bounding box center [1020, 261] width 124 height 19
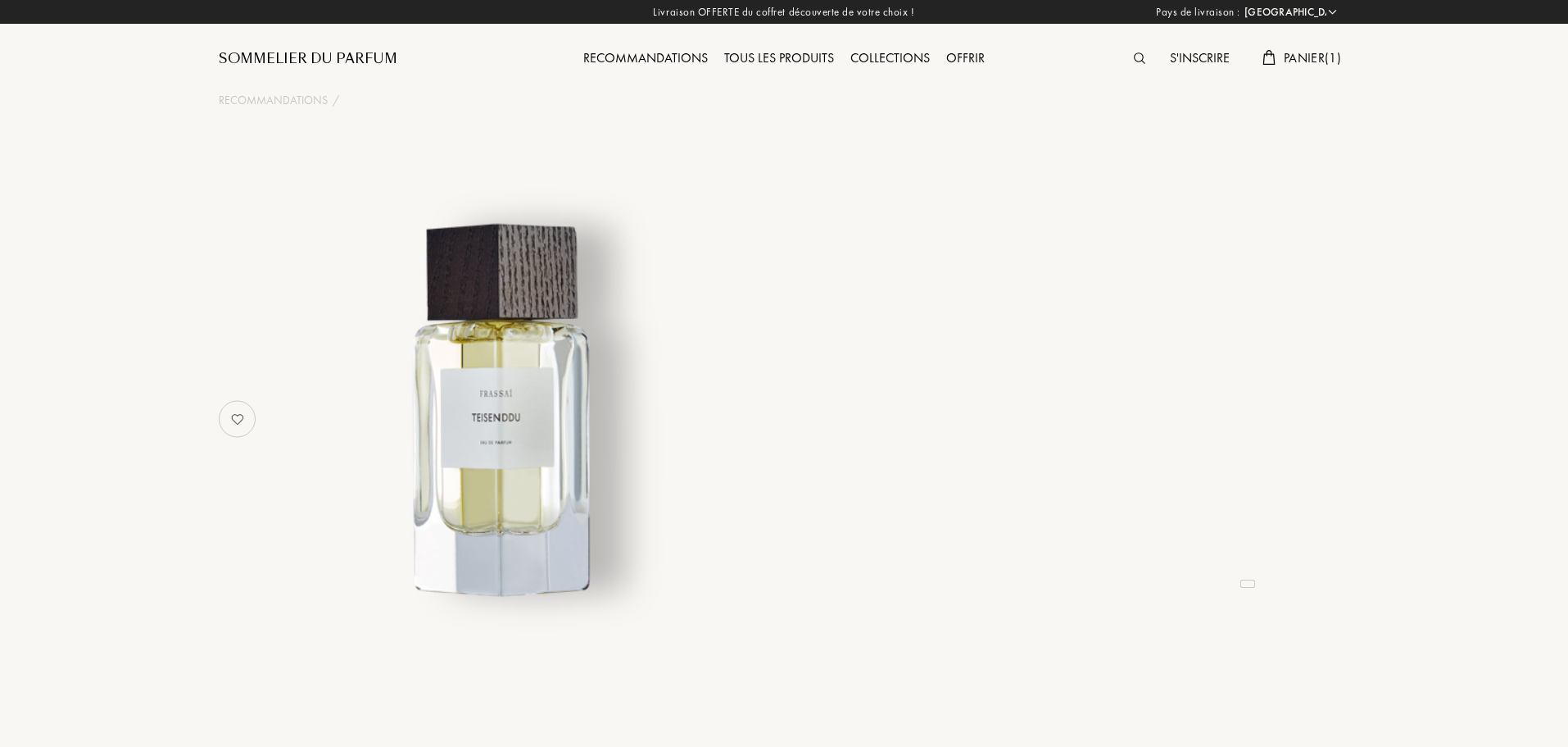
select select "FR"
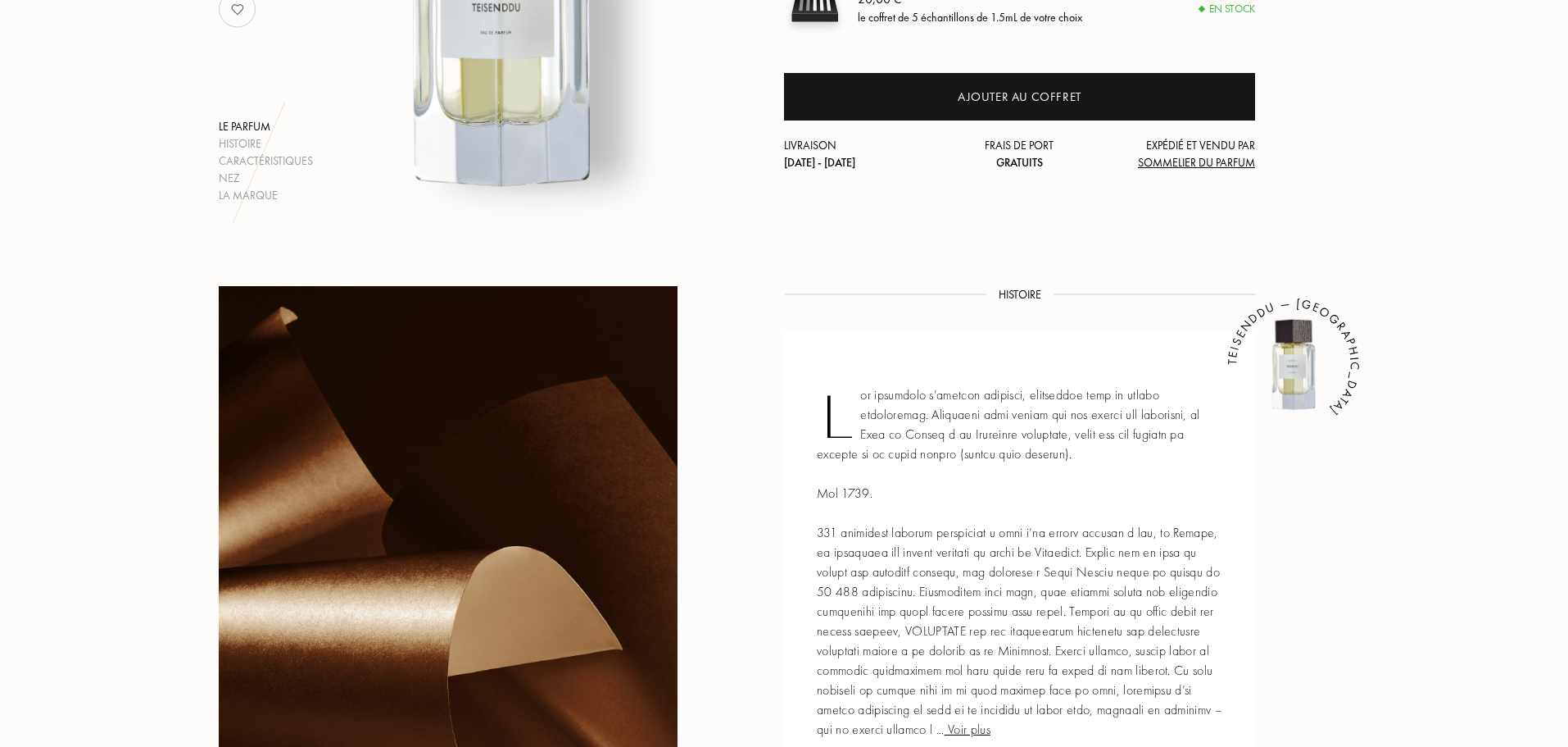
scroll to position [491, 0]
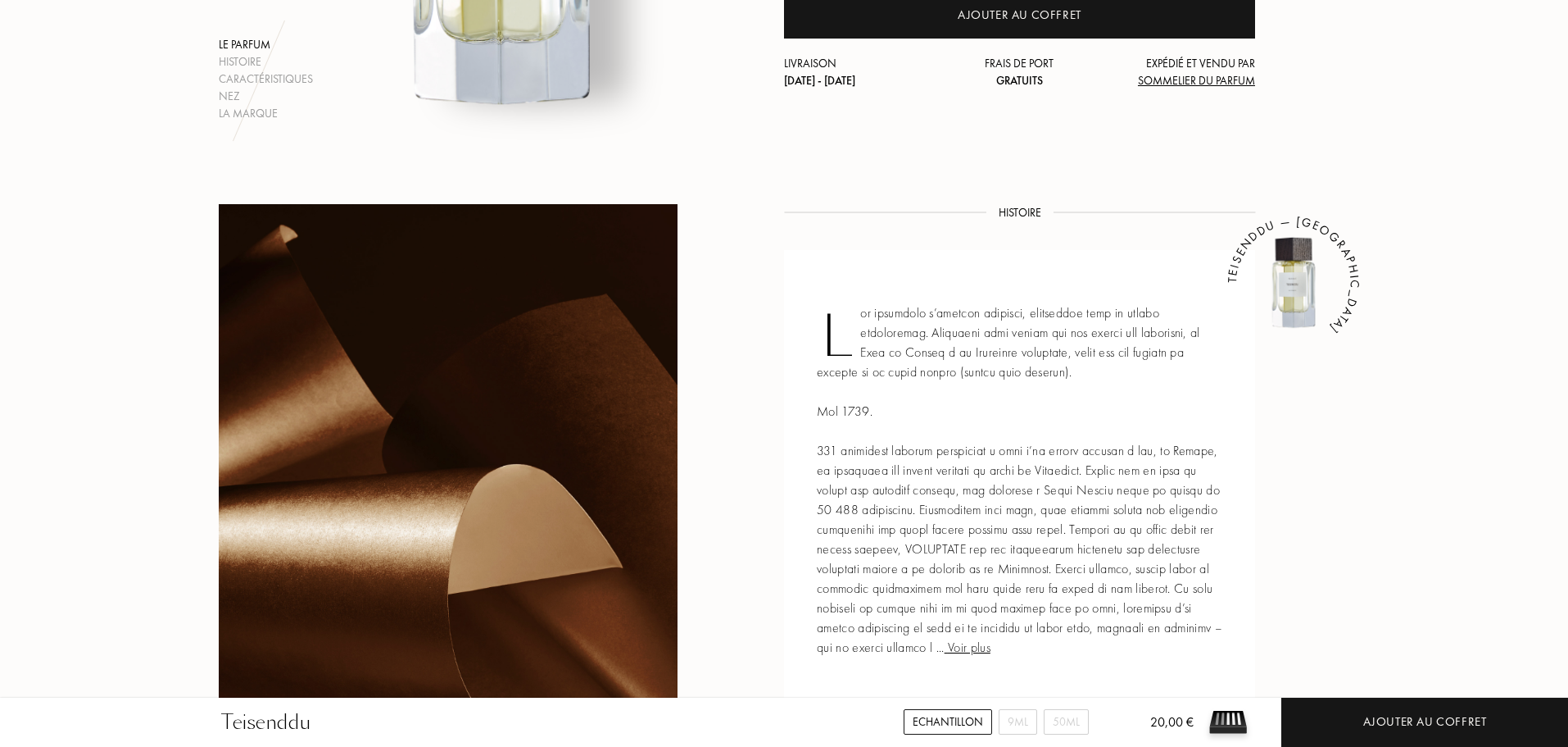
click at [991, 646] on span "Voir plus" at bounding box center [968, 647] width 46 height 17
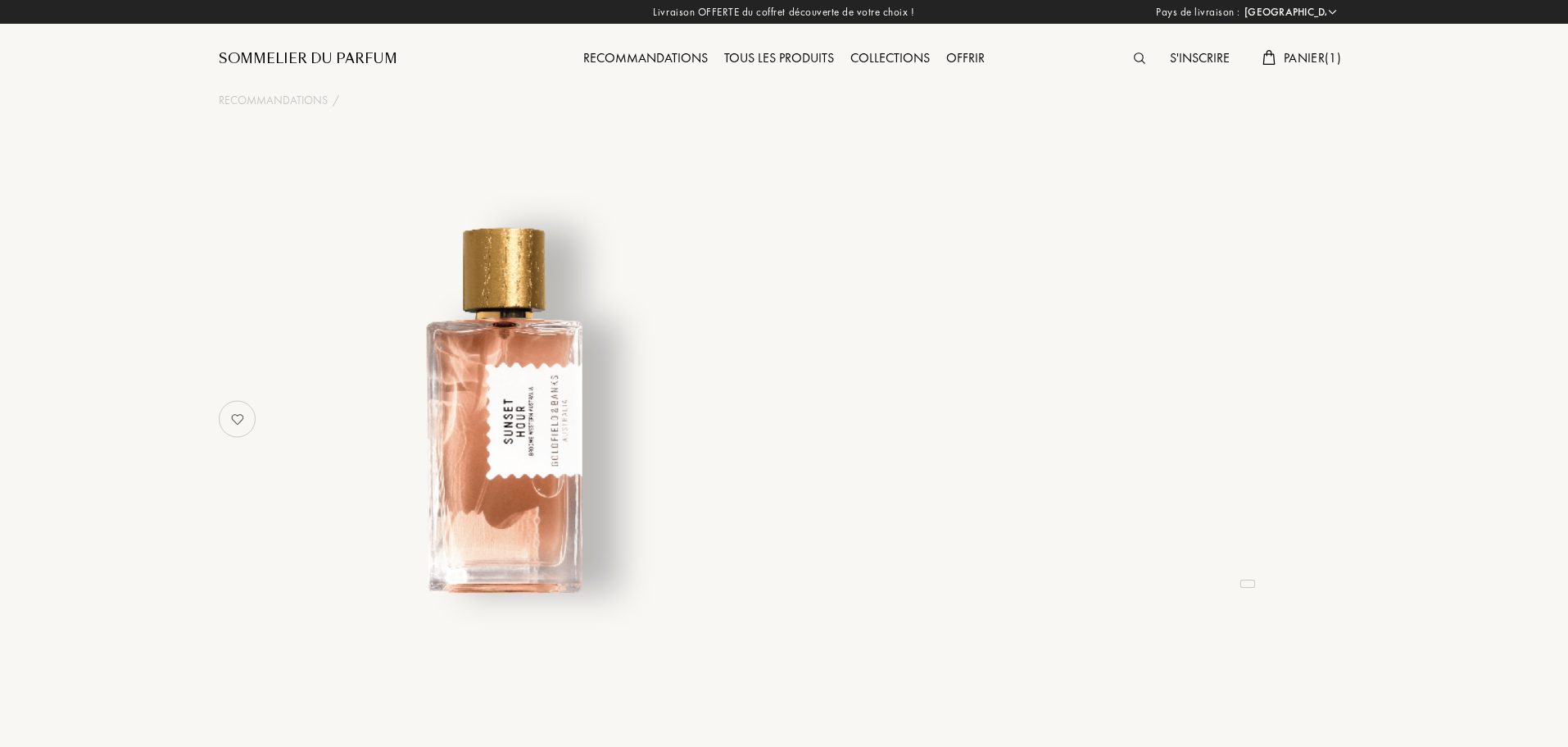
select select "FR"
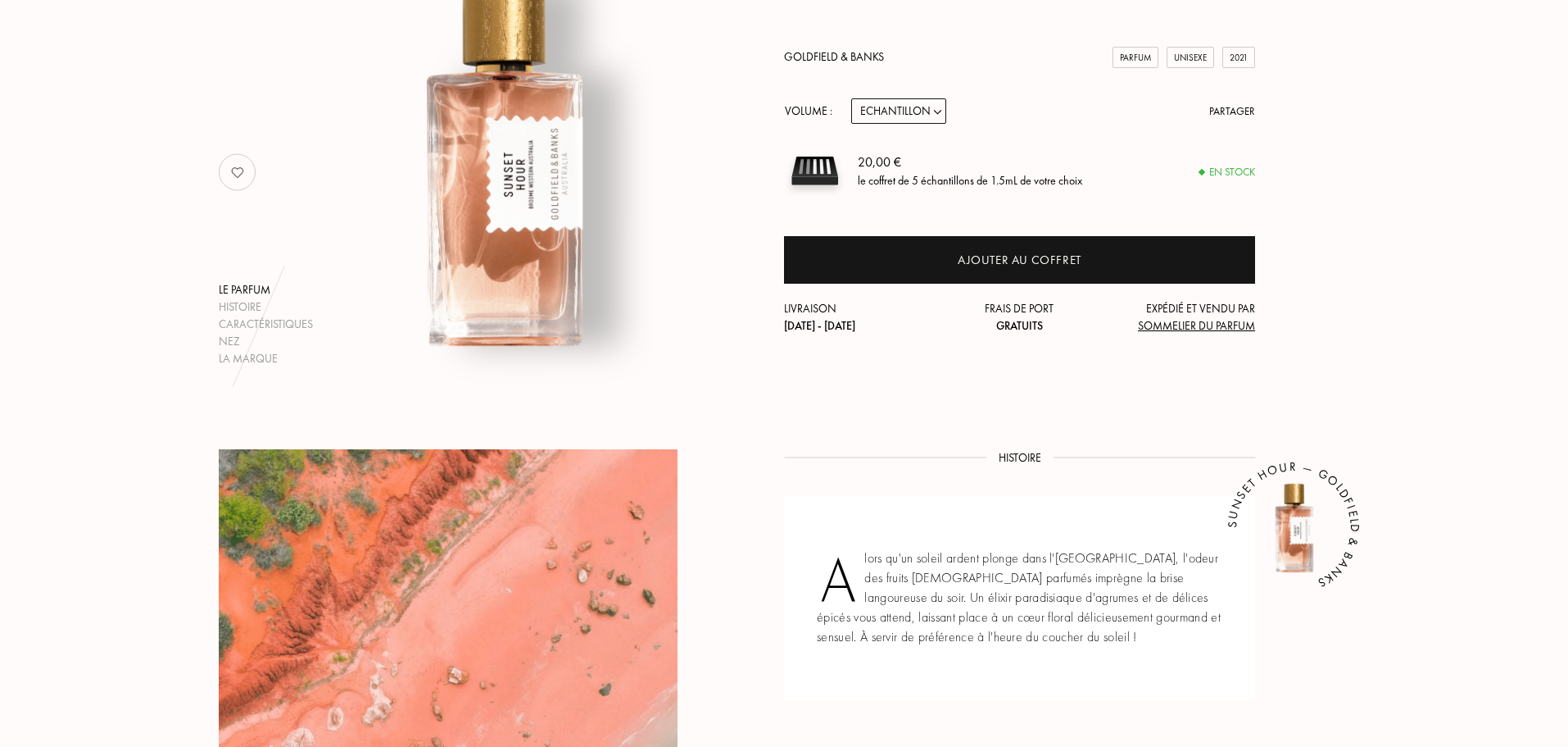
scroll to position [246, 0]
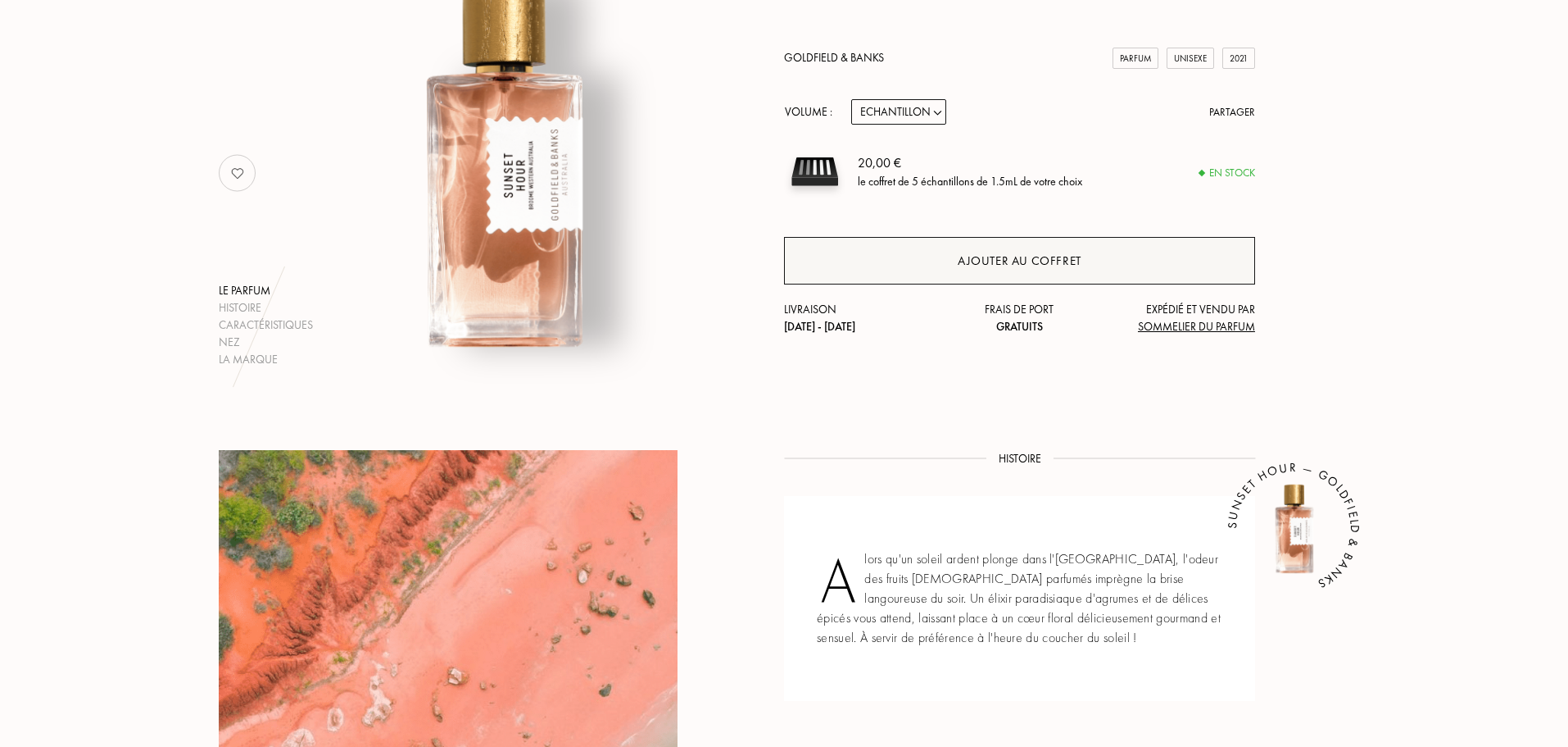
click at [1011, 254] on div "Ajouter au coffret" at bounding box center [1020, 261] width 124 height 19
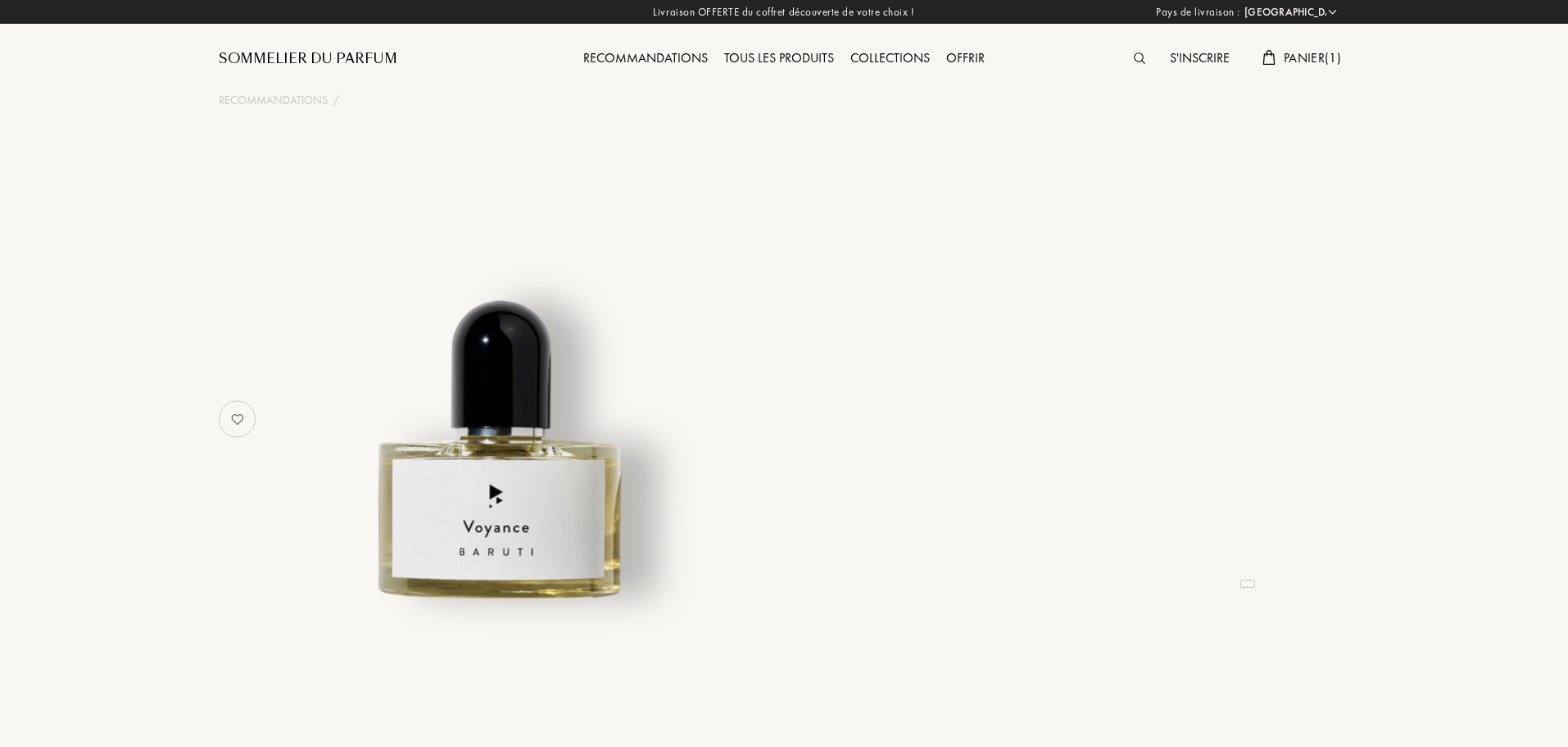
select select "FR"
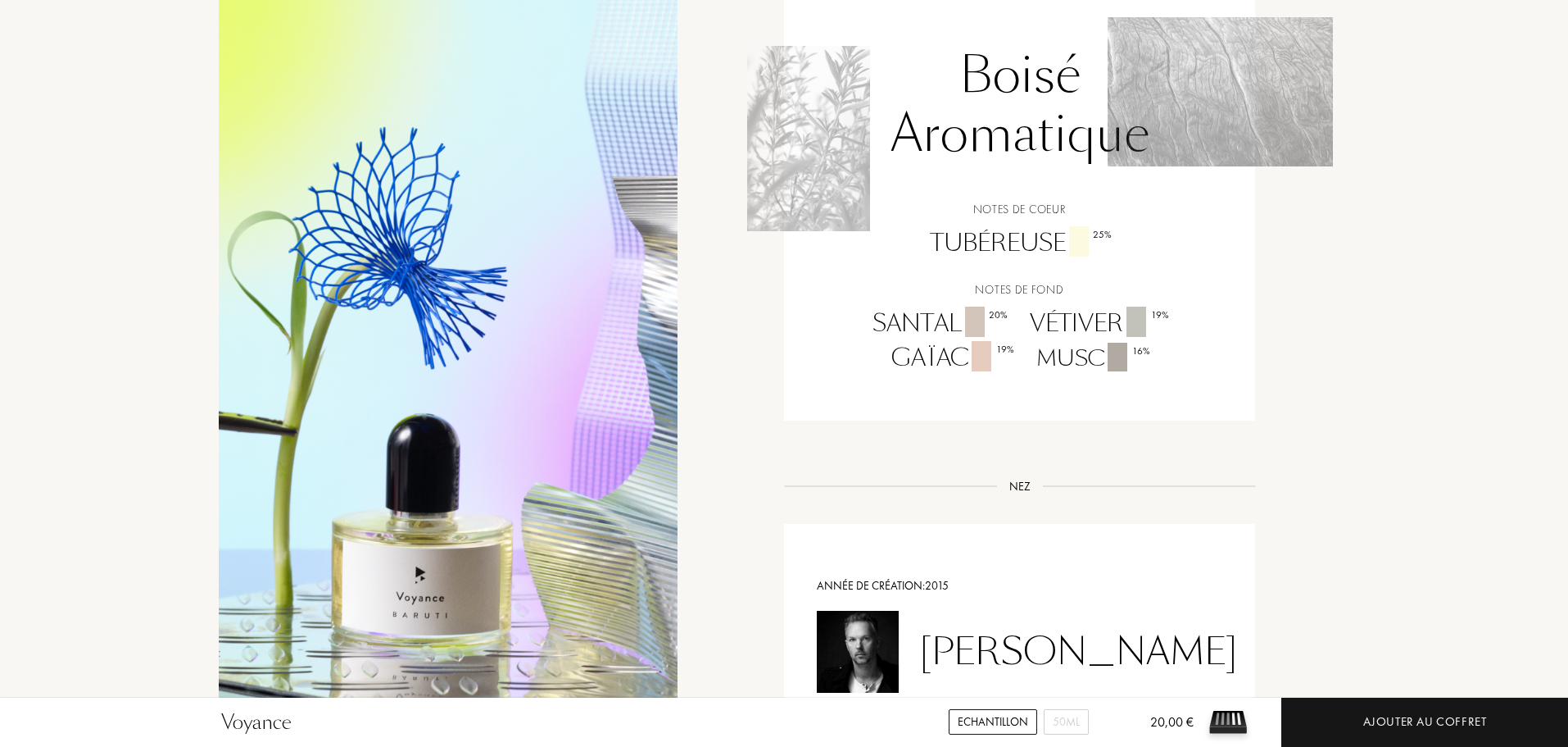
scroll to position [1312, 0]
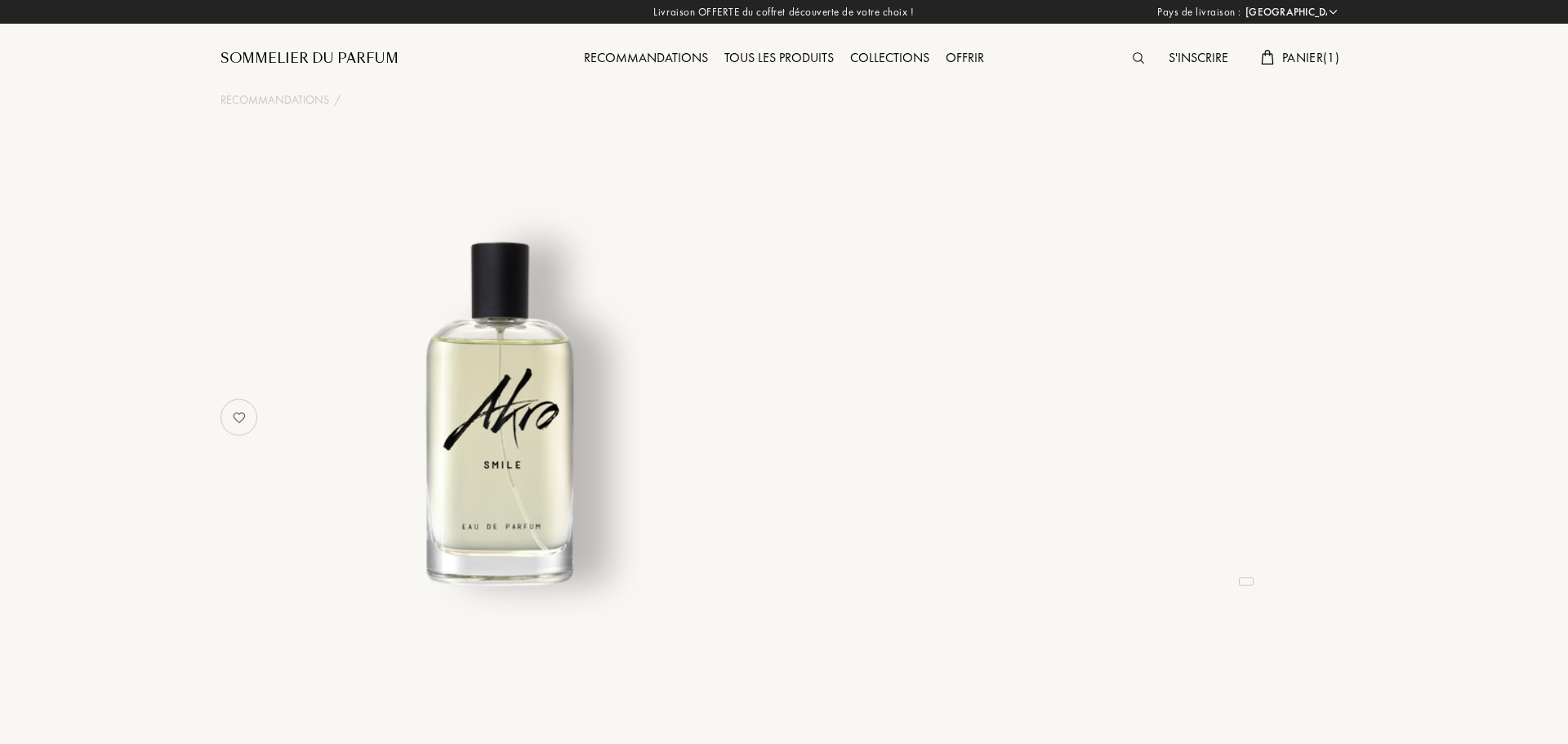
select select "FR"
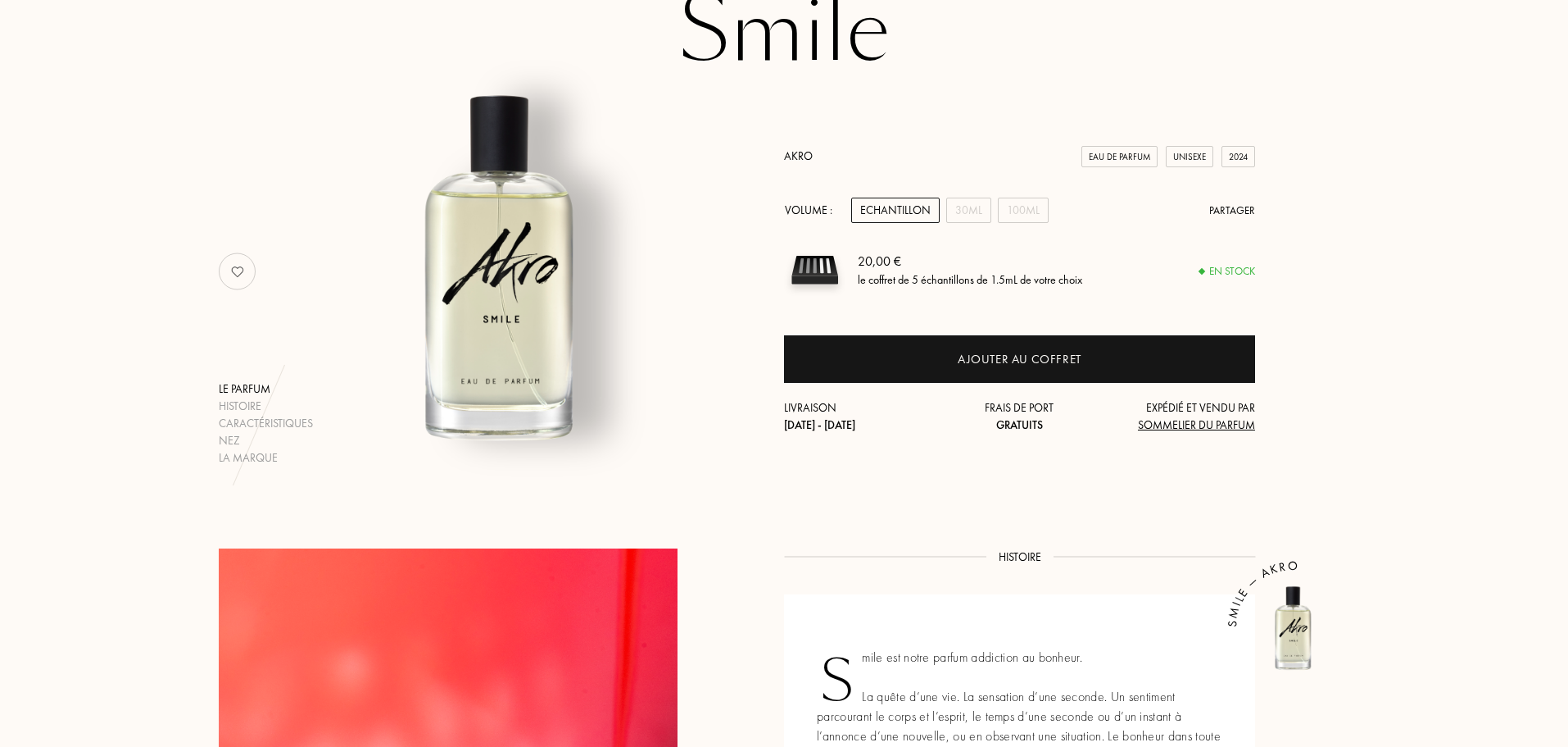
scroll to position [82, 0]
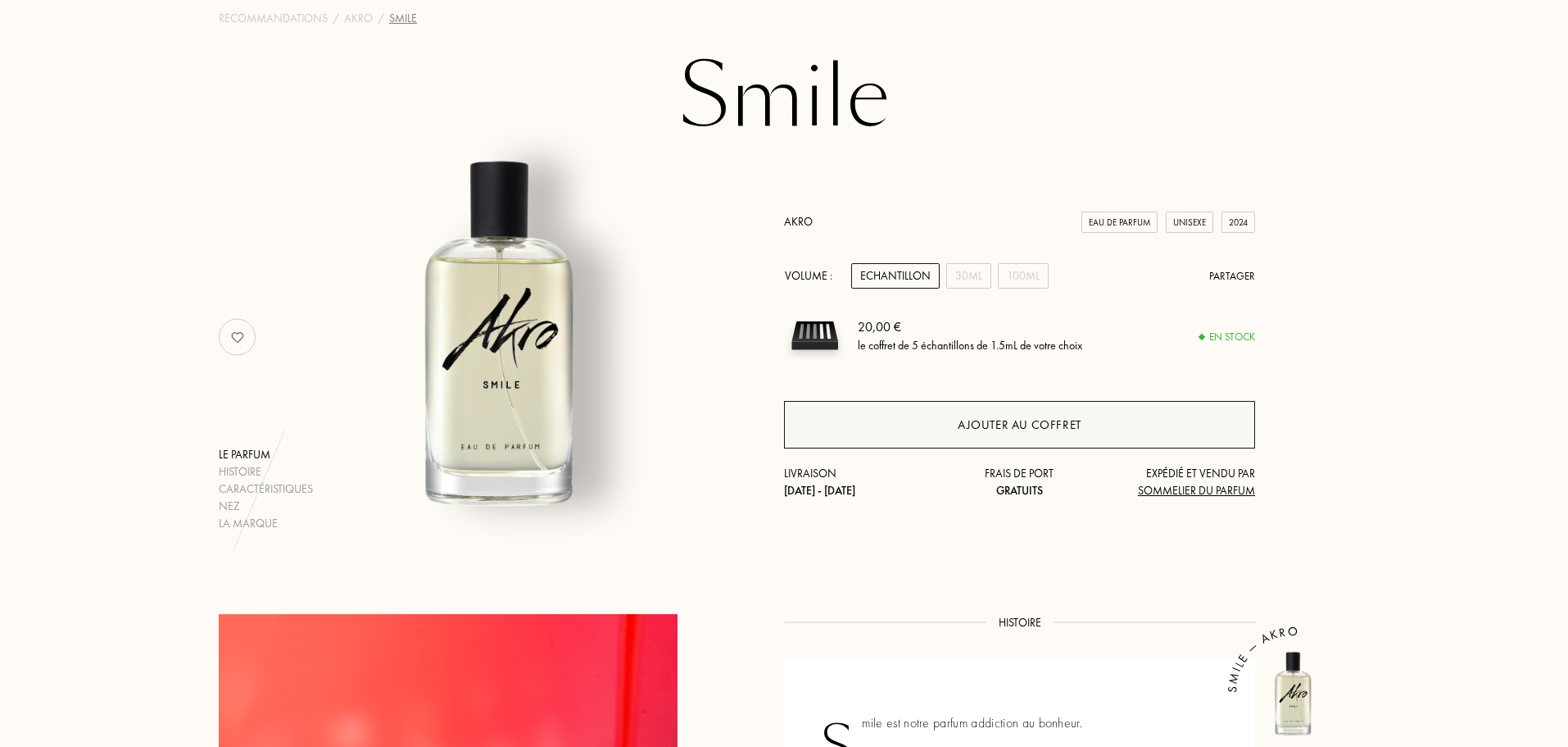
click at [993, 418] on div "Ajouter au coffret" at bounding box center [1020, 425] width 124 height 19
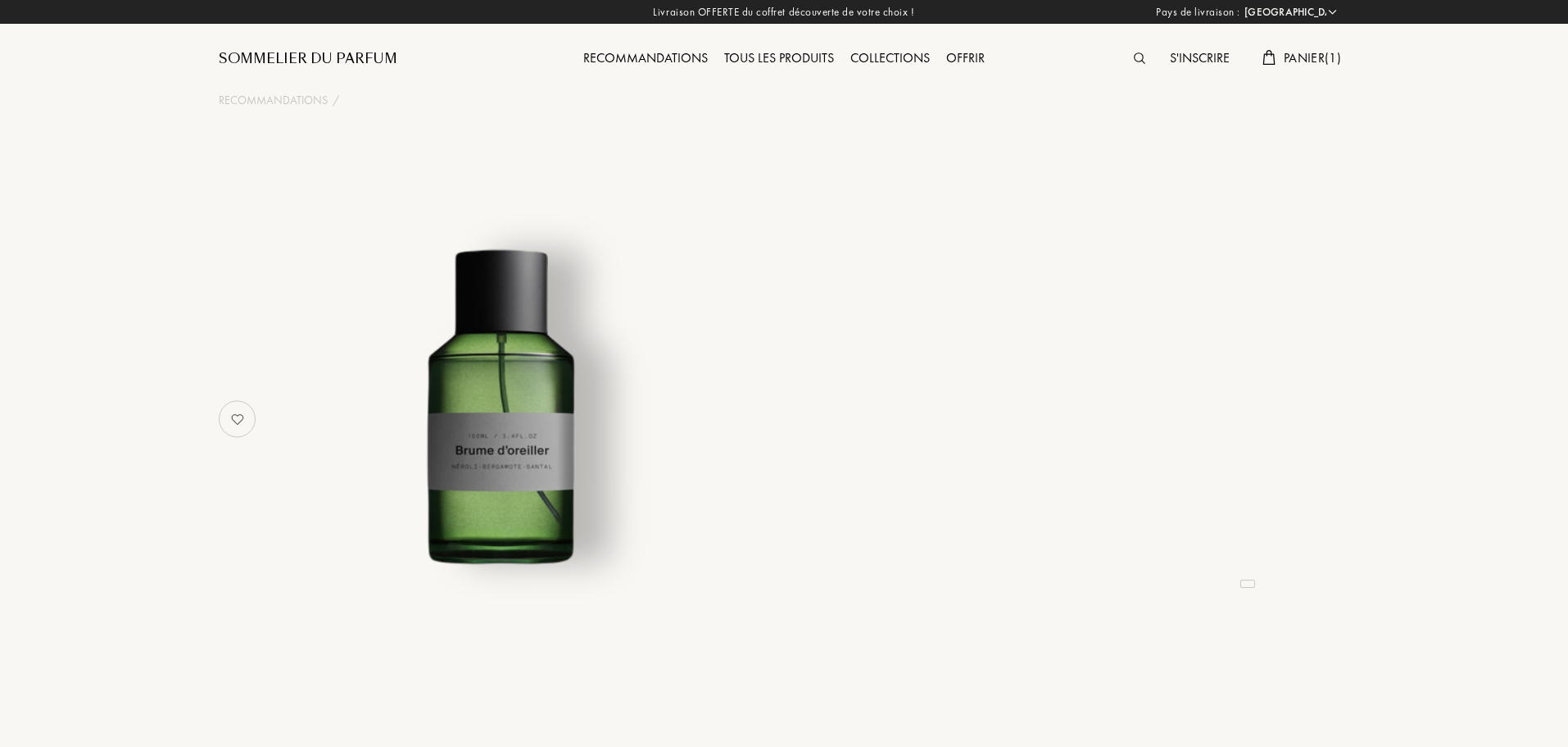
select select "FR"
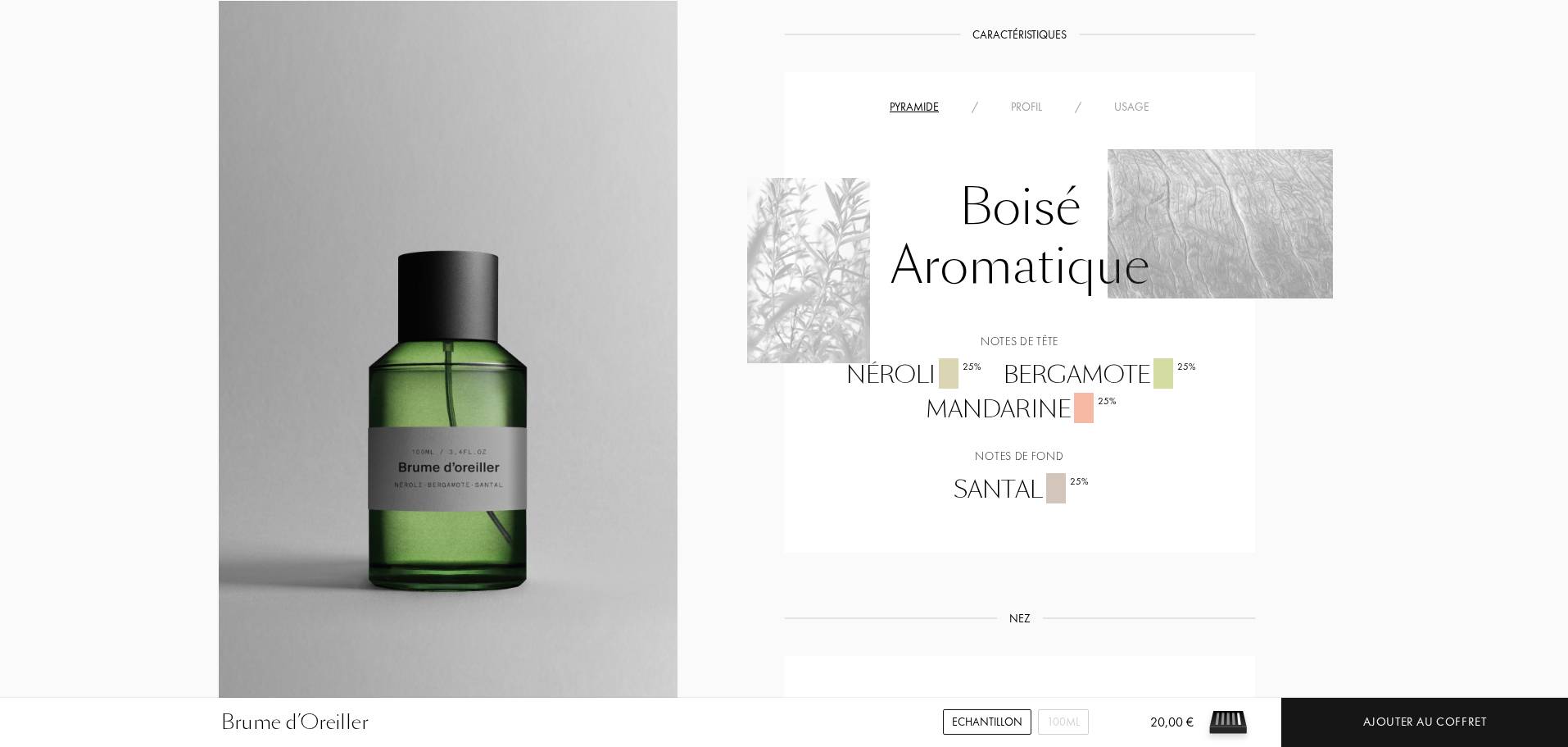
scroll to position [984, 0]
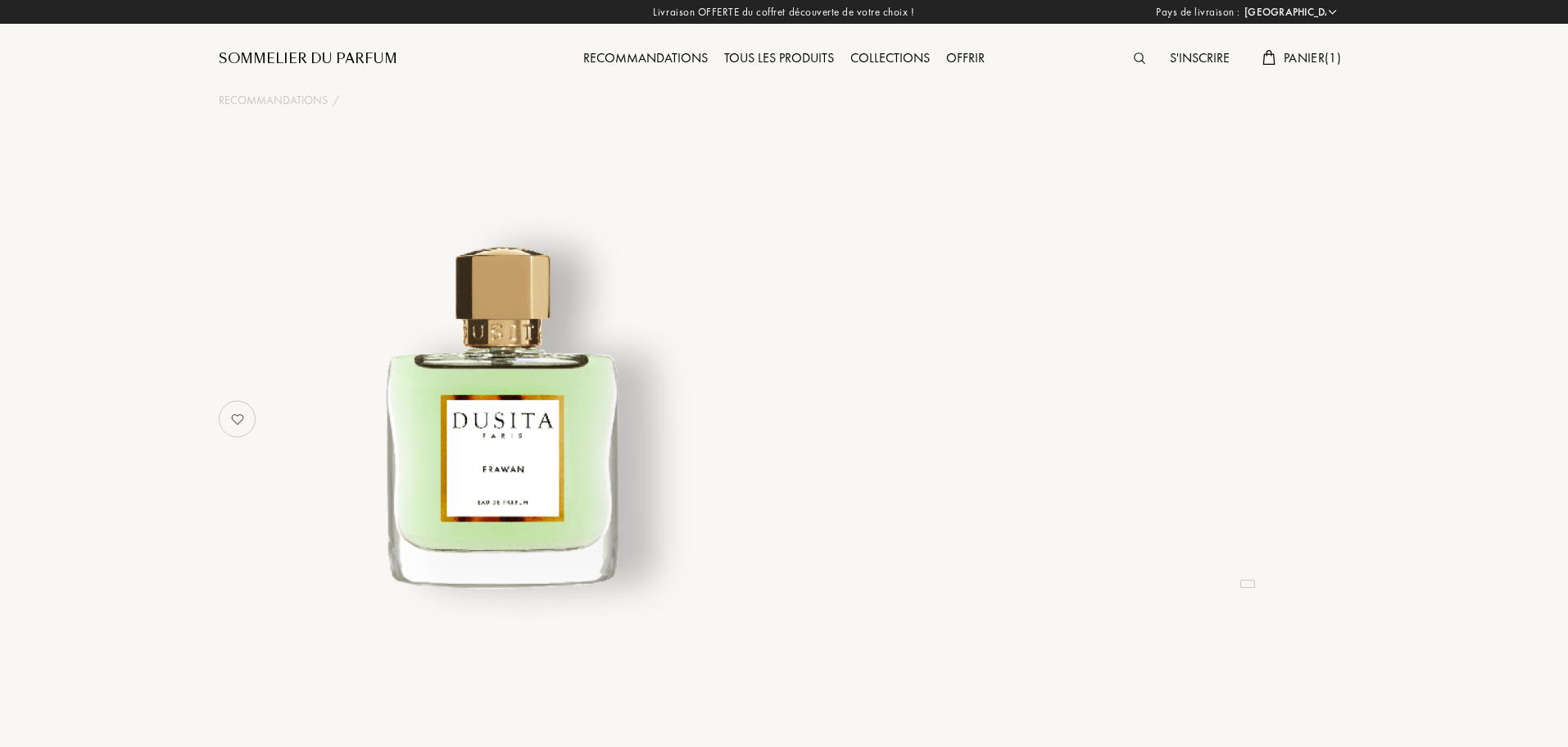
select select "FR"
click at [806, 303] on div at bounding box center [1020, 419] width 471 height 389
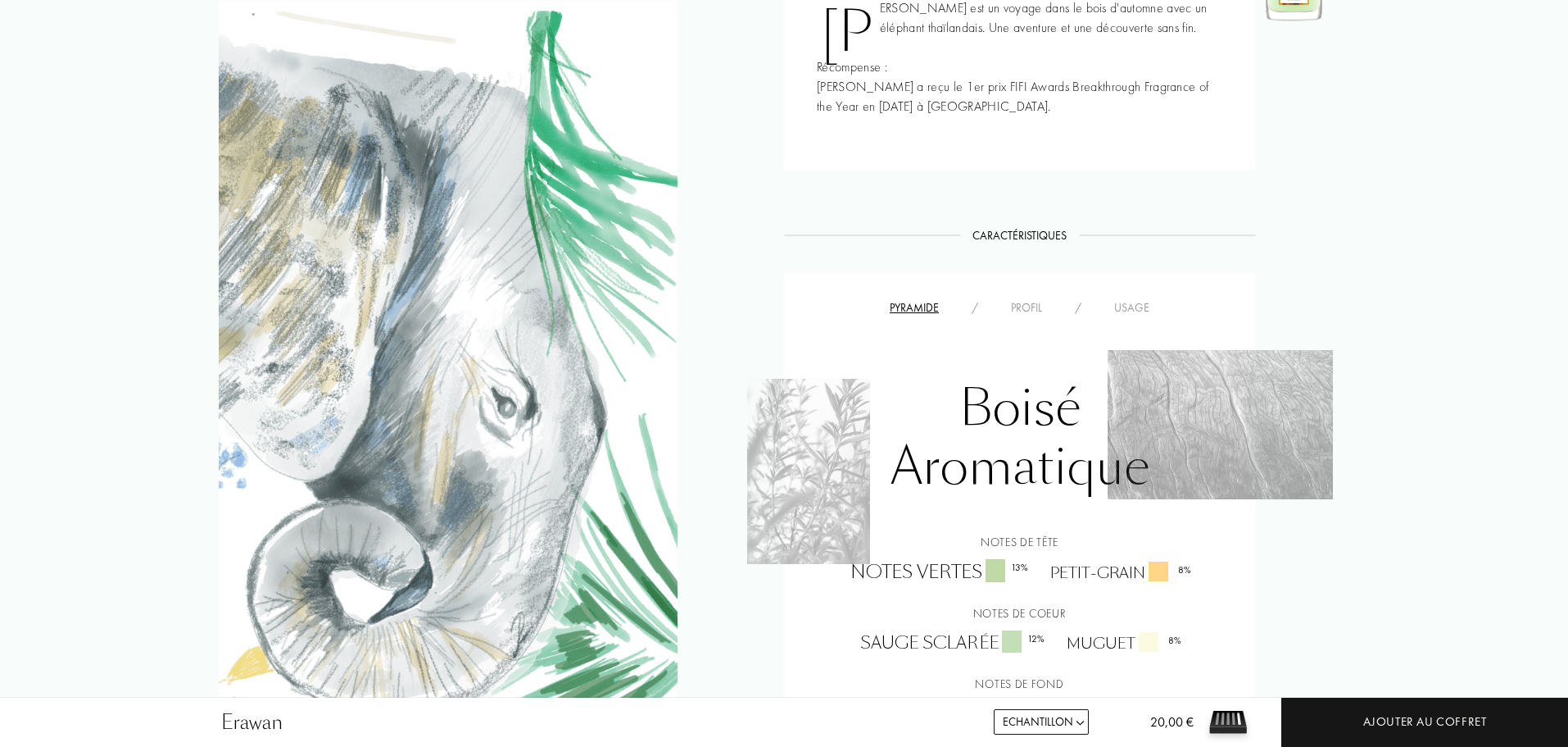
scroll to position [902, 0]
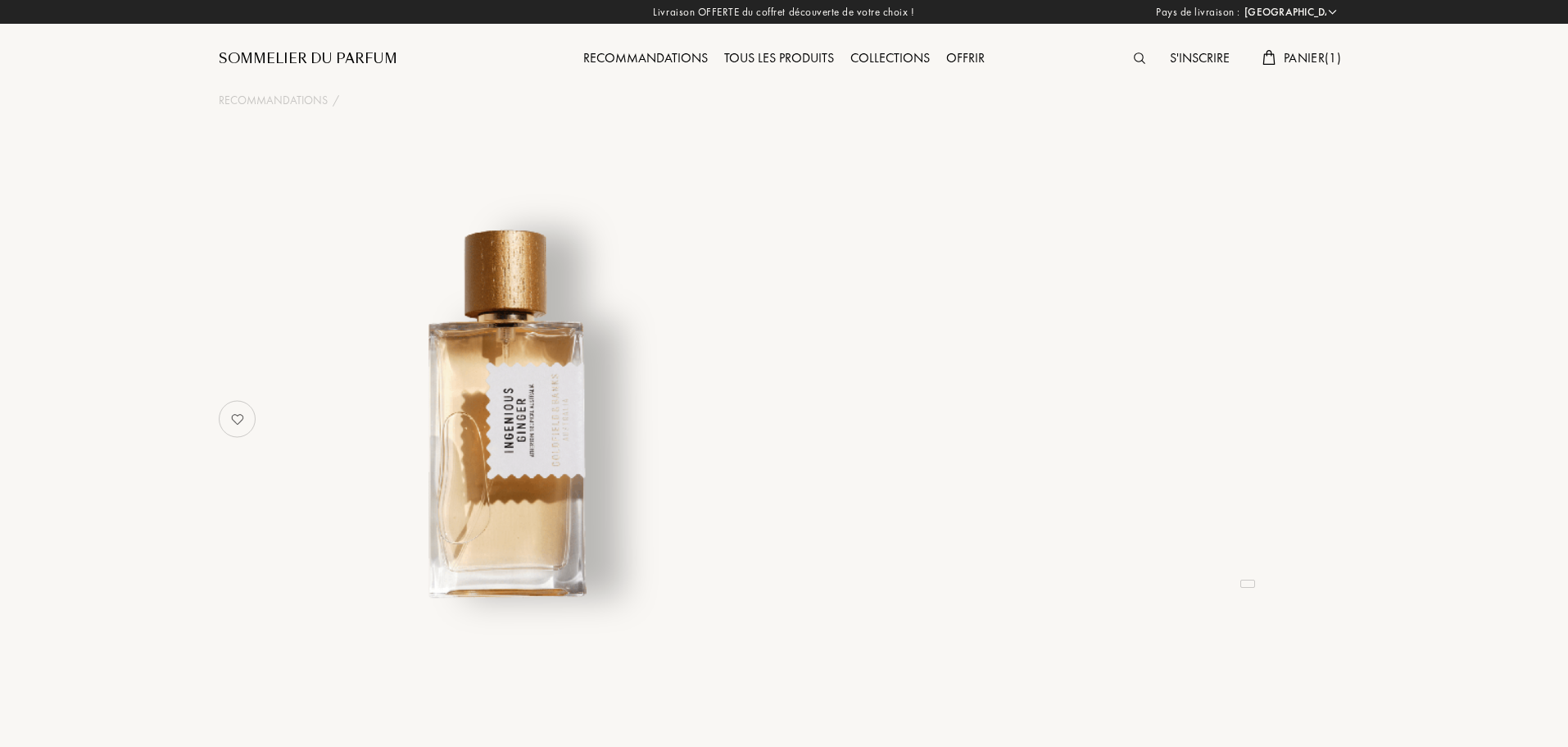
select select "FR"
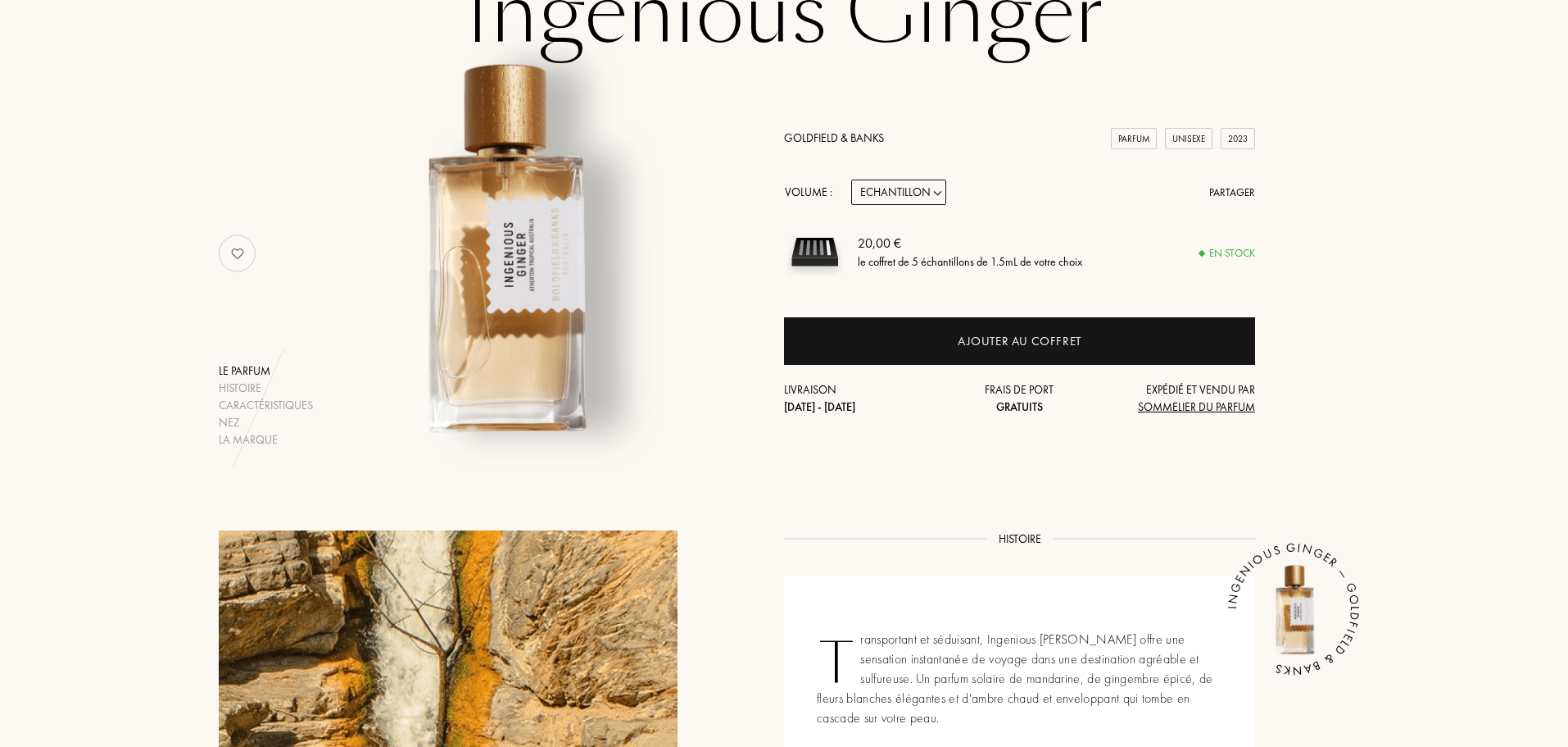
scroll to position [164, 0]
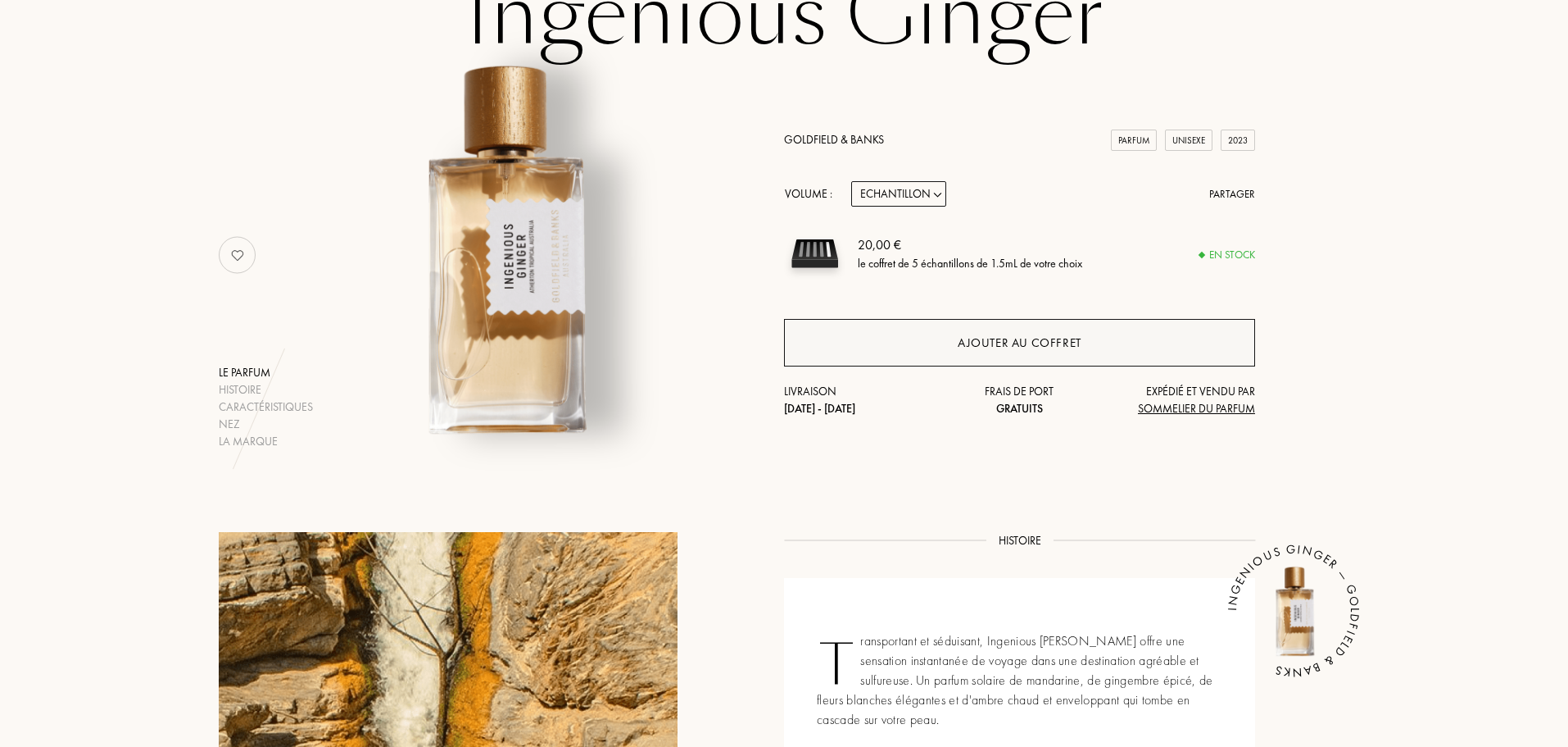
click at [1041, 341] on div "Ajouter au coffret" at bounding box center [1020, 343] width 124 height 19
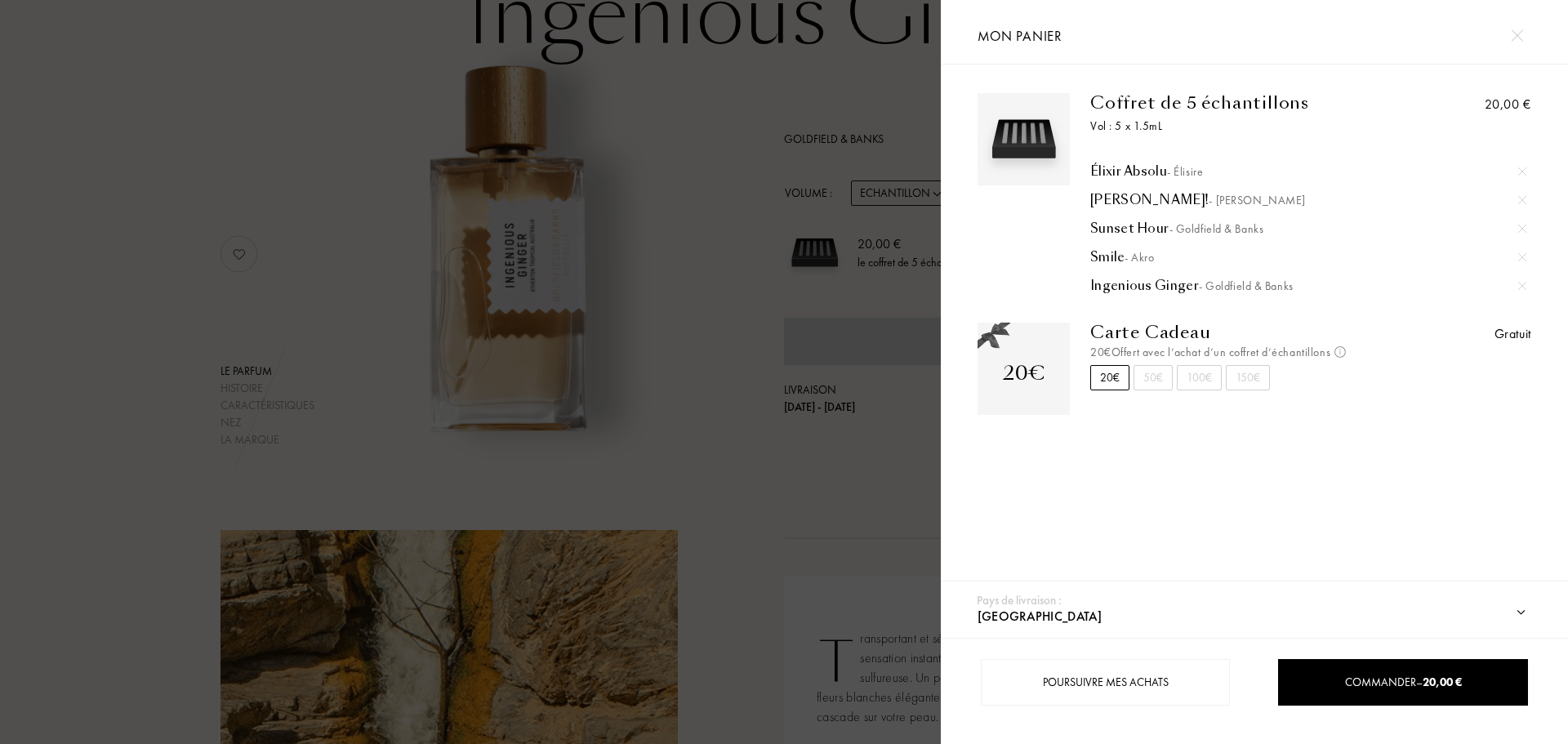
click at [1145, 519] on div "Coffret de 5 échantillons Vol : 5 x 1.5mL Élixir Absolu - Élisire Laurakimou! -…" at bounding box center [1254, 327] width 627 height 525
click at [812, 480] on div at bounding box center [470, 372] width 941 height 744
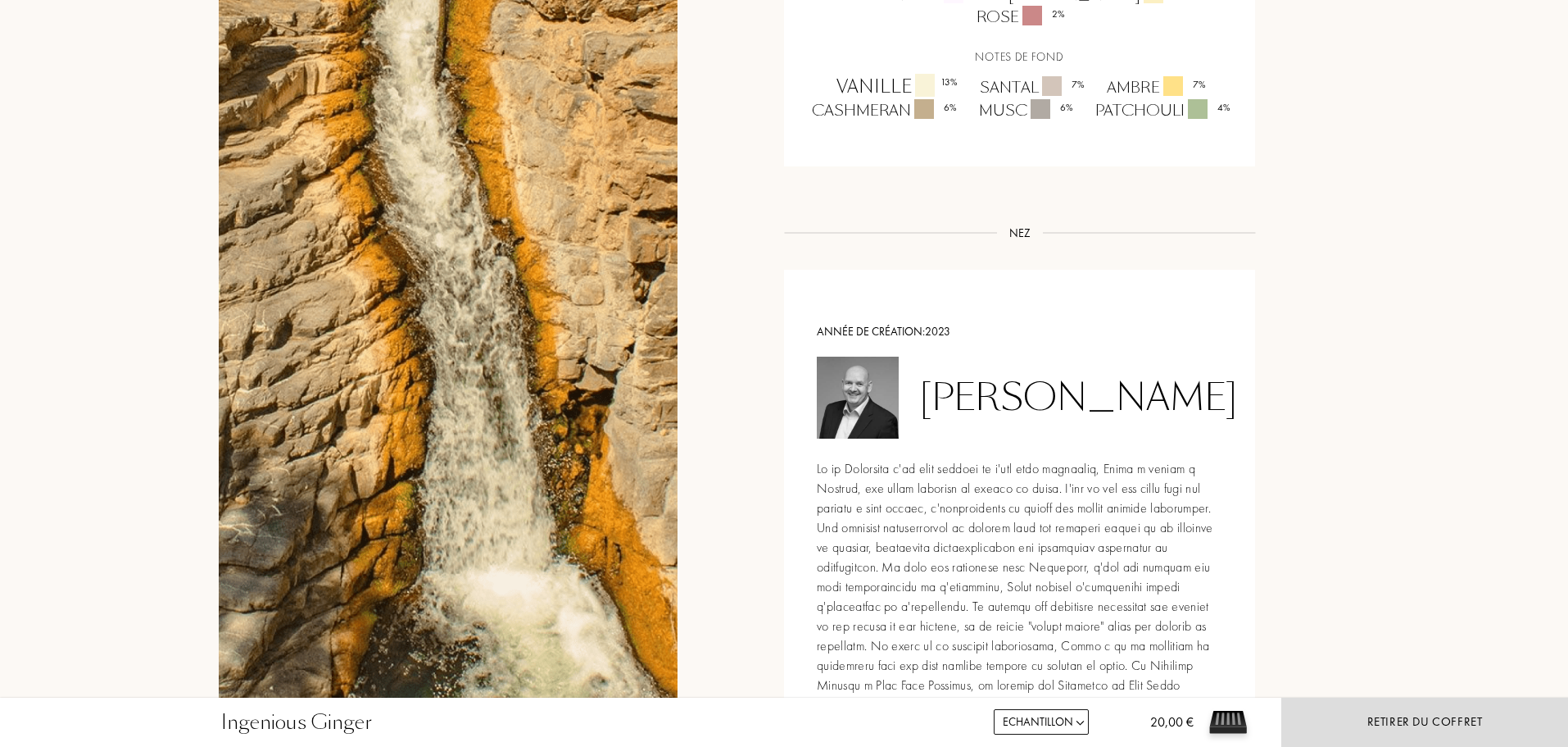
scroll to position [1230, 0]
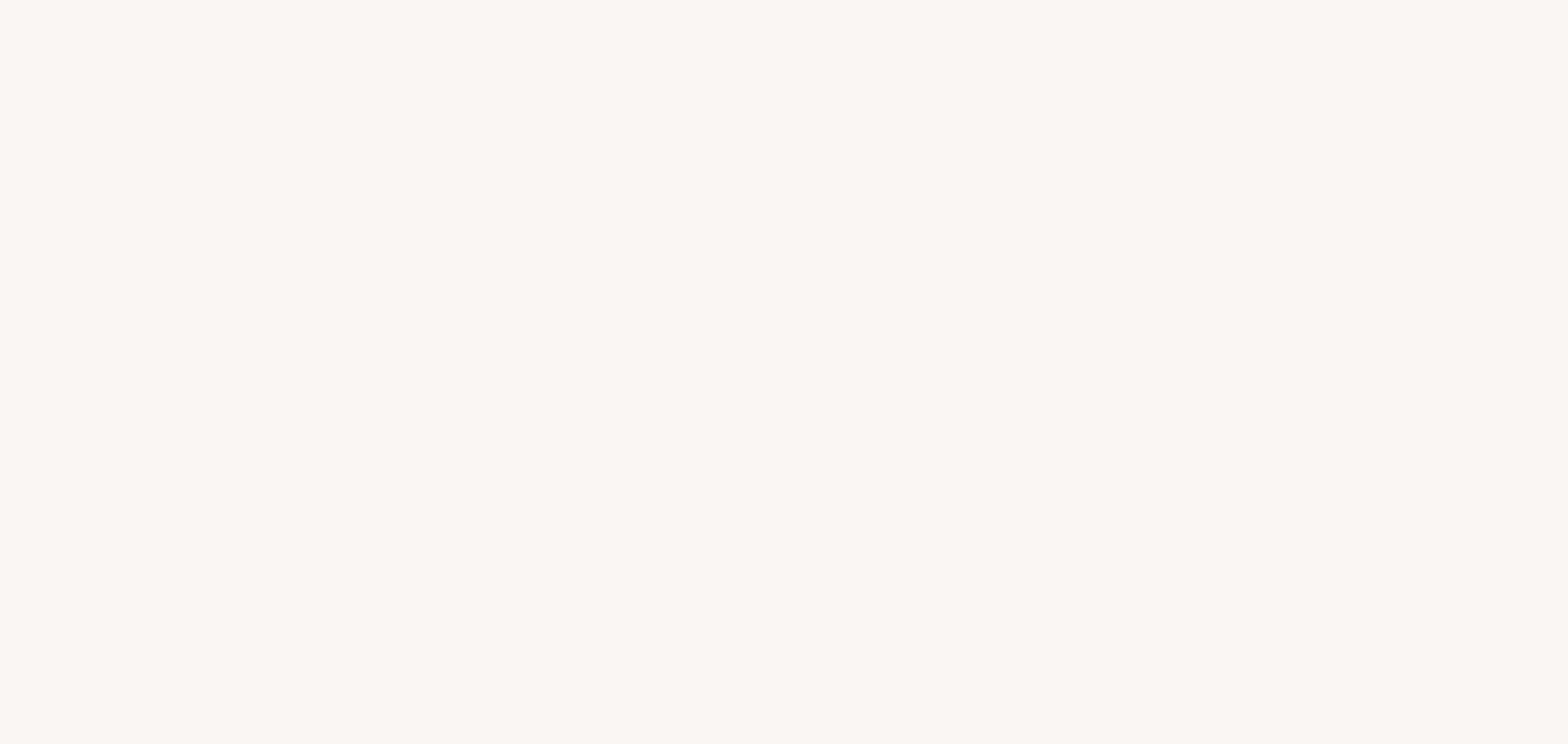
select select "FR"
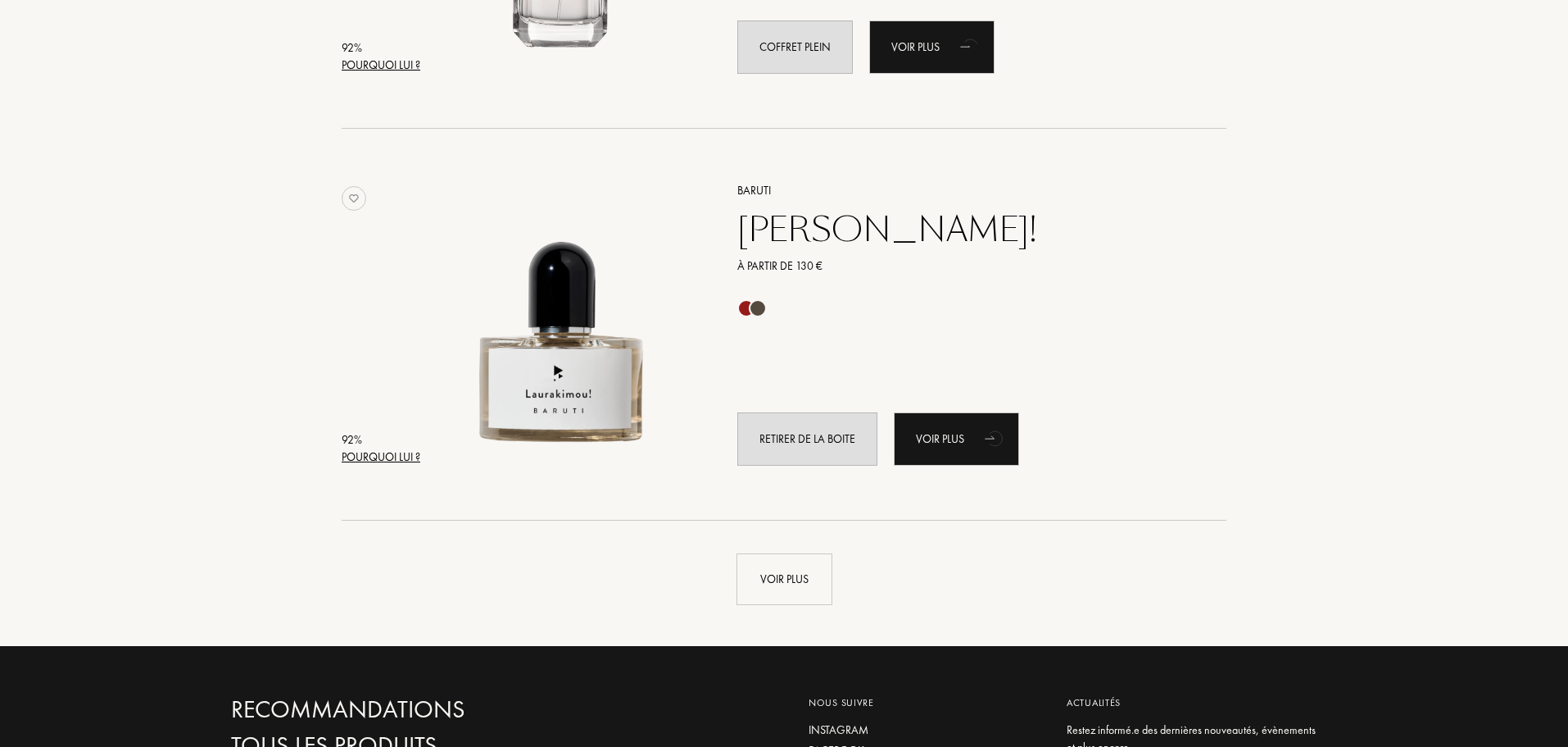
scroll to position [3977, 0]
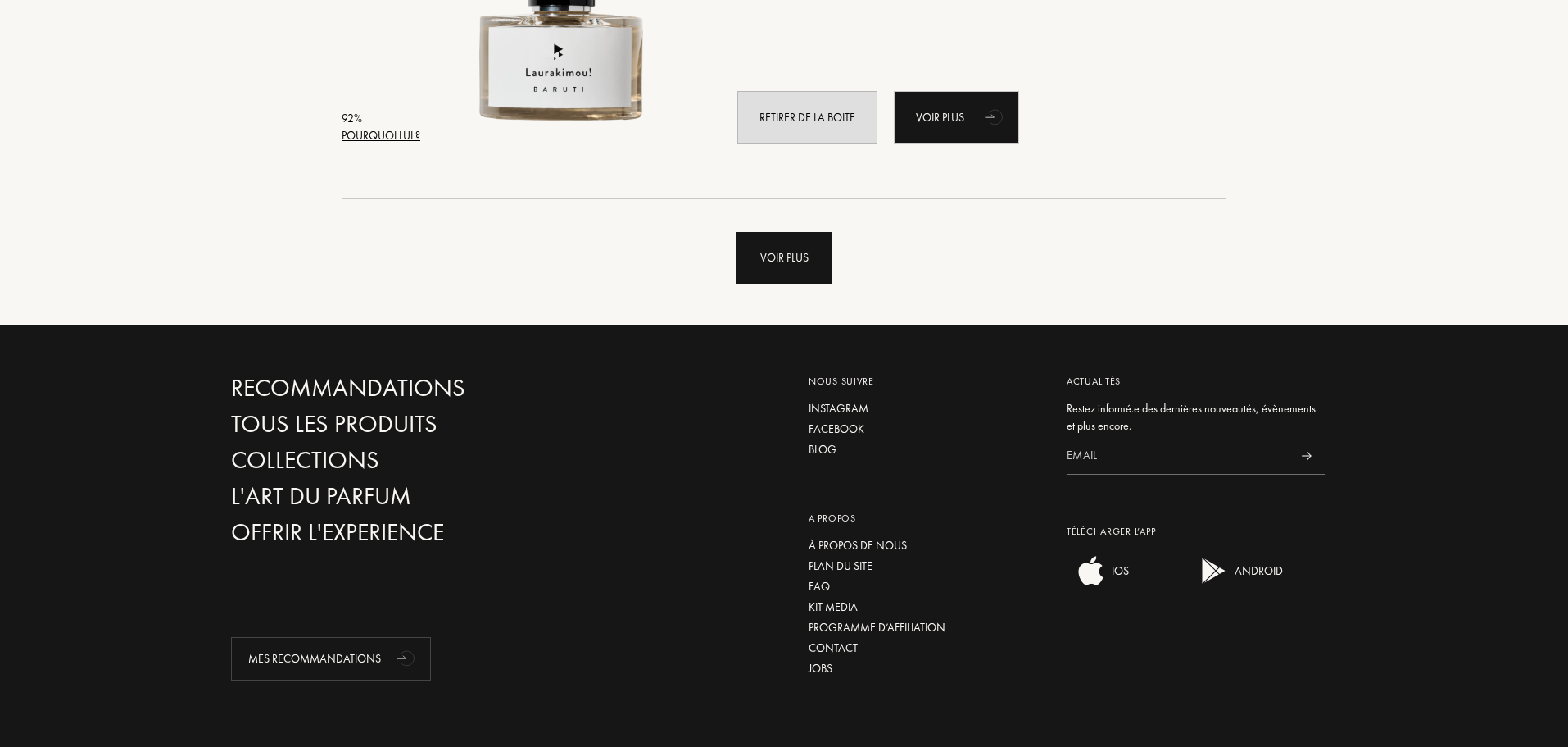
click at [790, 254] on div "Voir plus" at bounding box center [784, 258] width 96 height 52
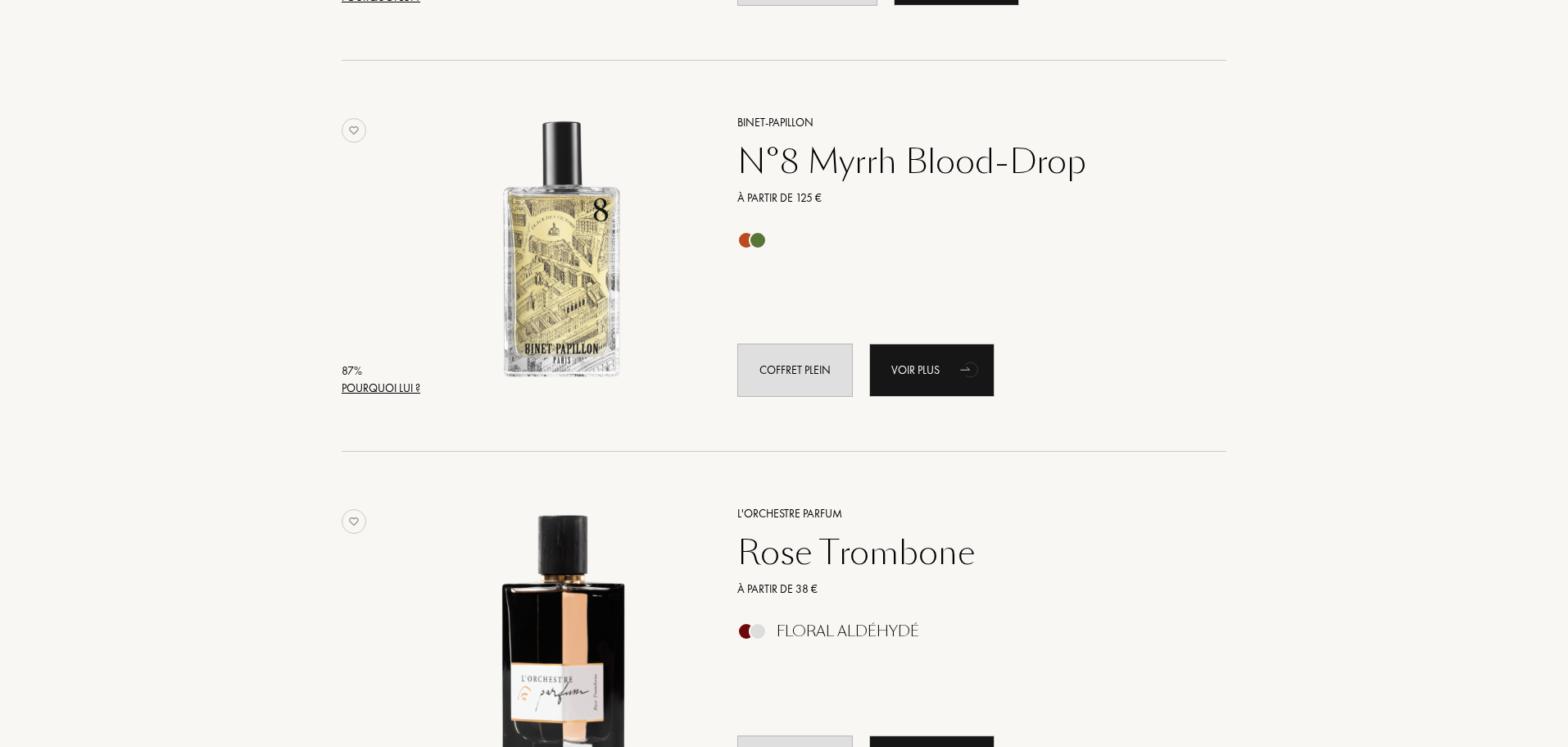
scroll to position [7255, 0]
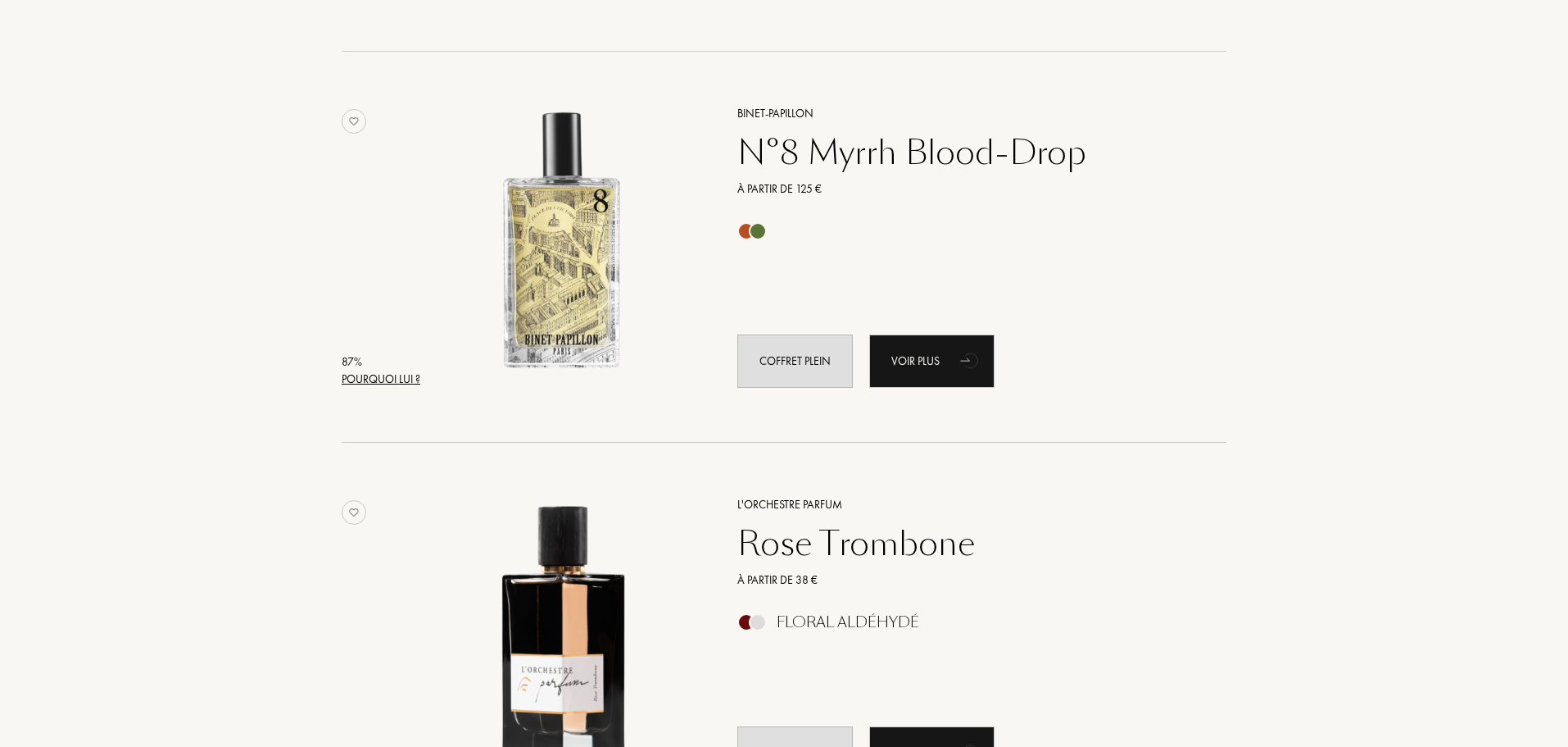
click at [752, 235] on div at bounding box center [757, 231] width 18 height 18
click at [830, 613] on div "Floral Aldéhydé" at bounding box center [847, 622] width 142 height 18
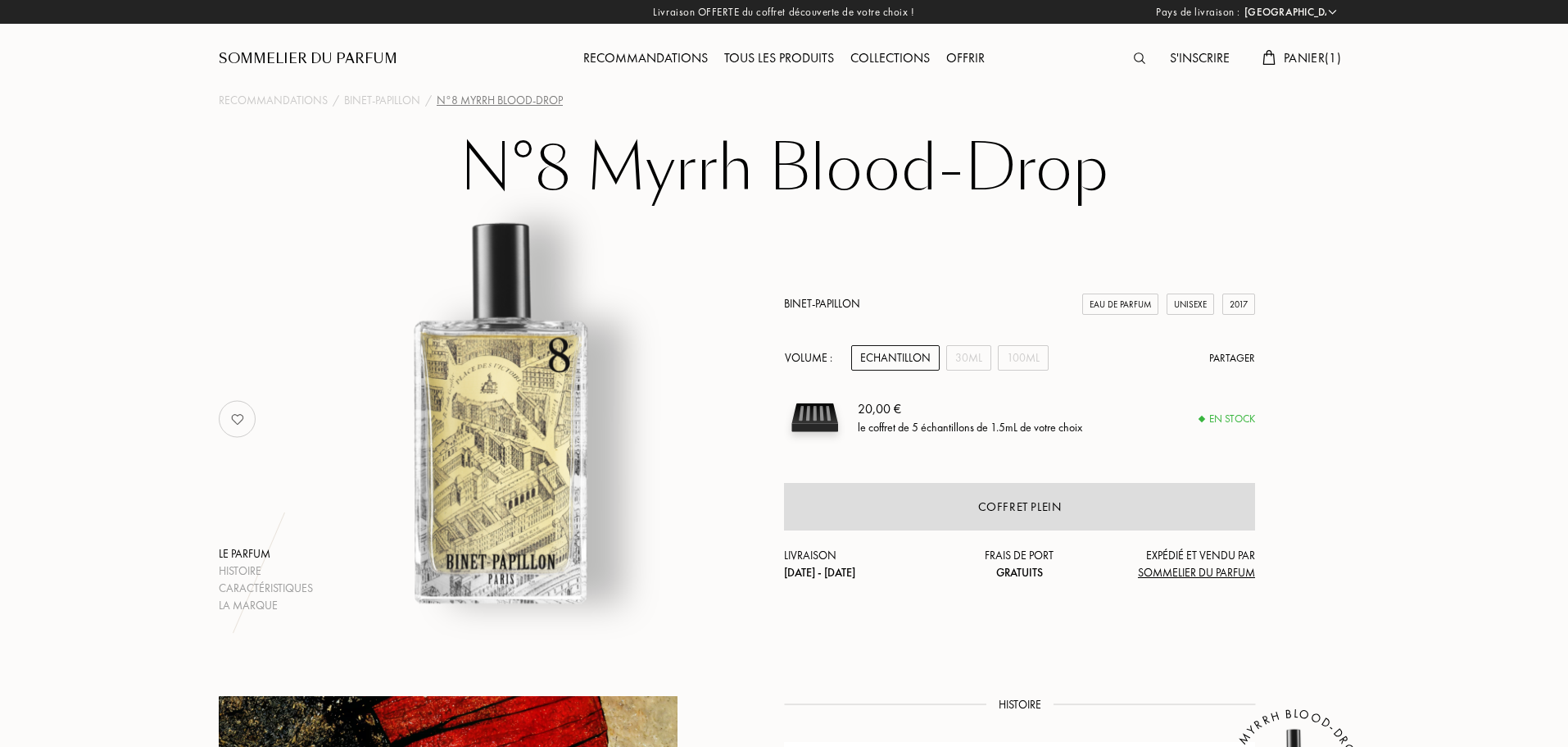
select select "FR"
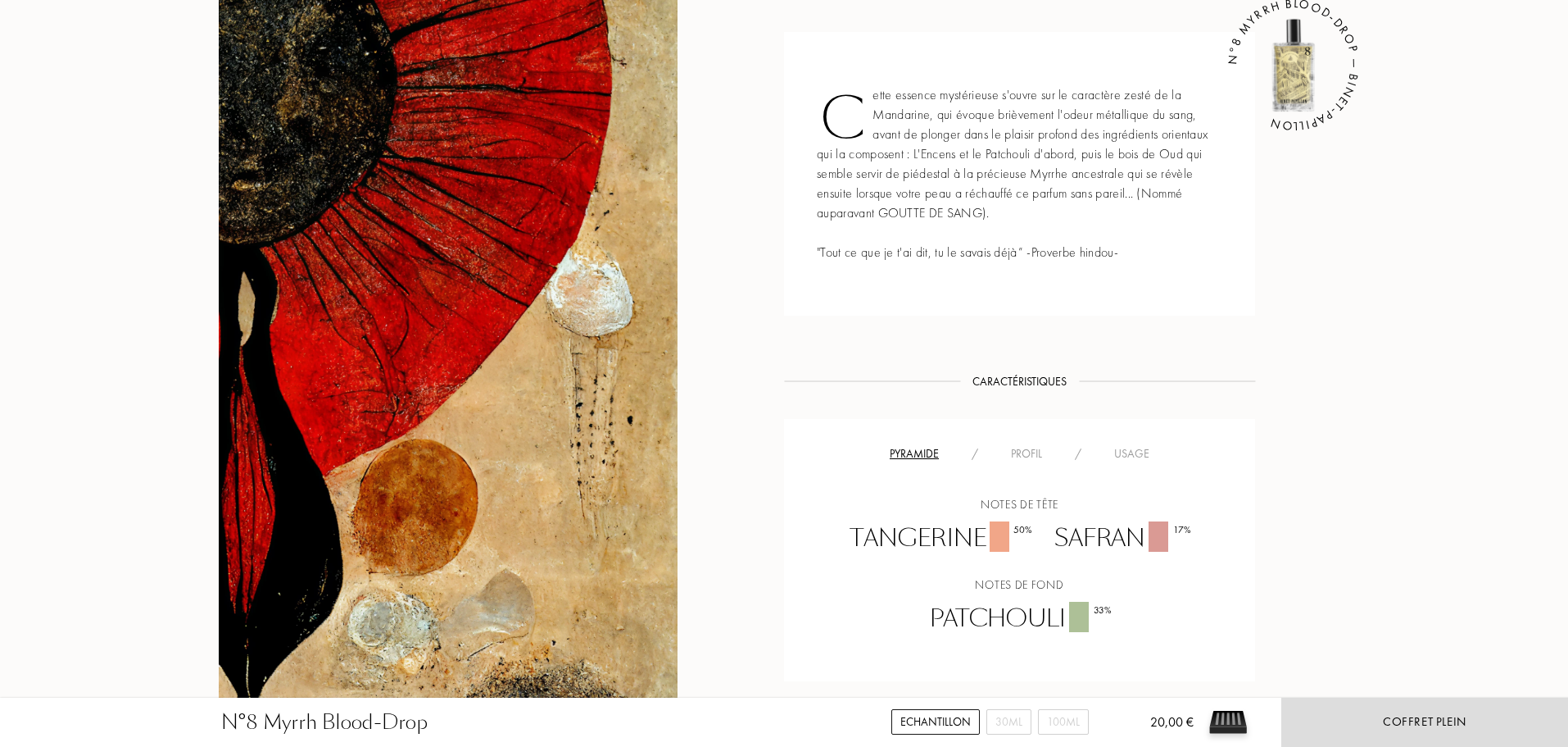
scroll to position [820, 0]
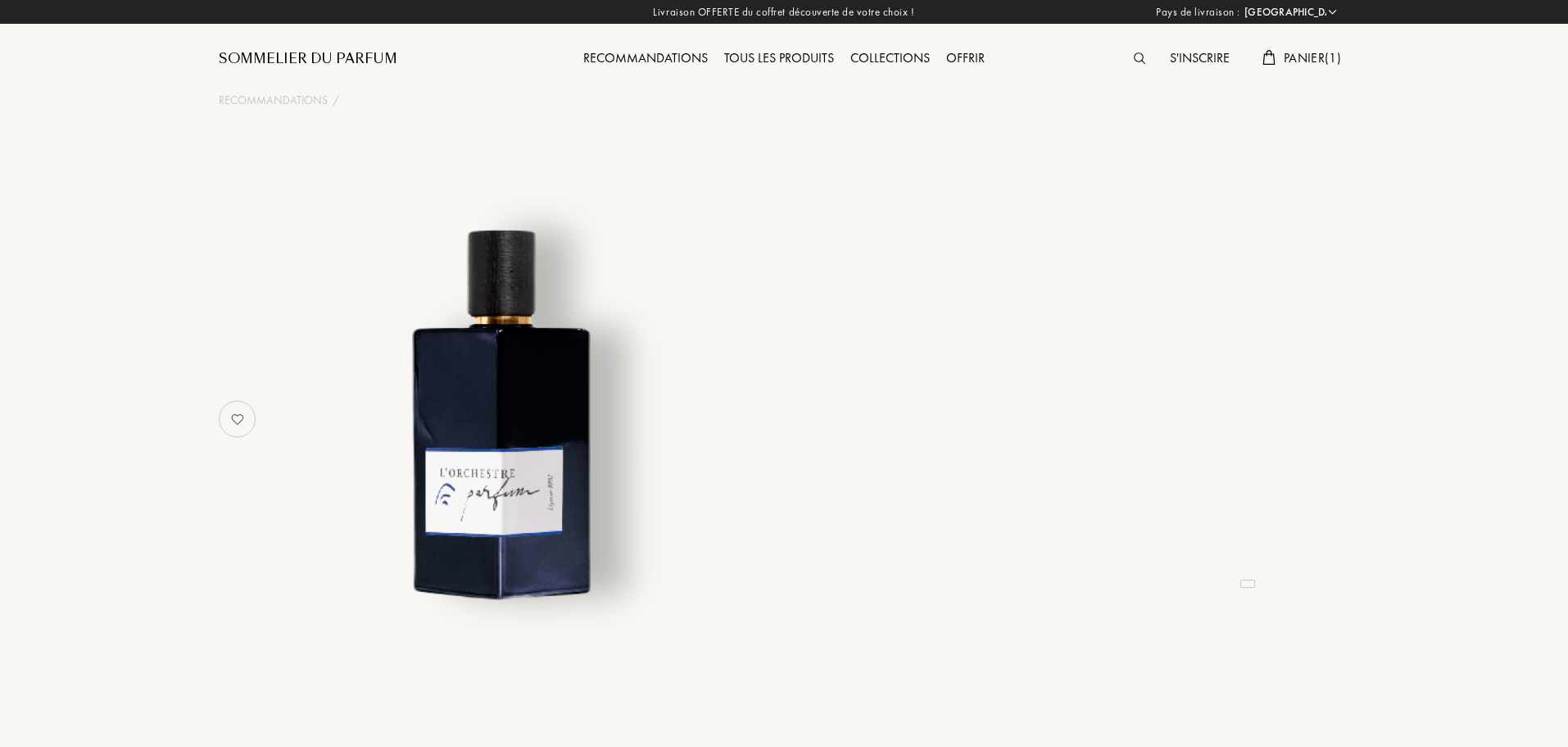
select select "FR"
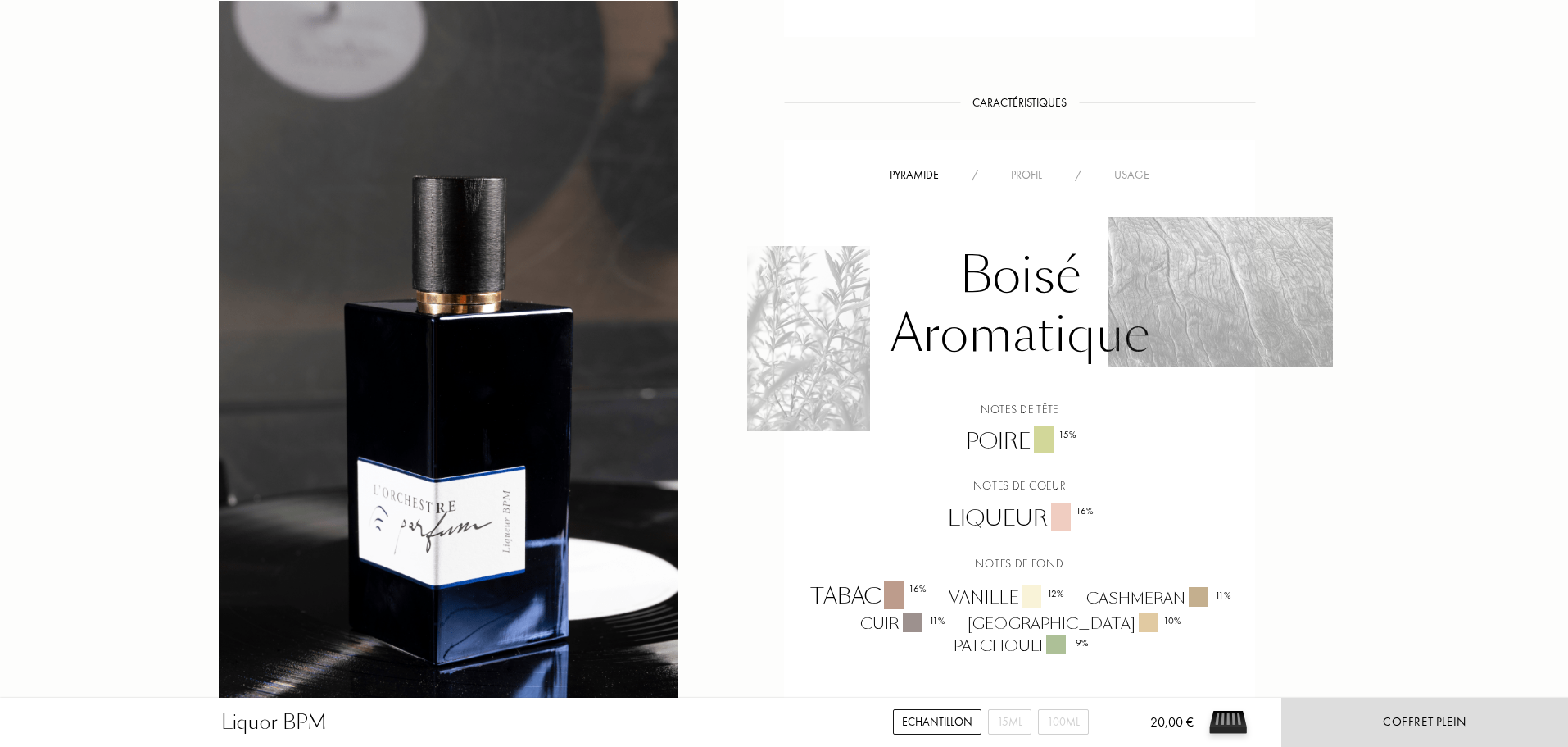
scroll to position [1066, 0]
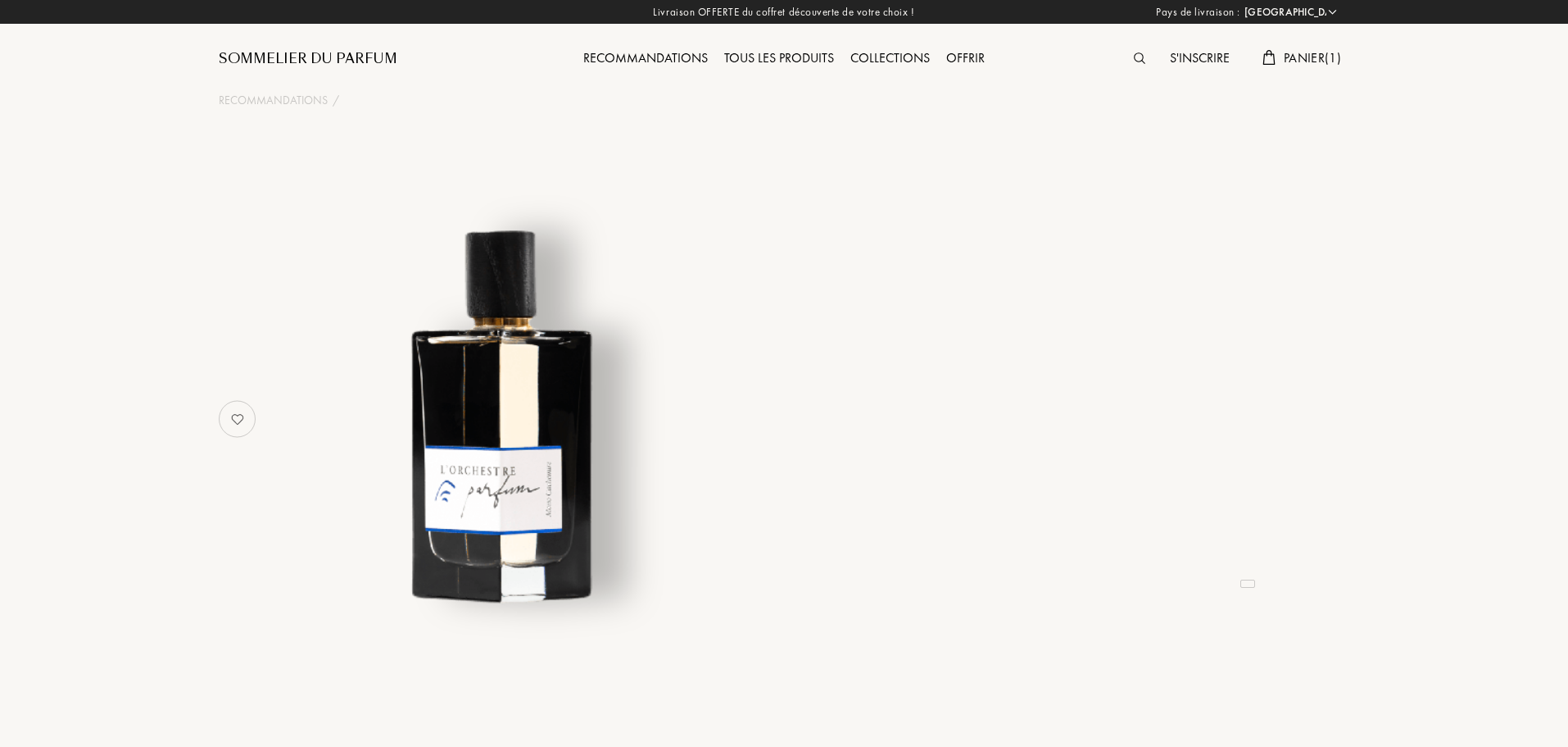
select select "FR"
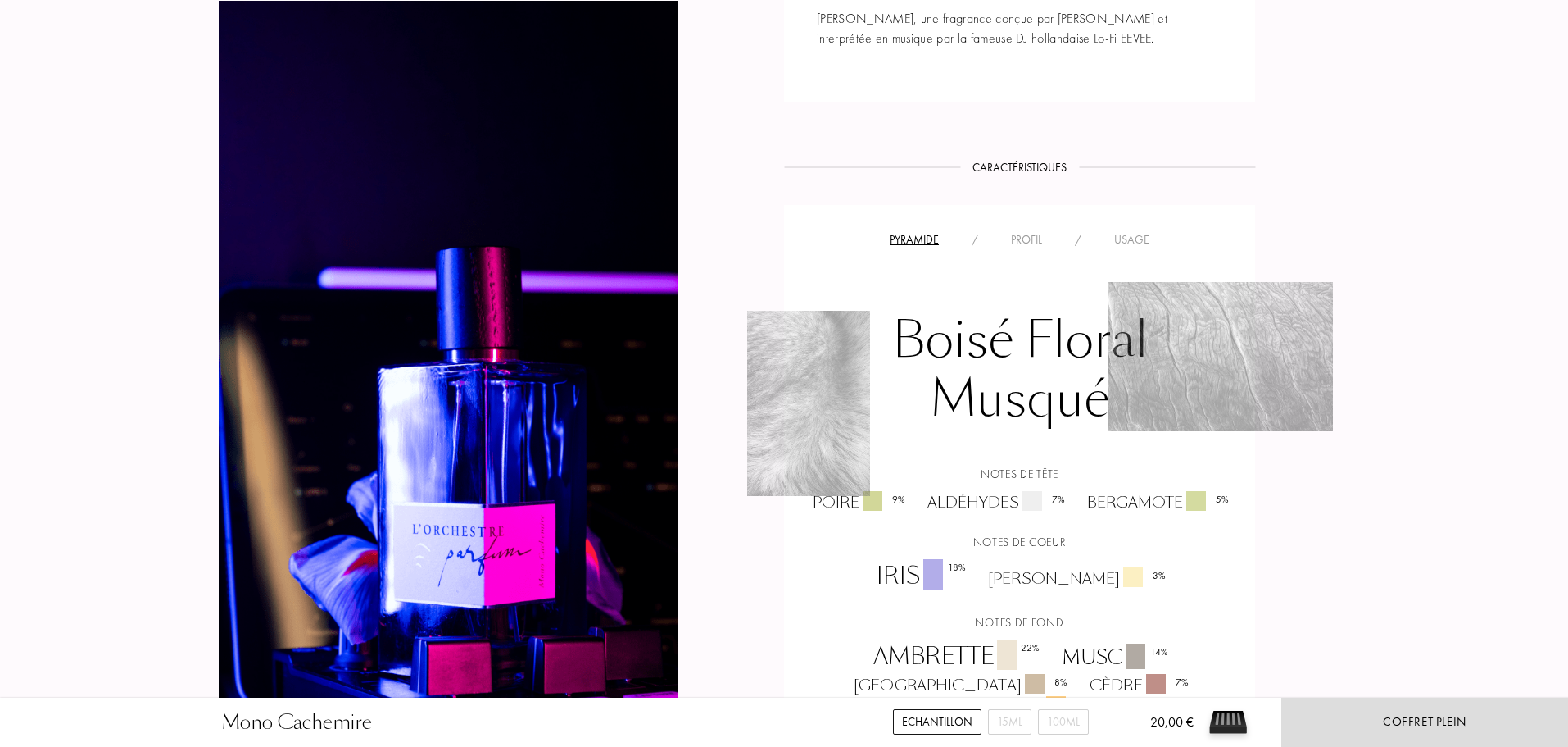
scroll to position [1066, 0]
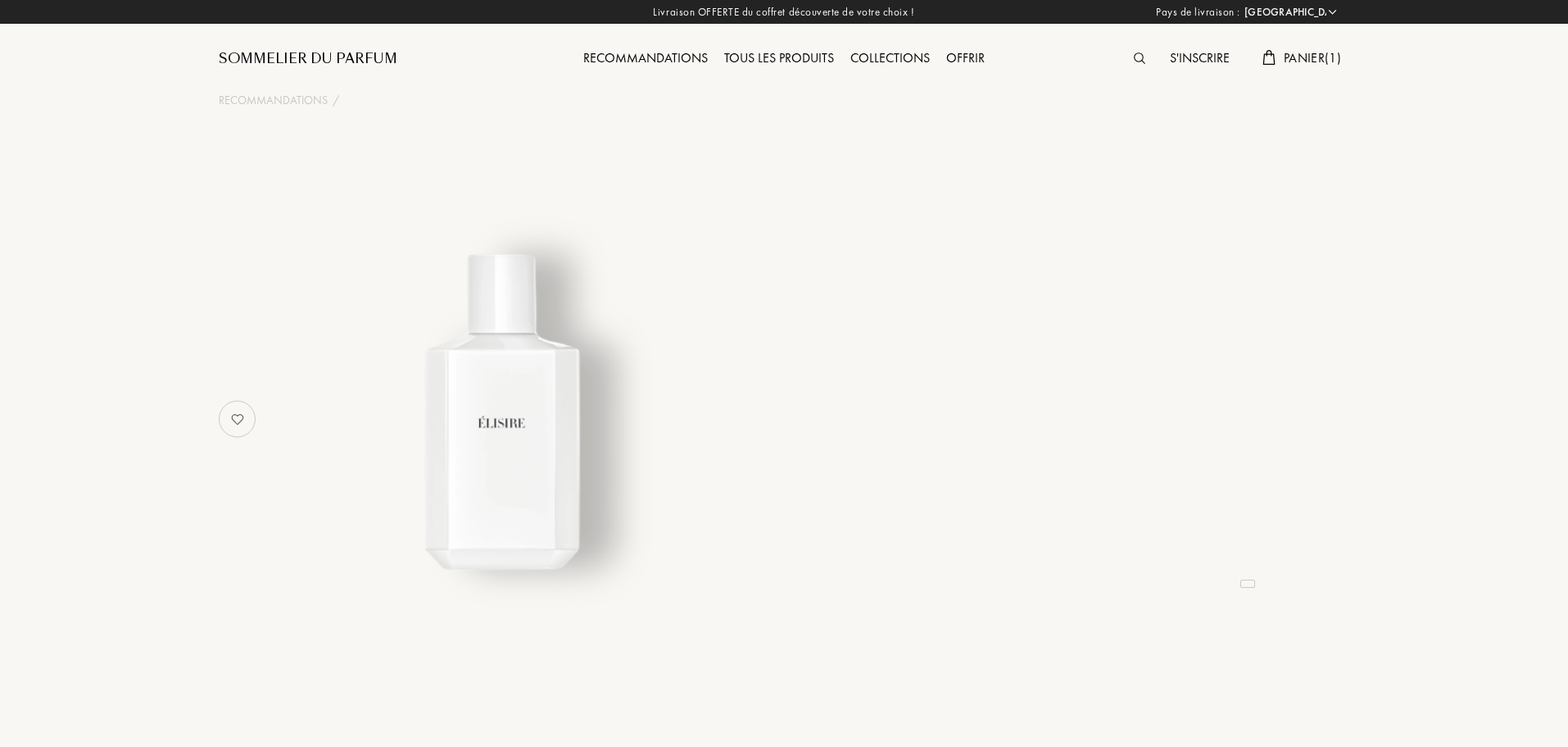
select select "FR"
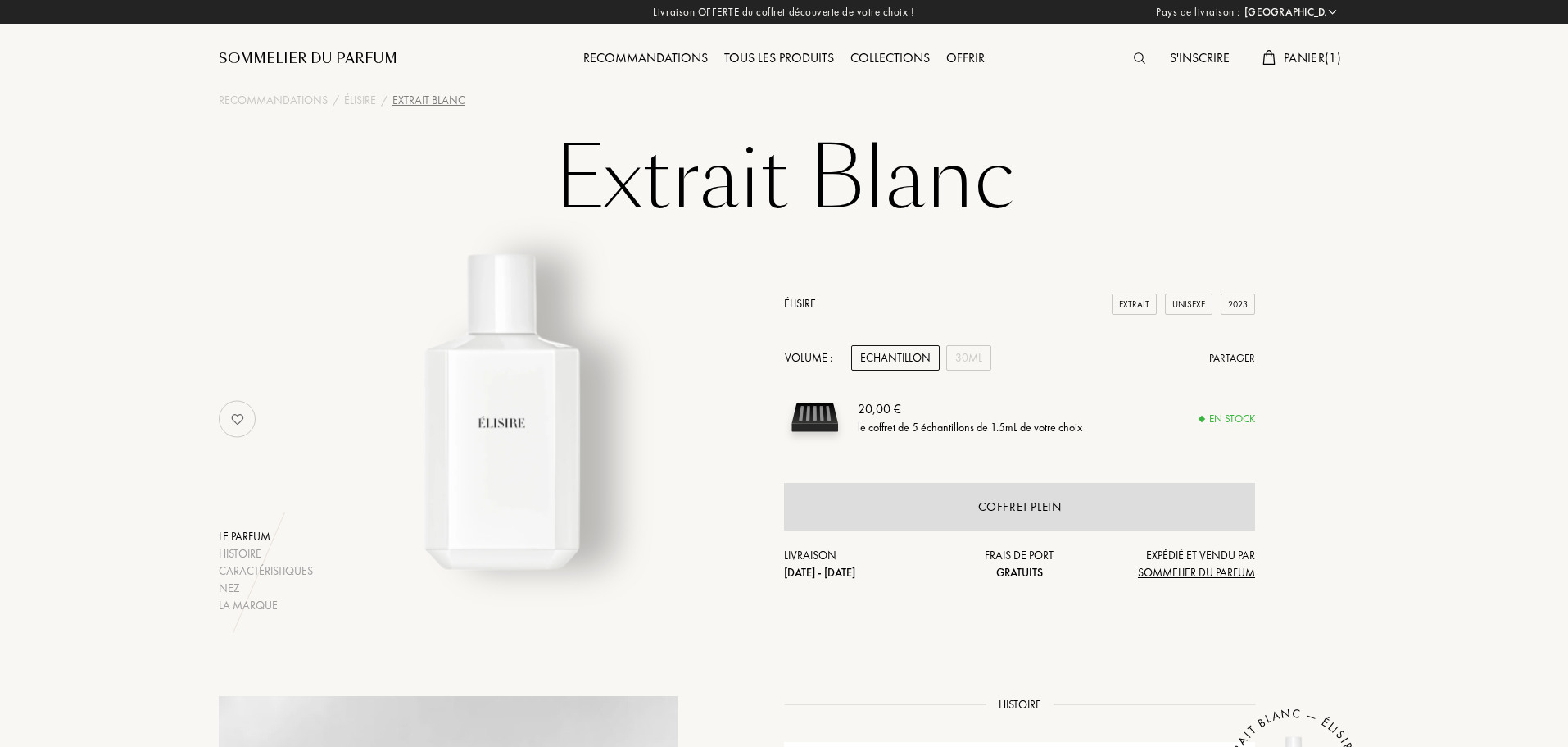
click at [1300, 54] on span "Panier ( 1 )" at bounding box center [1312, 58] width 57 height 17
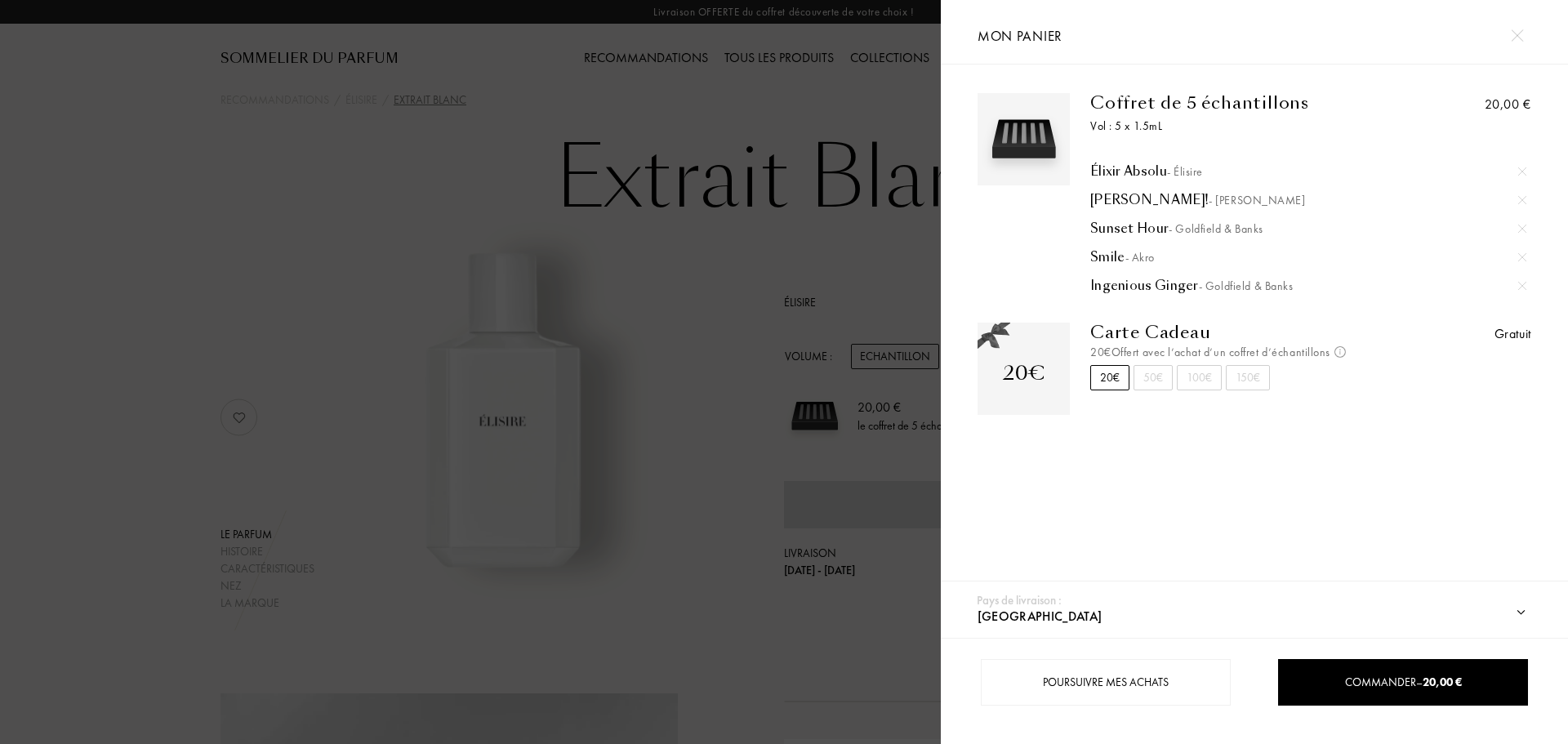
click at [1159, 171] on div "Élixir Absolu - Élisire" at bounding box center [1308, 171] width 436 height 16
click at [792, 124] on div at bounding box center [470, 372] width 941 height 744
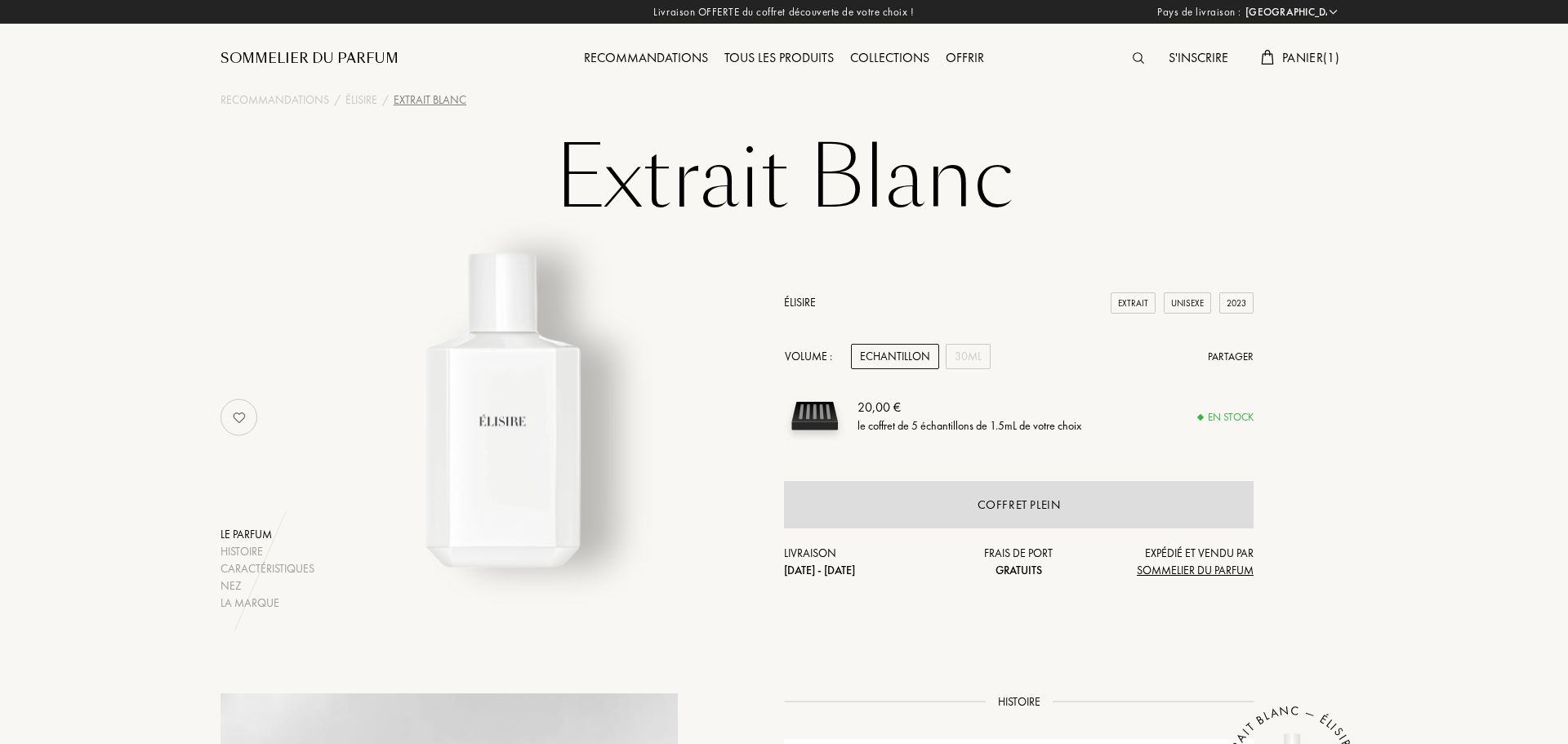
drag, startPoint x: 674, startPoint y: 276, endPoint x: 671, endPoint y: 307, distance: 31.1
click at [671, 307] on img at bounding box center [502, 409] width 404 height 404
click at [880, 356] on div "Echantillon" at bounding box center [894, 356] width 88 height 26
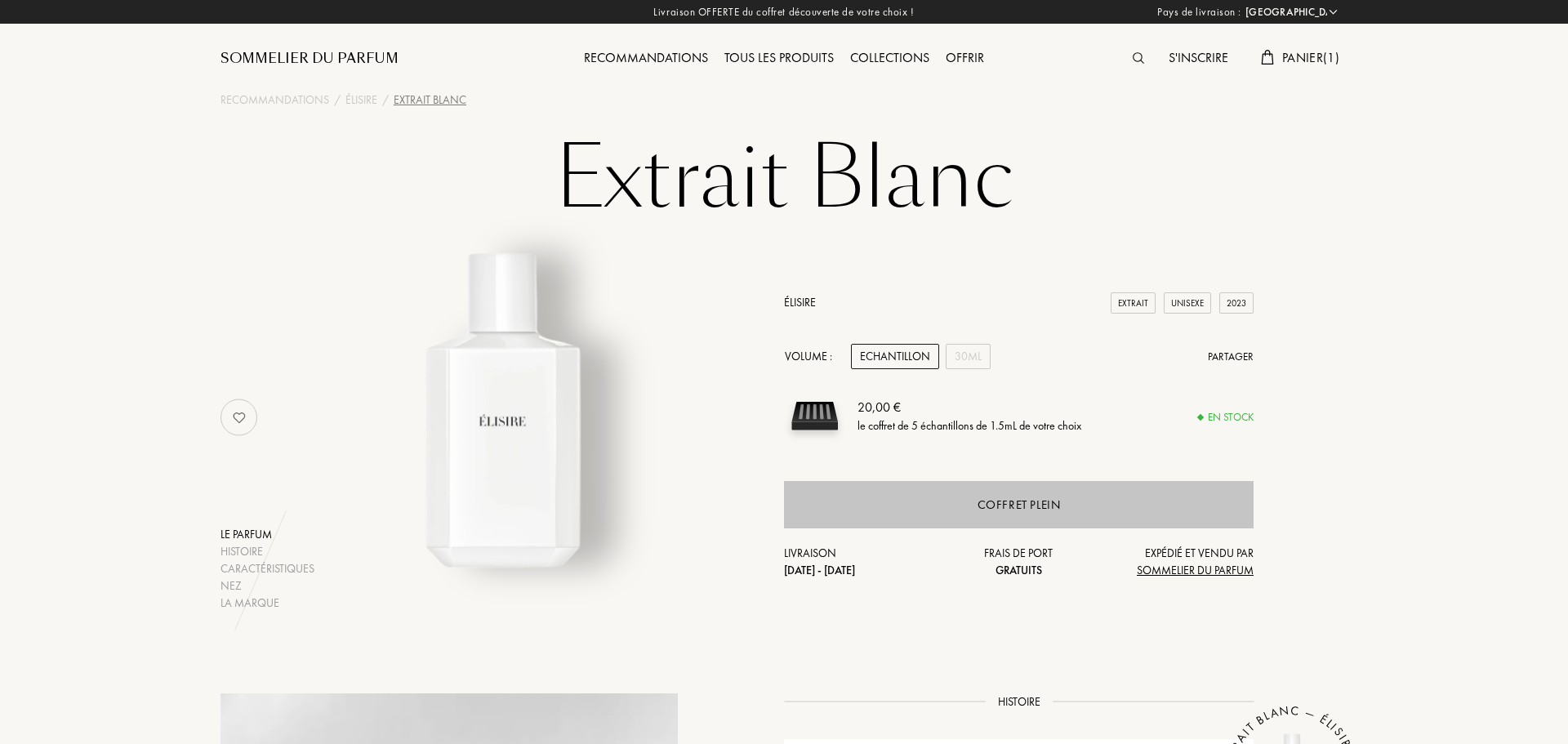
click at [948, 518] on div "Coffret plein" at bounding box center [1019, 505] width 469 height 48
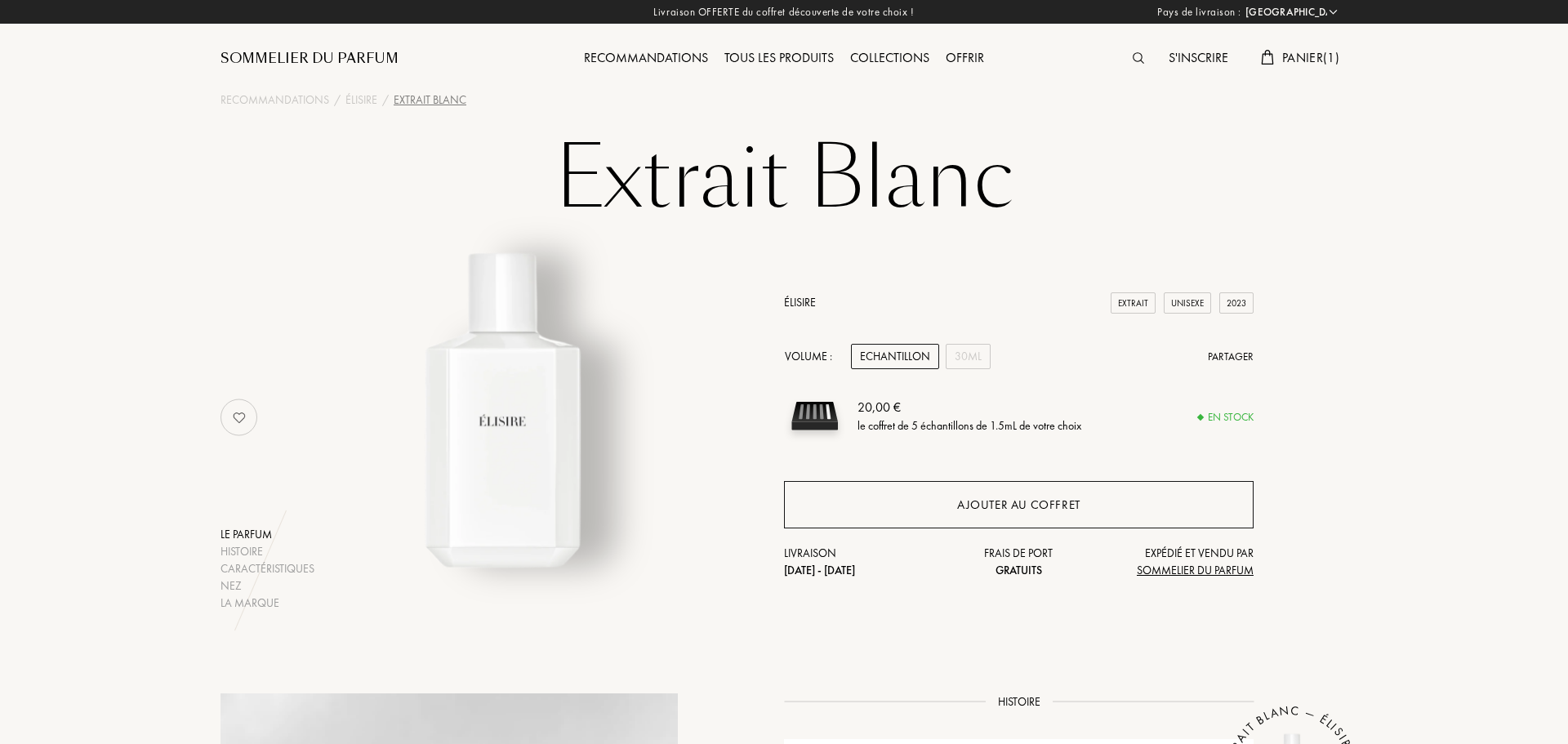
click at [1006, 509] on div "Ajouter au coffret" at bounding box center [1019, 506] width 124 height 19
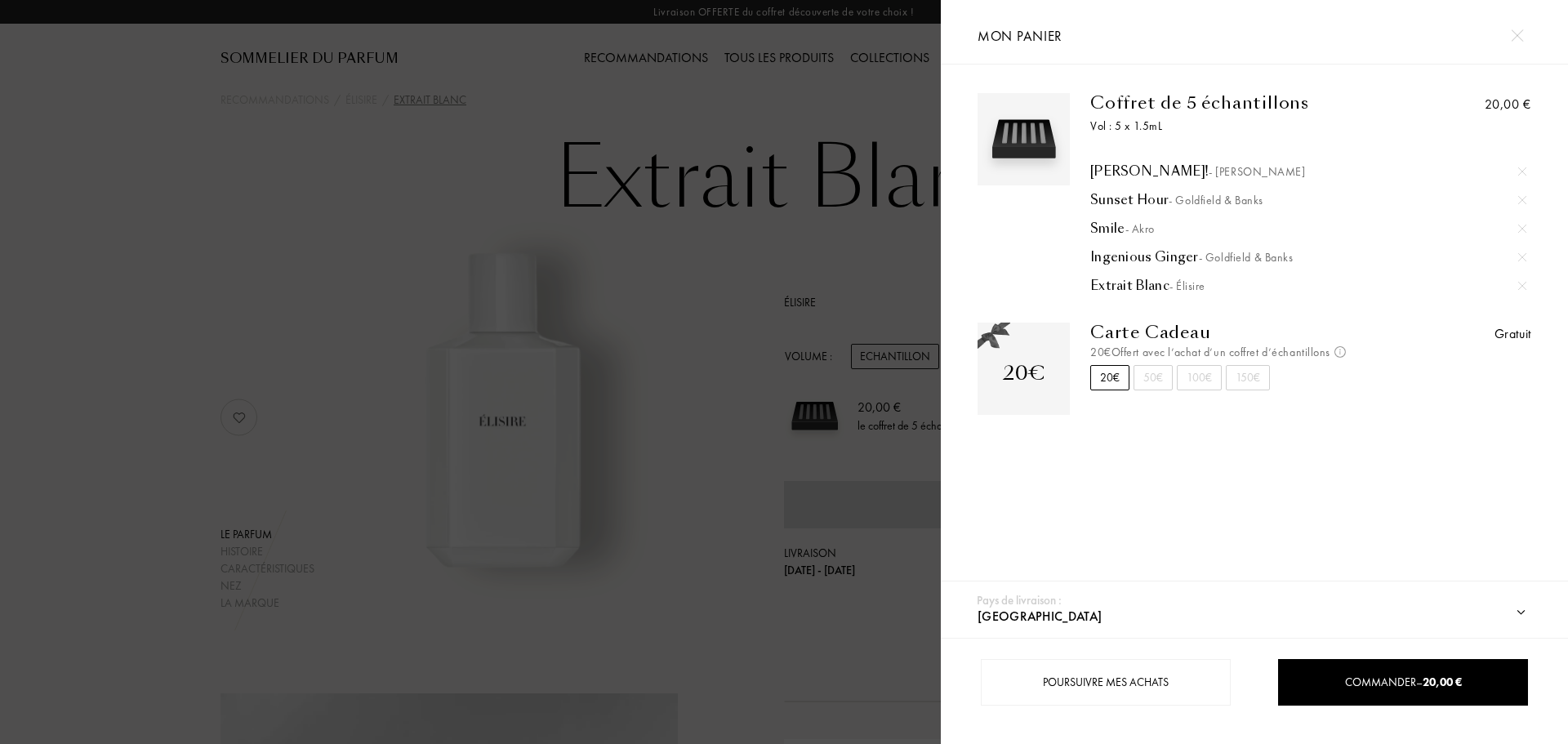
click at [708, 263] on div at bounding box center [470, 372] width 941 height 744
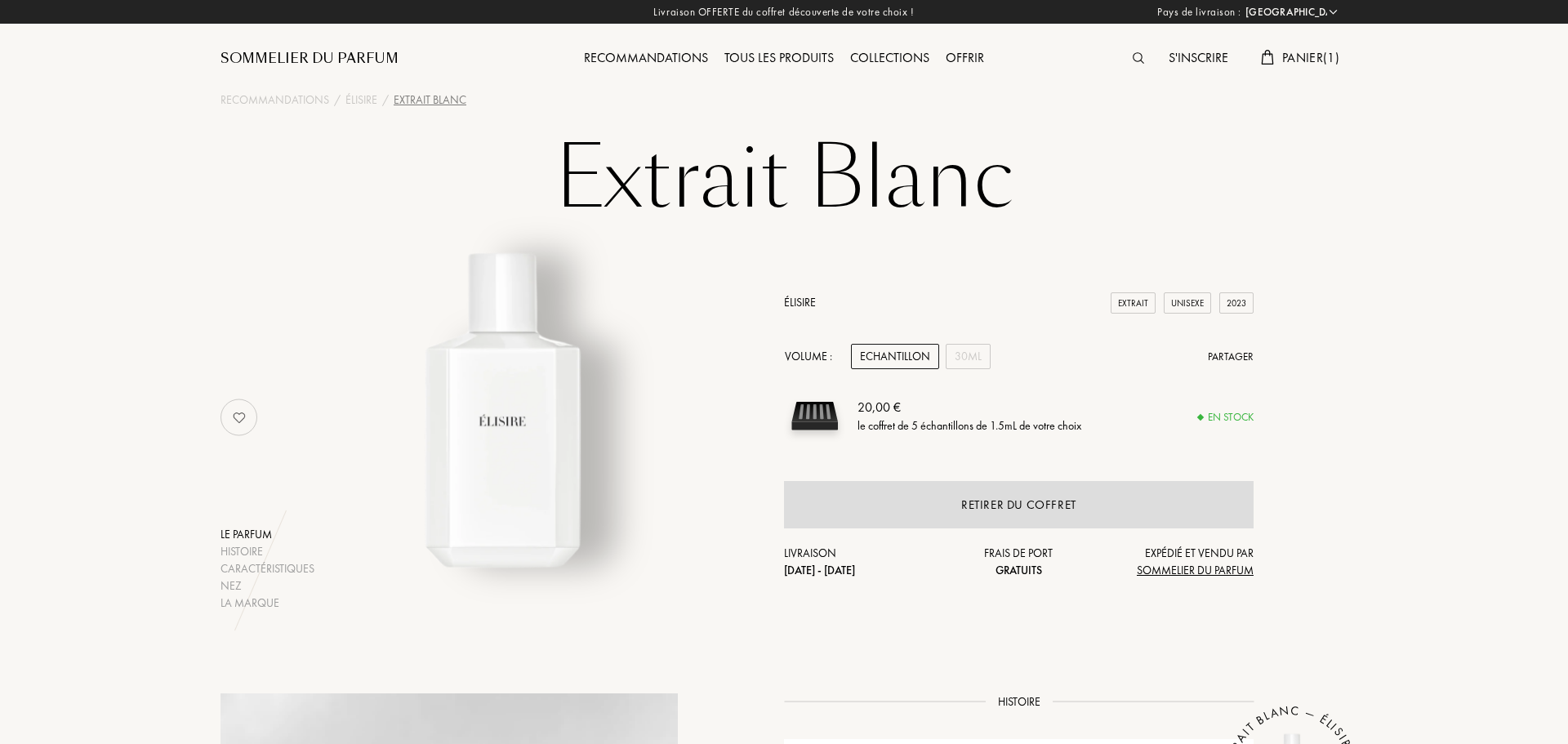
click at [1290, 61] on span "Panier ( 1 )" at bounding box center [1310, 58] width 57 height 17
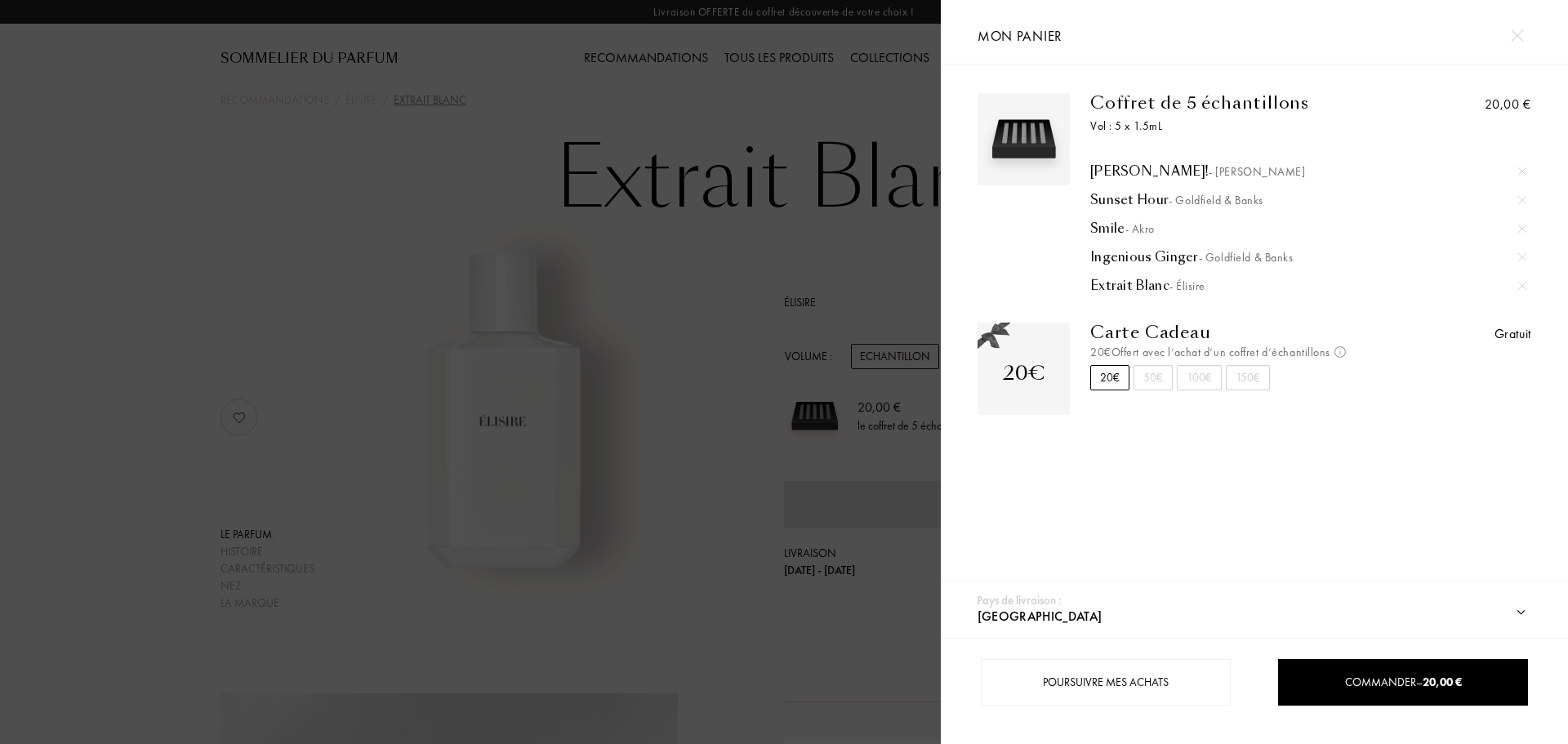
click at [1277, 448] on div at bounding box center [1254, 442] width 578 height 16
click at [1382, 682] on span "Commander – 20,00 €" at bounding box center [1403, 681] width 117 height 14
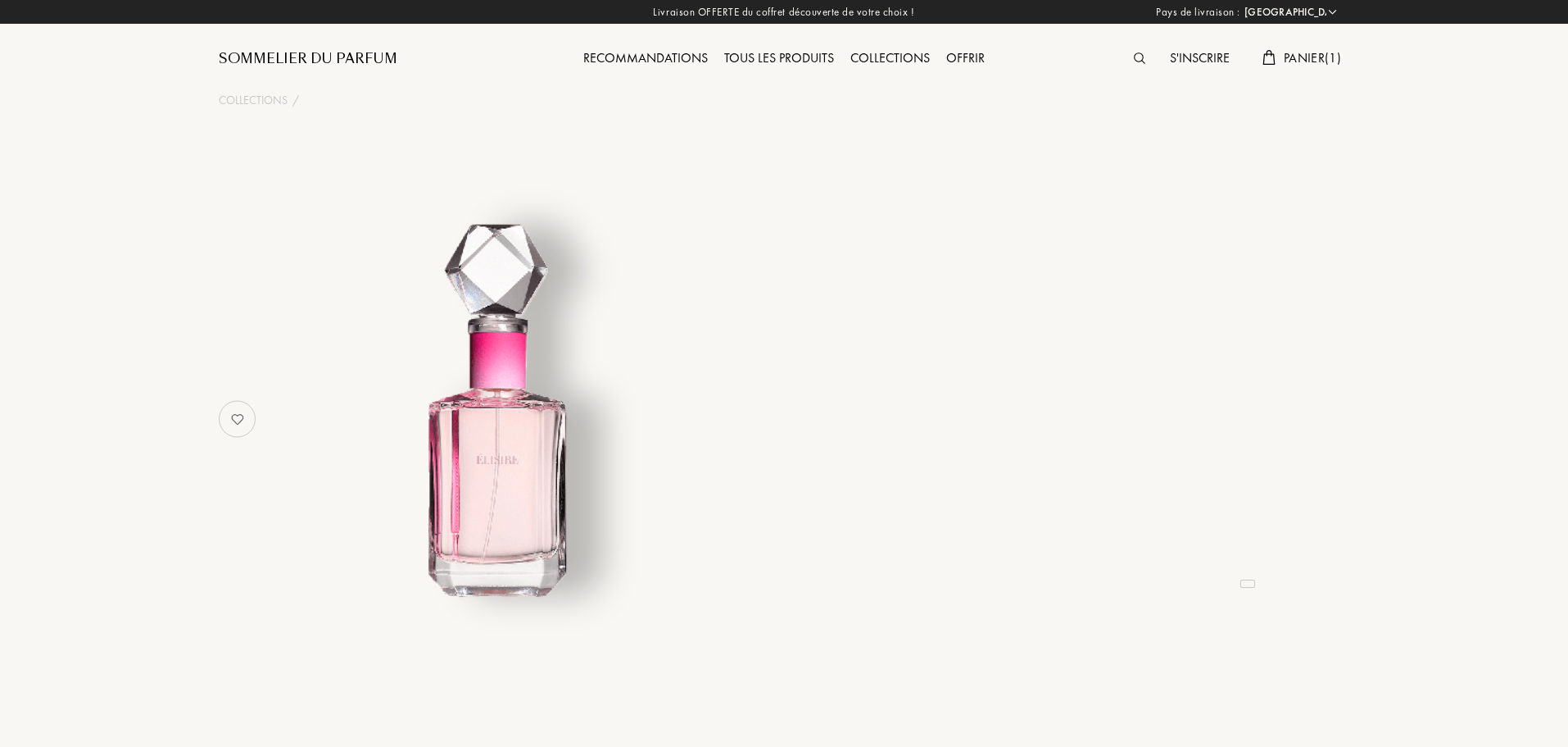
select select "FR"
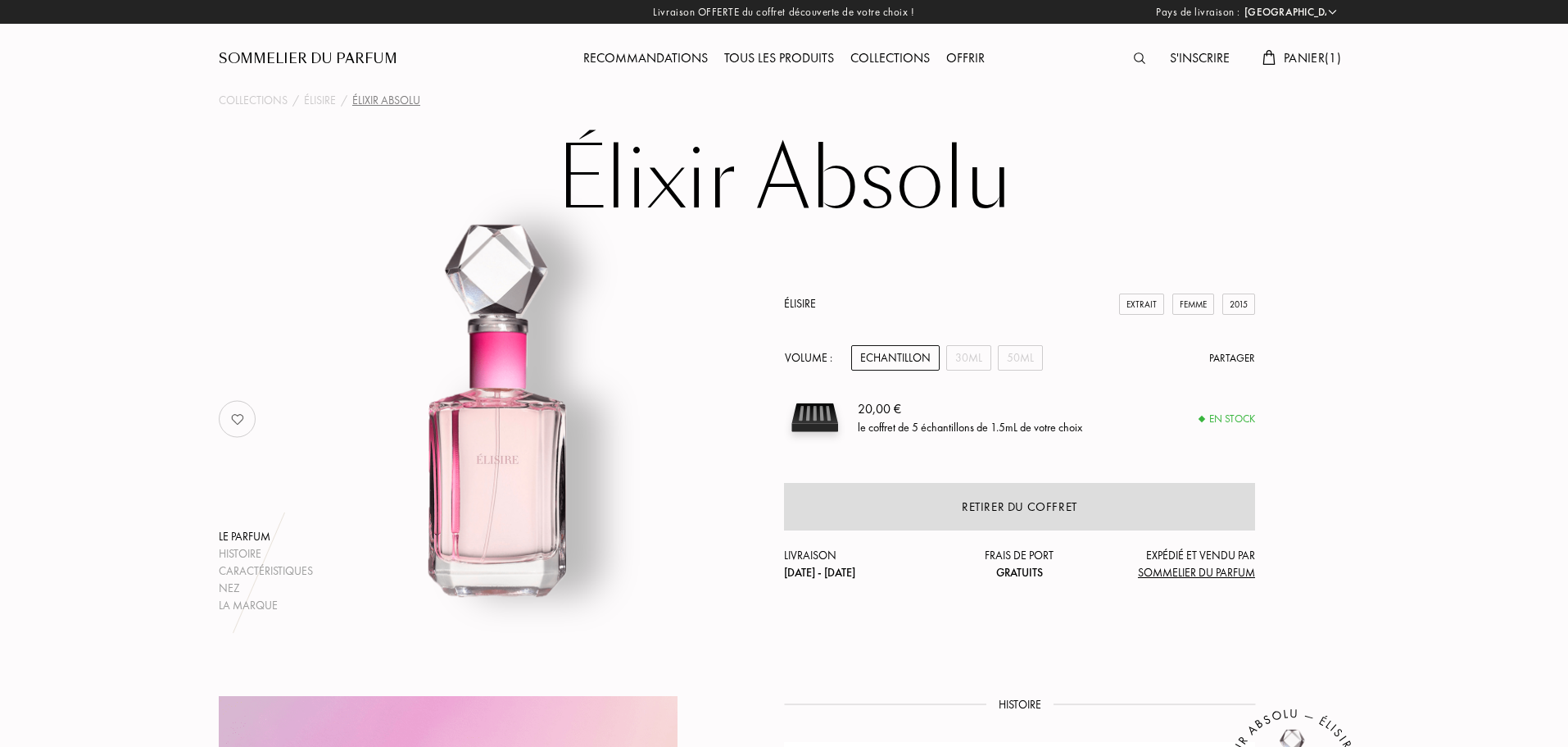
click at [1299, 61] on span "Panier ( 1 )" at bounding box center [1312, 58] width 57 height 17
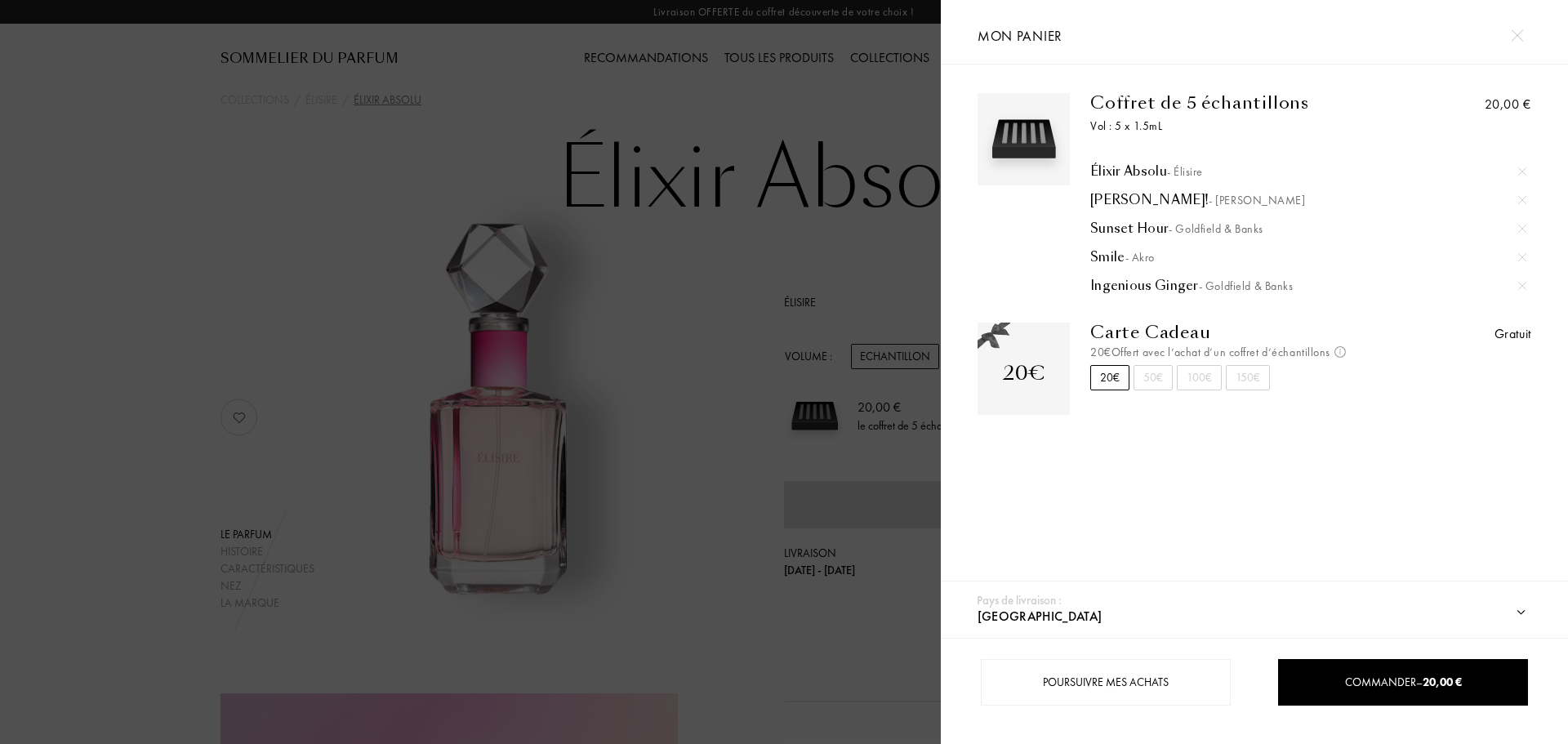
click at [1518, 170] on img at bounding box center [1521, 171] width 9 height 9
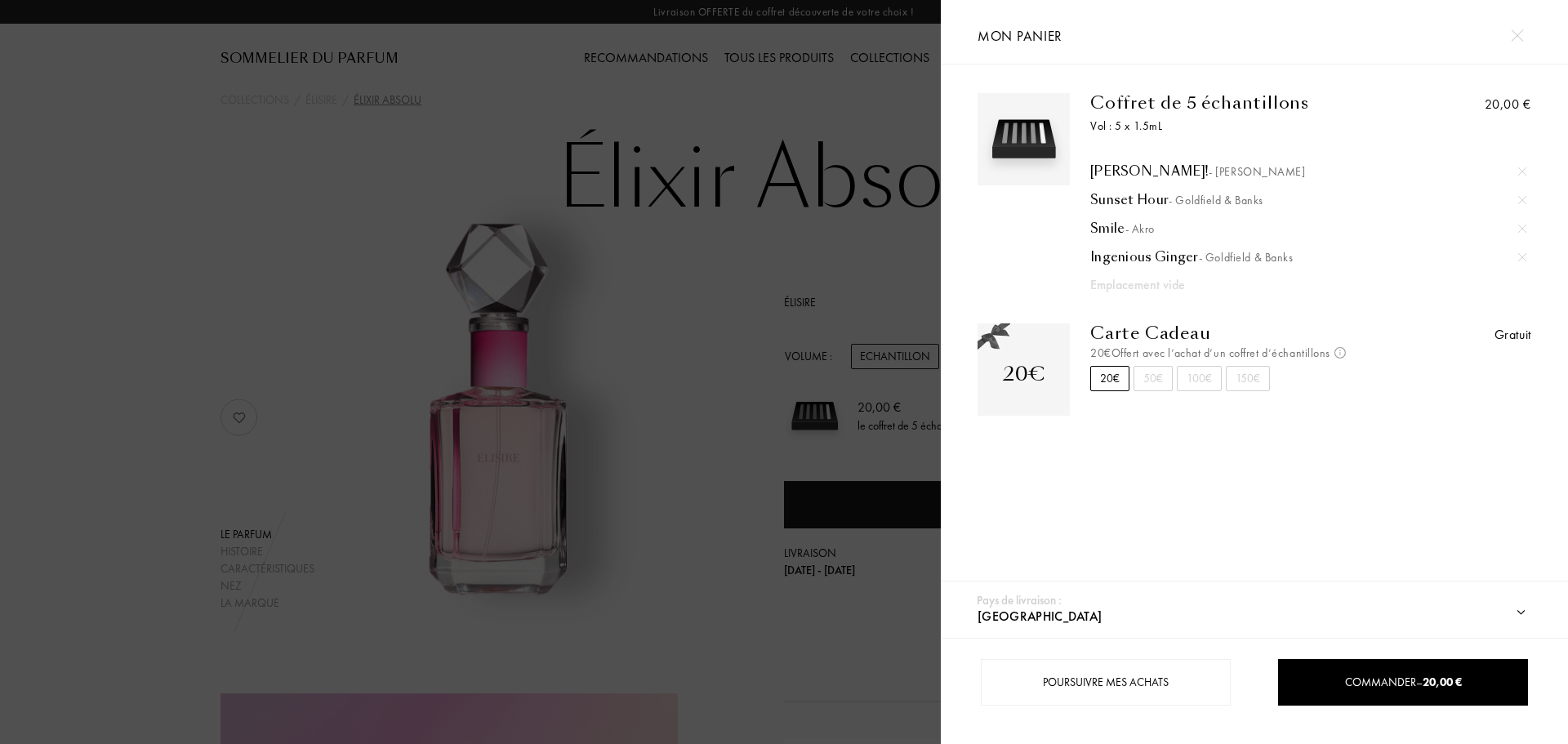
click at [634, 88] on div at bounding box center [470, 372] width 941 height 744
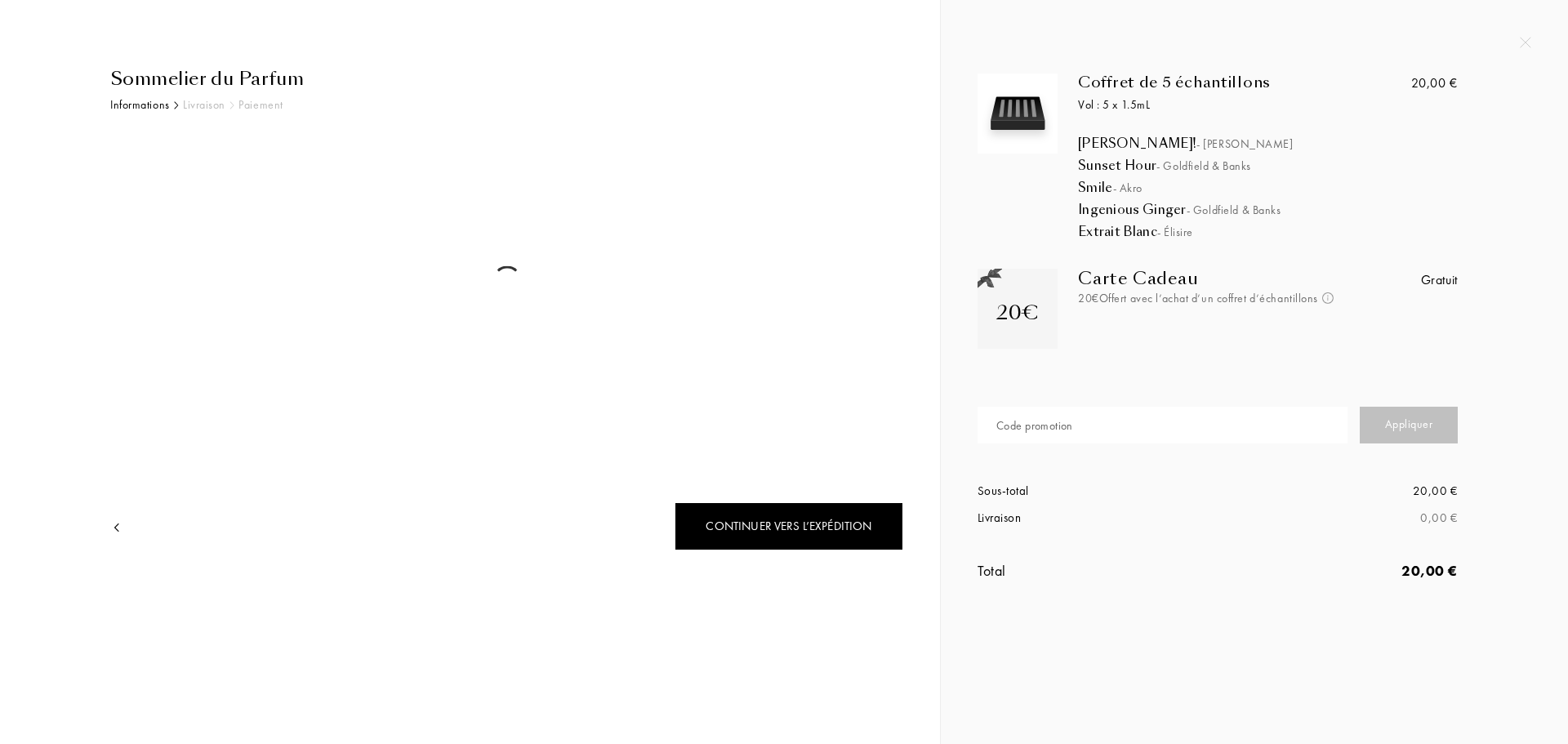
select select "FR"
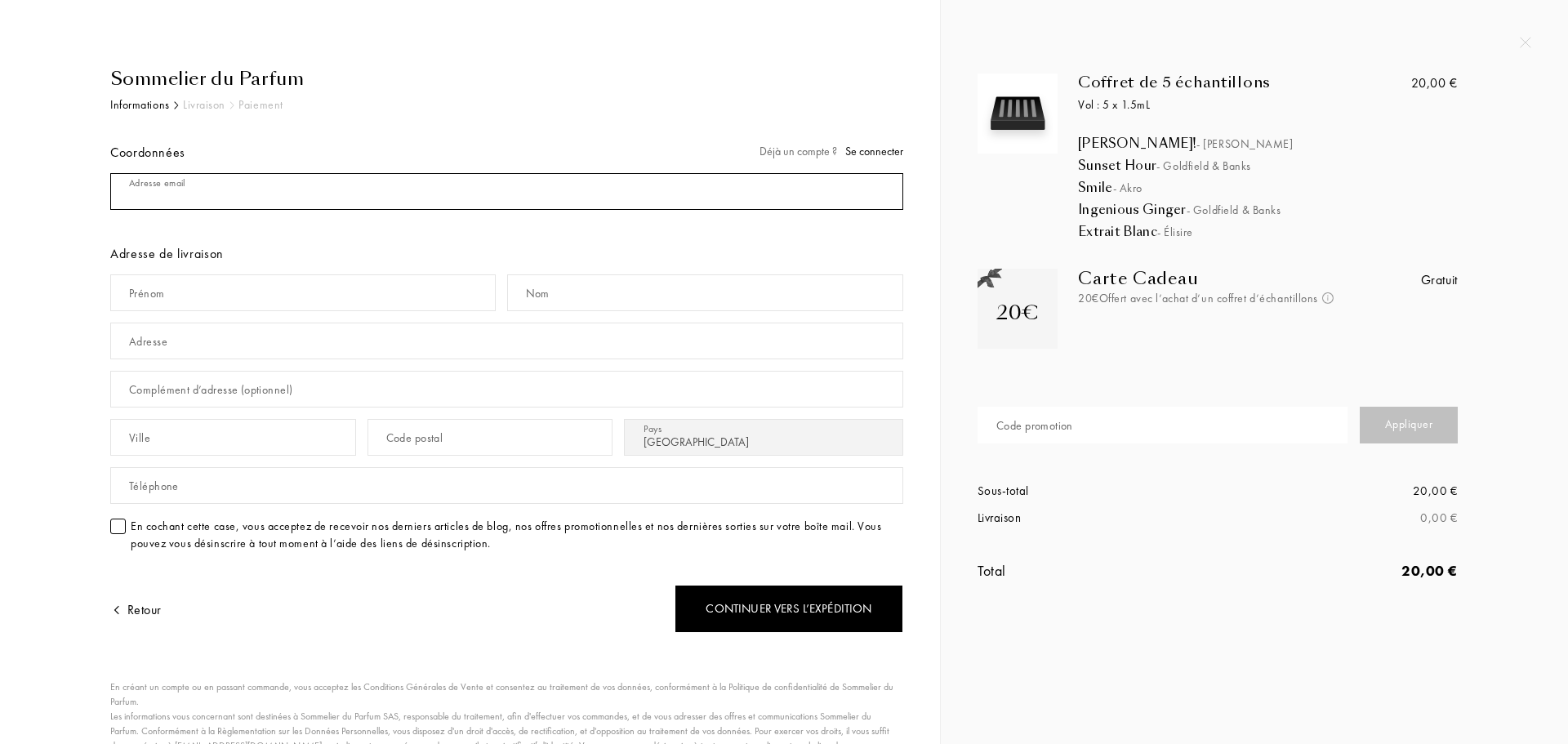
click at [375, 186] on input "mail" at bounding box center [507, 191] width 793 height 37
type input "[EMAIL_ADDRESS][DOMAIN_NAME]"
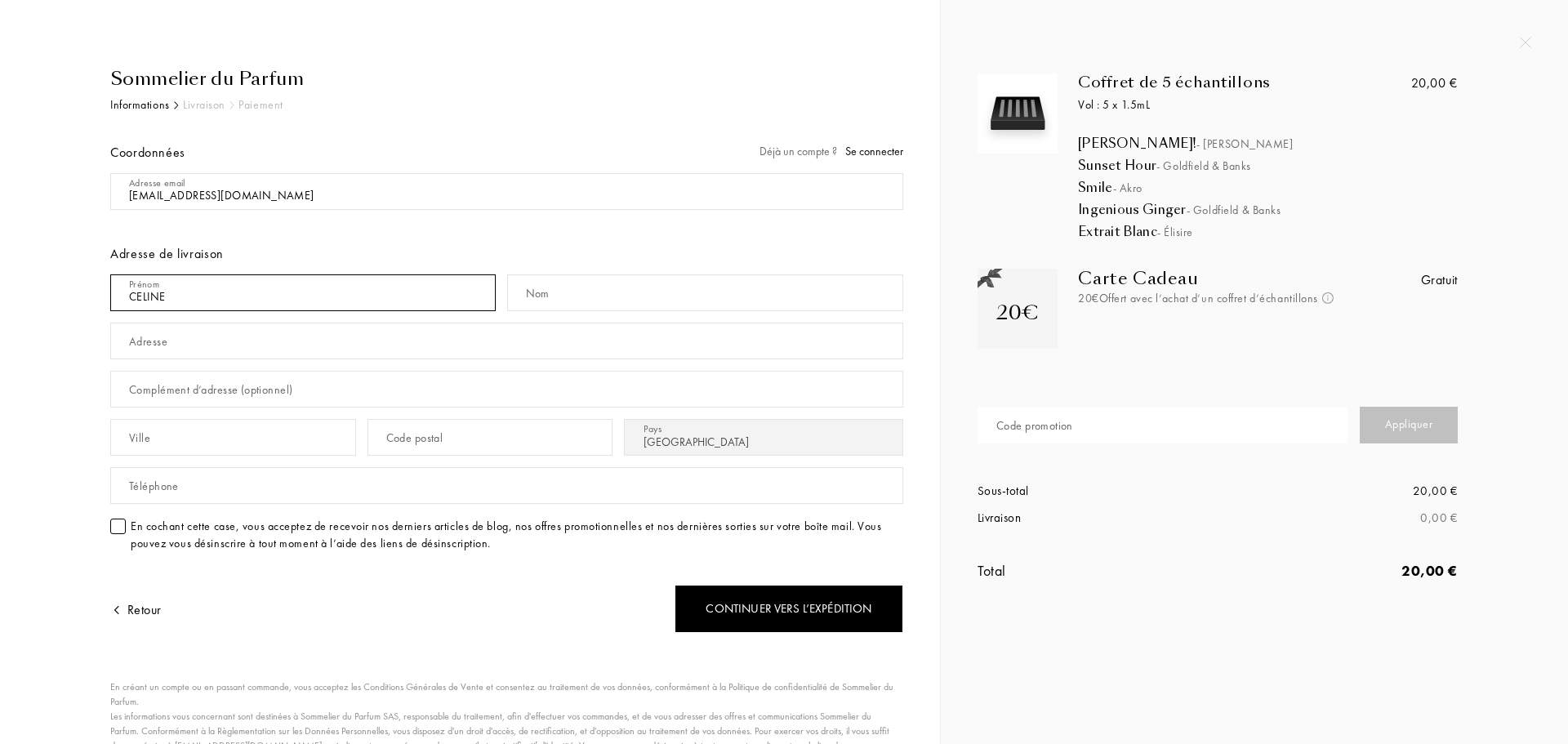
type input "CELINE"
type input "COCHELIN"
type input "[STREET_ADDRESS]"
type input "TRELIVAN"
type input "22100"
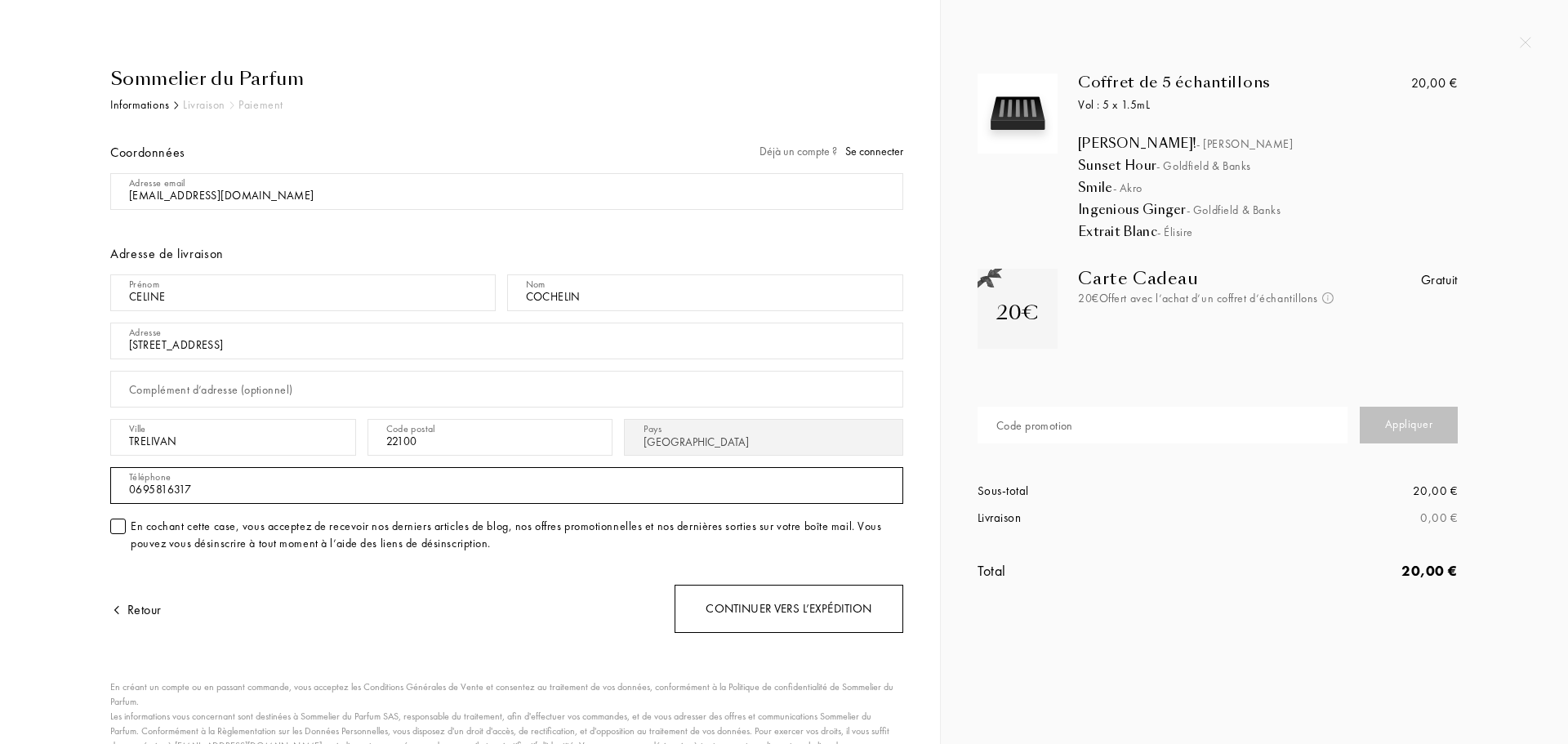
type input "0695816317"
click at [770, 601] on div "Continuer vers l’expédition" at bounding box center [789, 608] width 229 height 48
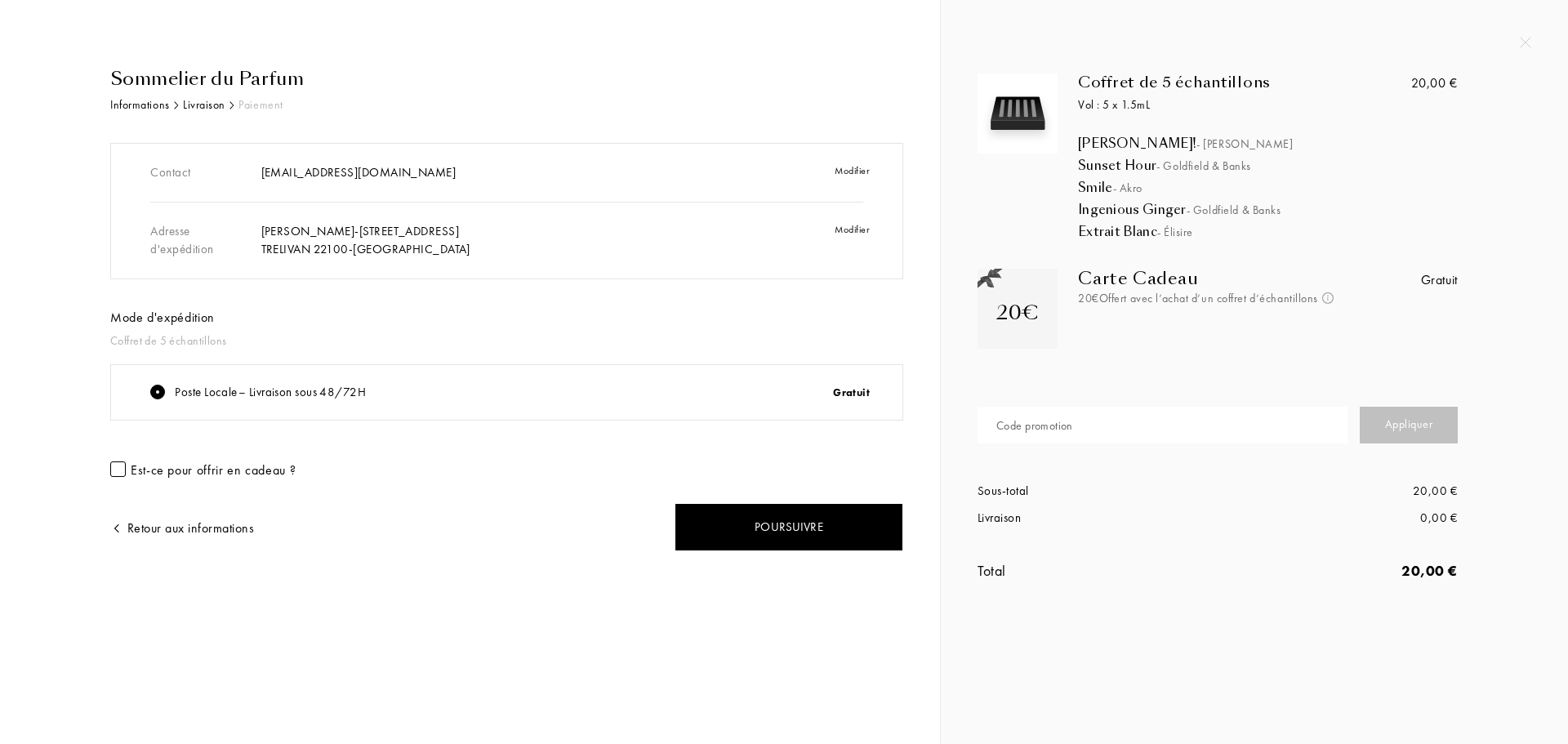
click at [121, 472] on div at bounding box center [118, 468] width 15 height 15
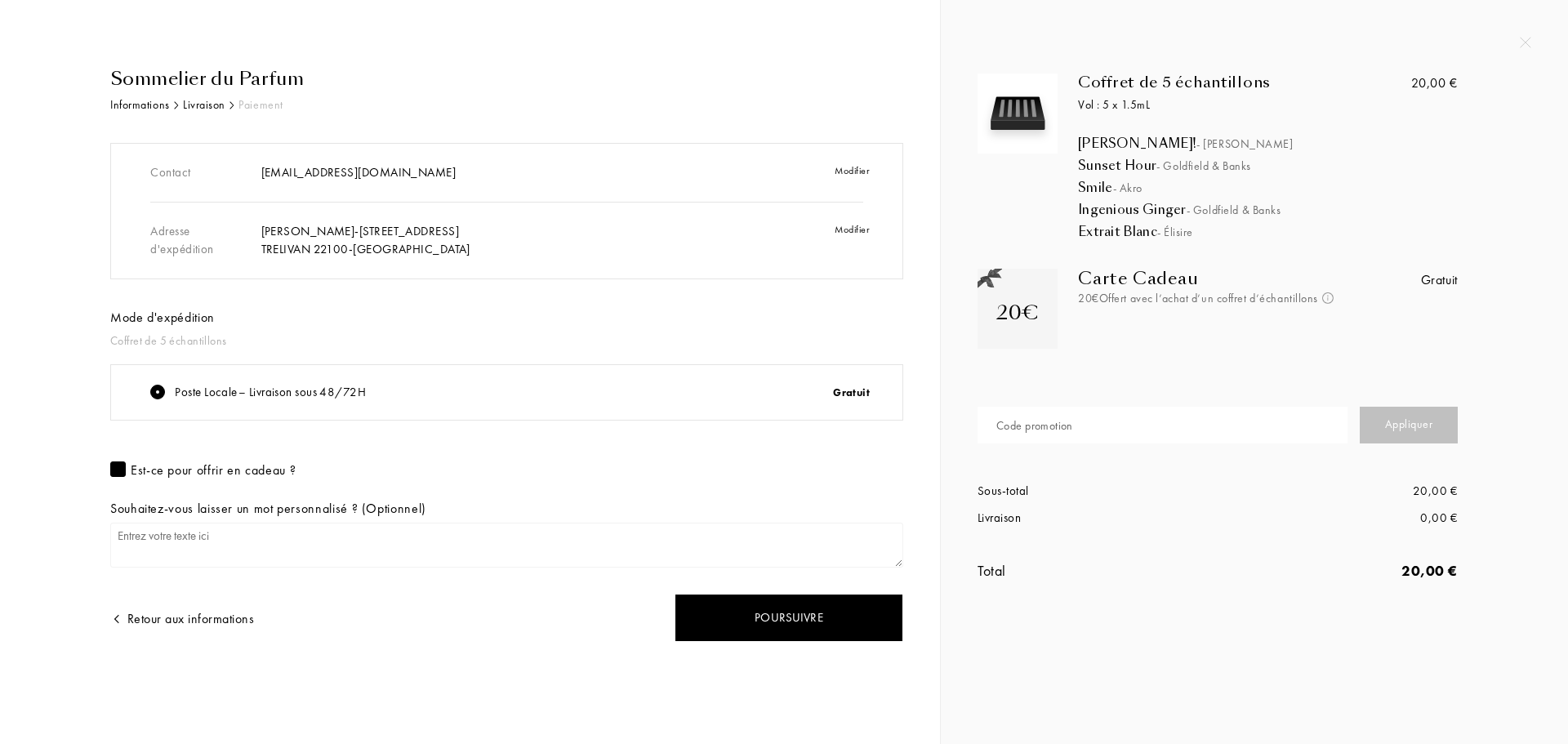
click at [121, 472] on div at bounding box center [118, 468] width 15 height 15
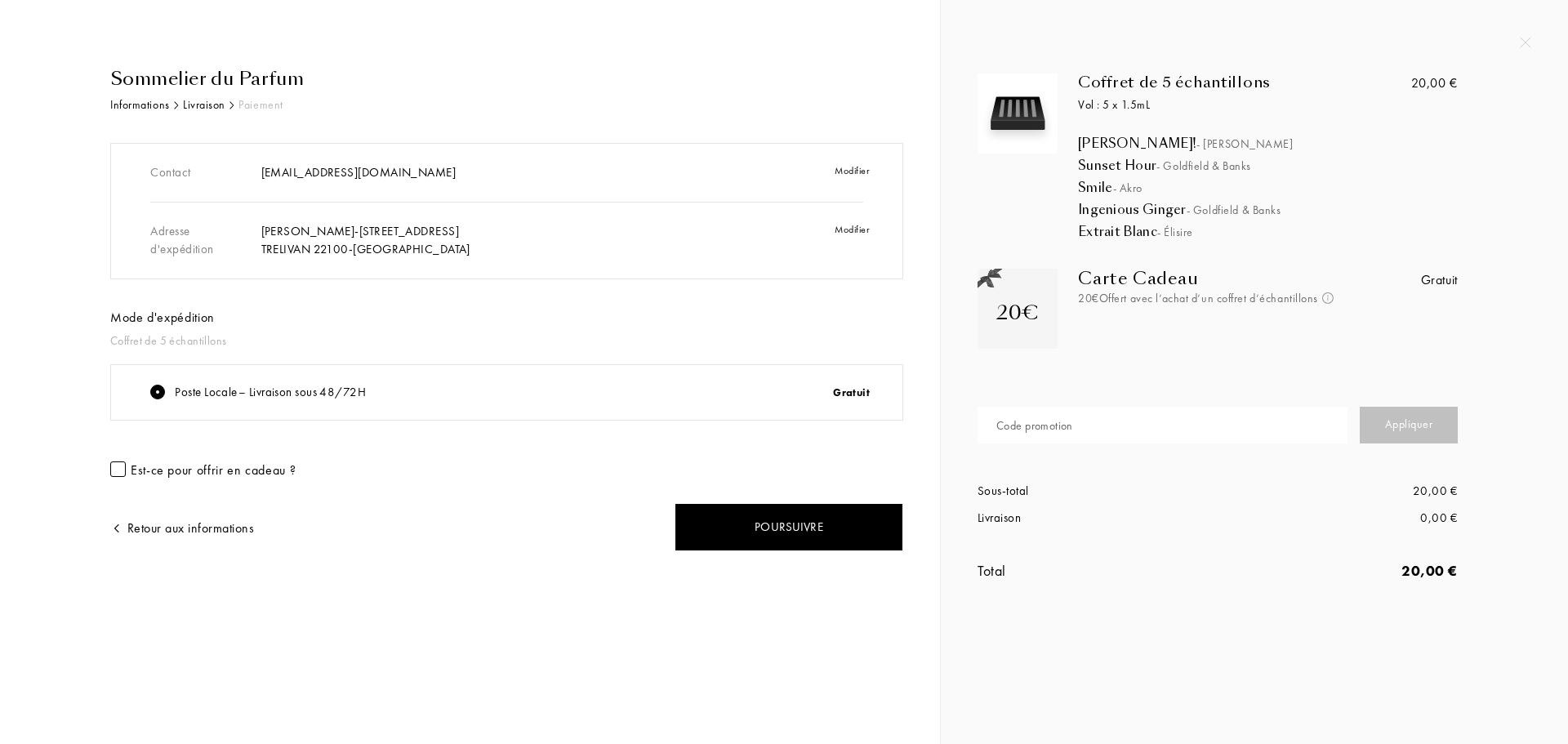
click at [114, 473] on div at bounding box center [118, 468] width 15 height 15
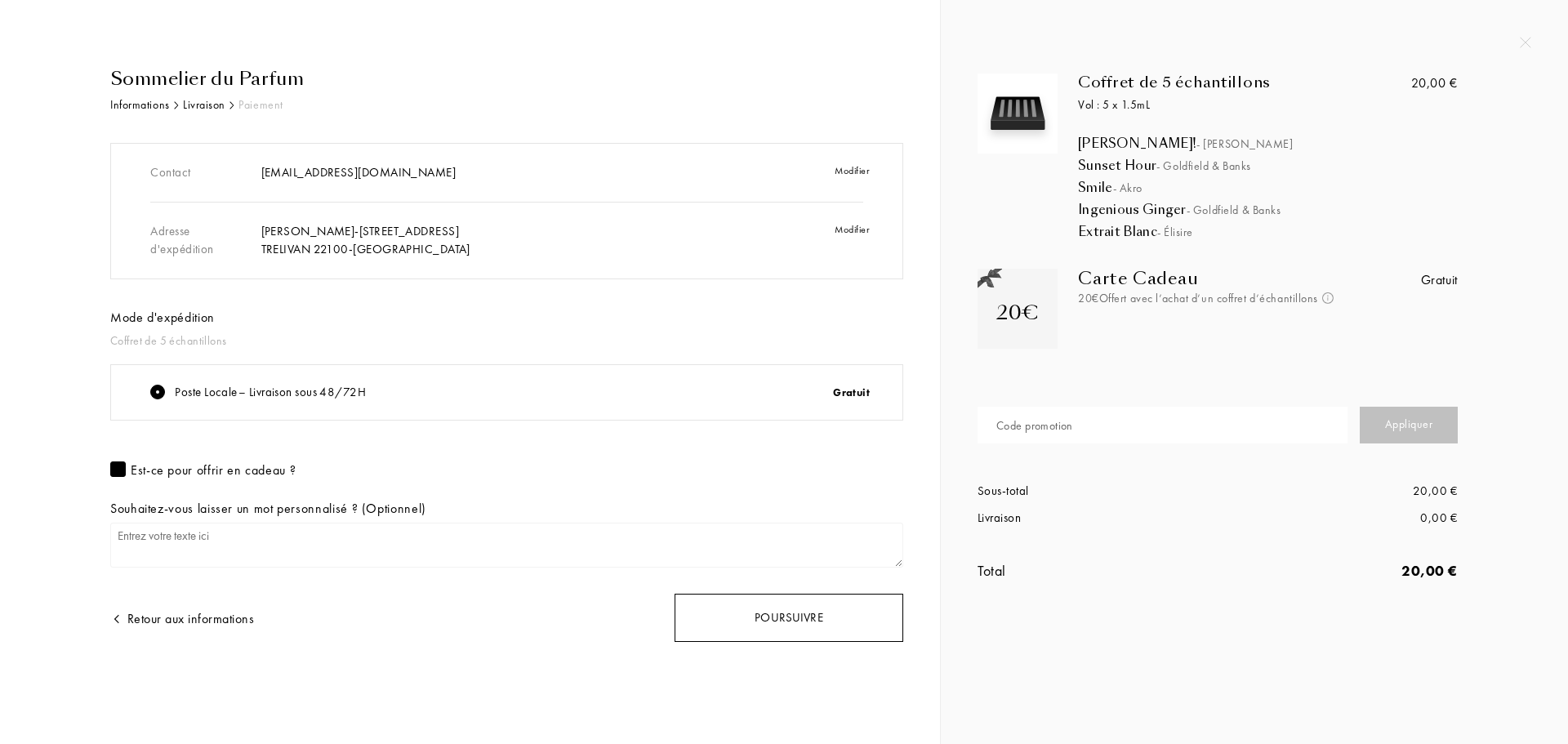
click at [770, 621] on div "Poursuivre" at bounding box center [789, 618] width 229 height 48
click at [781, 620] on div at bounding box center [789, 618] width 21 height 21
click at [781, 620] on div at bounding box center [789, 618] width 23 height 23
click at [781, 620] on div at bounding box center [789, 618] width 21 height 21
click at [781, 620] on div at bounding box center [788, 618] width 18 height 18
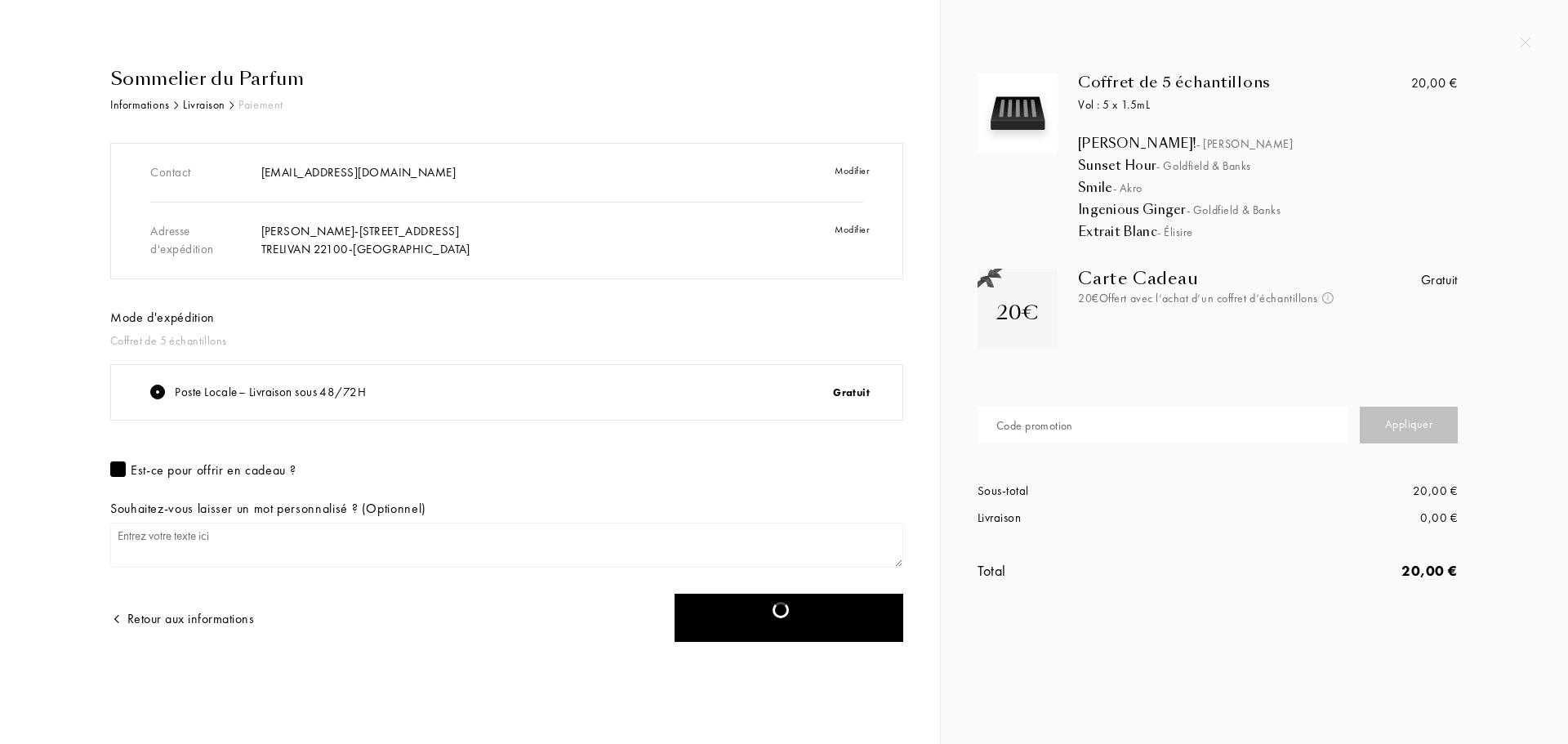
click at [781, 620] on div at bounding box center [788, 618] width 18 height 18
click at [781, 620] on div at bounding box center [788, 618] width 16 height 16
click at [781, 620] on div at bounding box center [788, 618] width 22 height 22
click at [781, 620] on div at bounding box center [789, 618] width 23 height 23
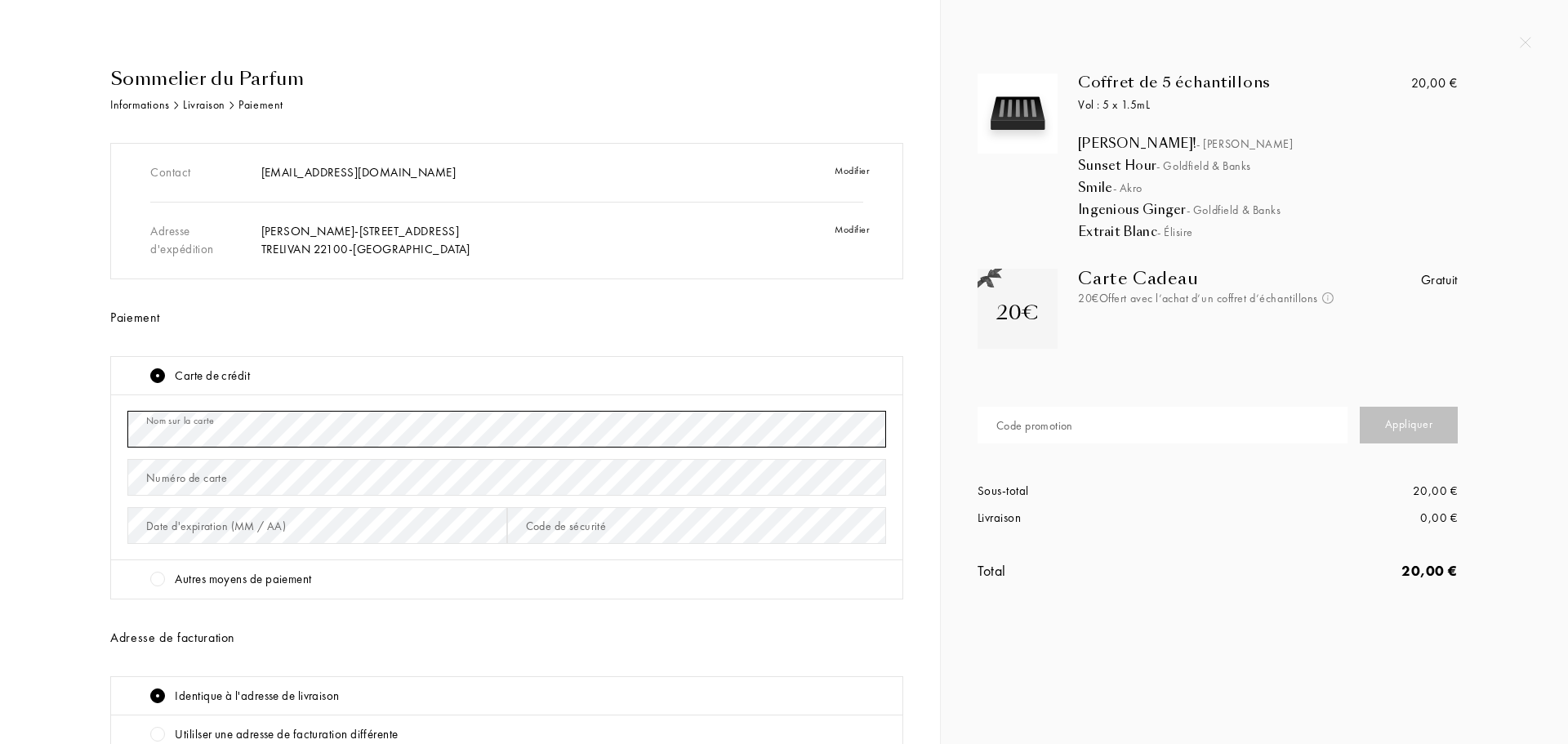
click at [0, 0] on html "Sommelier du Parfum Informations Livraison Paiement Contact [EMAIL_ADDRESS][DOM…" at bounding box center [784, 0] width 1568 height 0
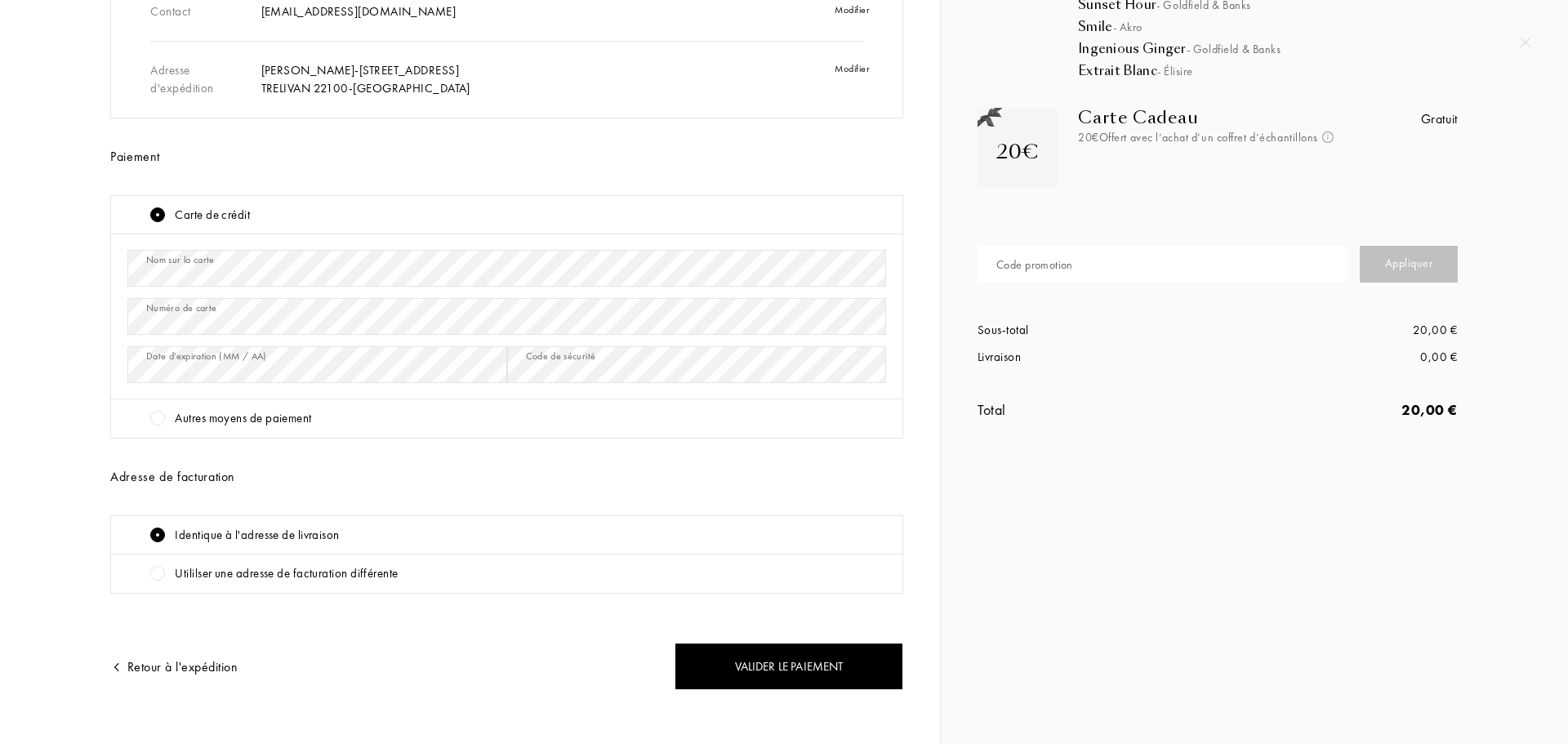
scroll to position [178, 0]
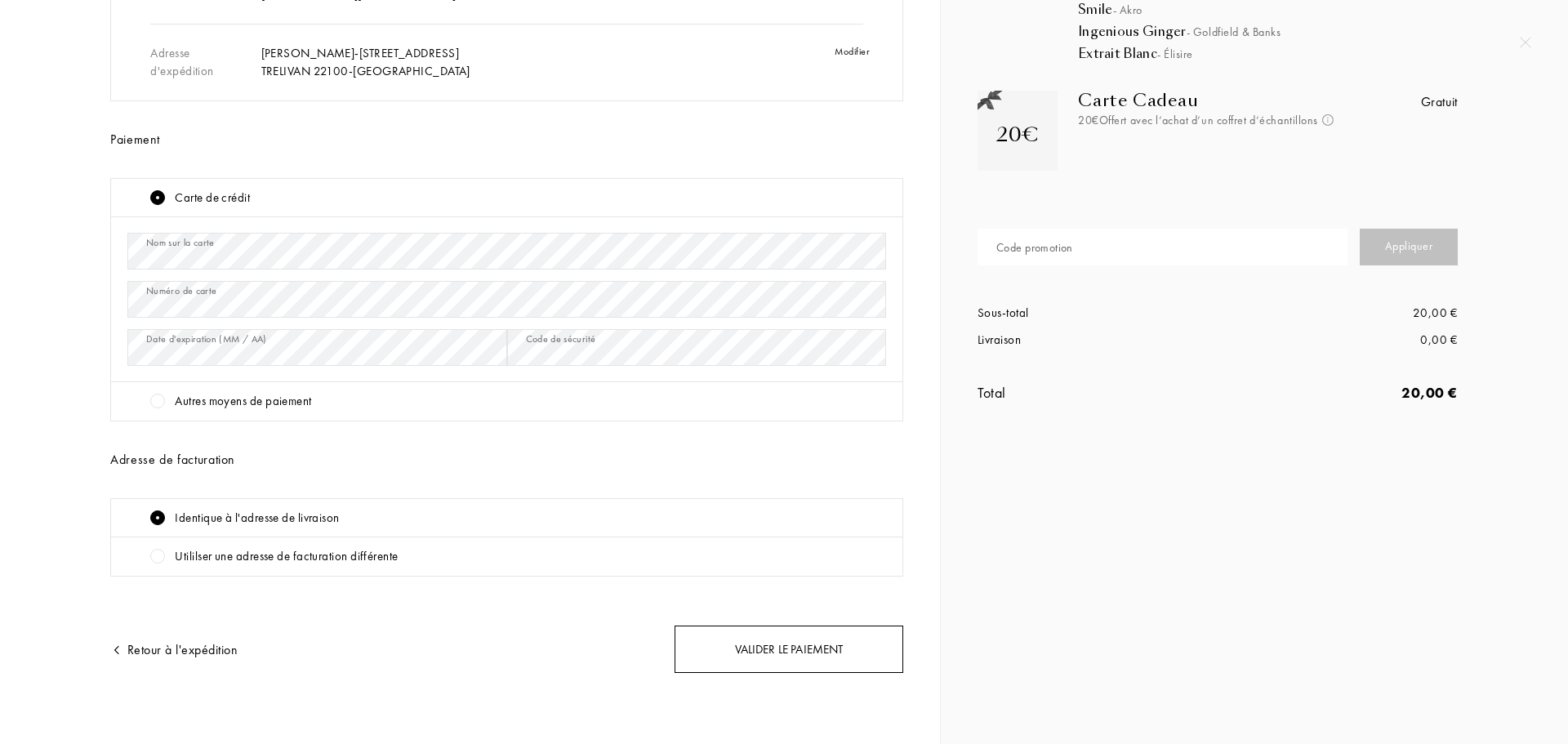
click at [797, 650] on div "Valider le paiement" at bounding box center [789, 649] width 229 height 48
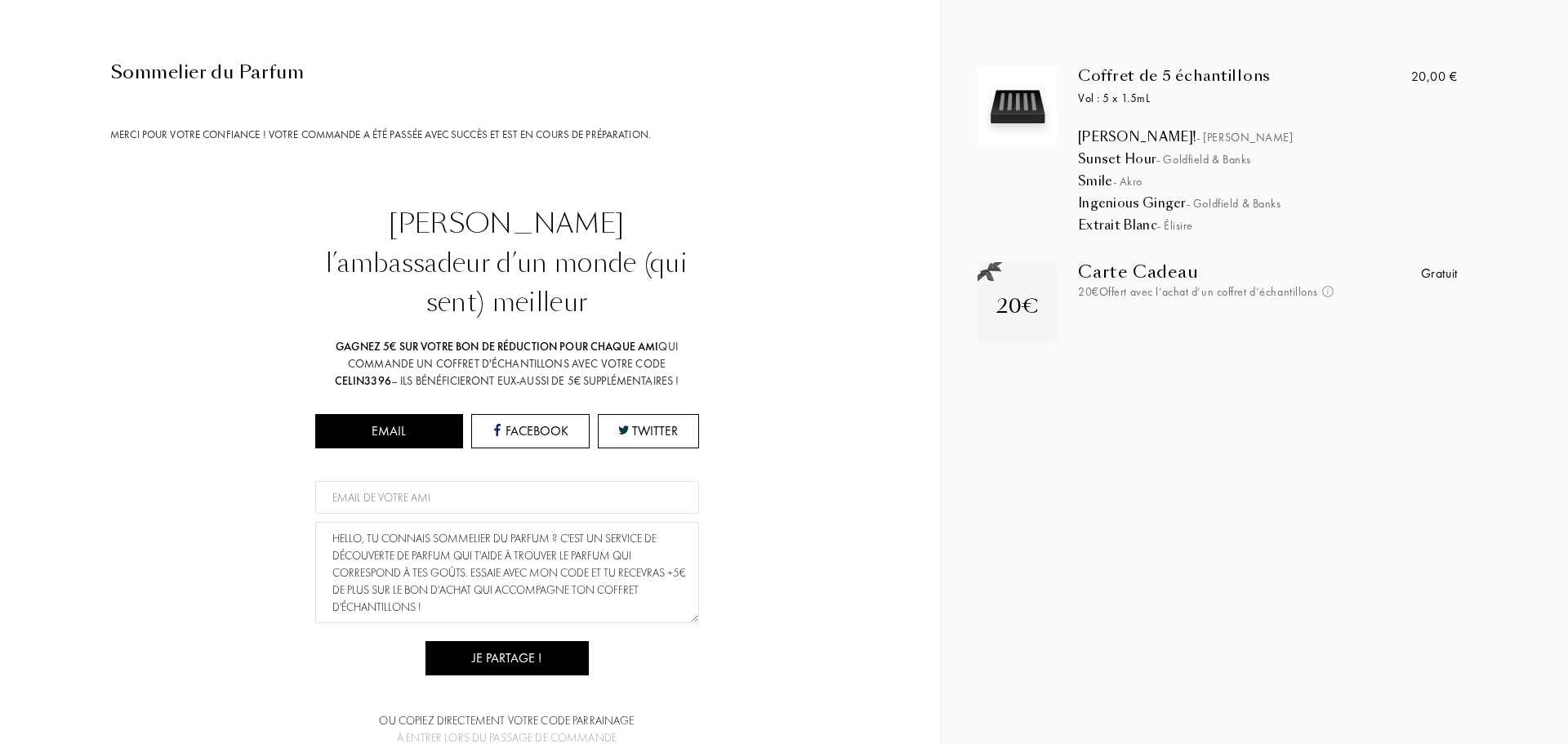
scroll to position [0, 0]
